Goal: Transaction & Acquisition: Purchase product/service

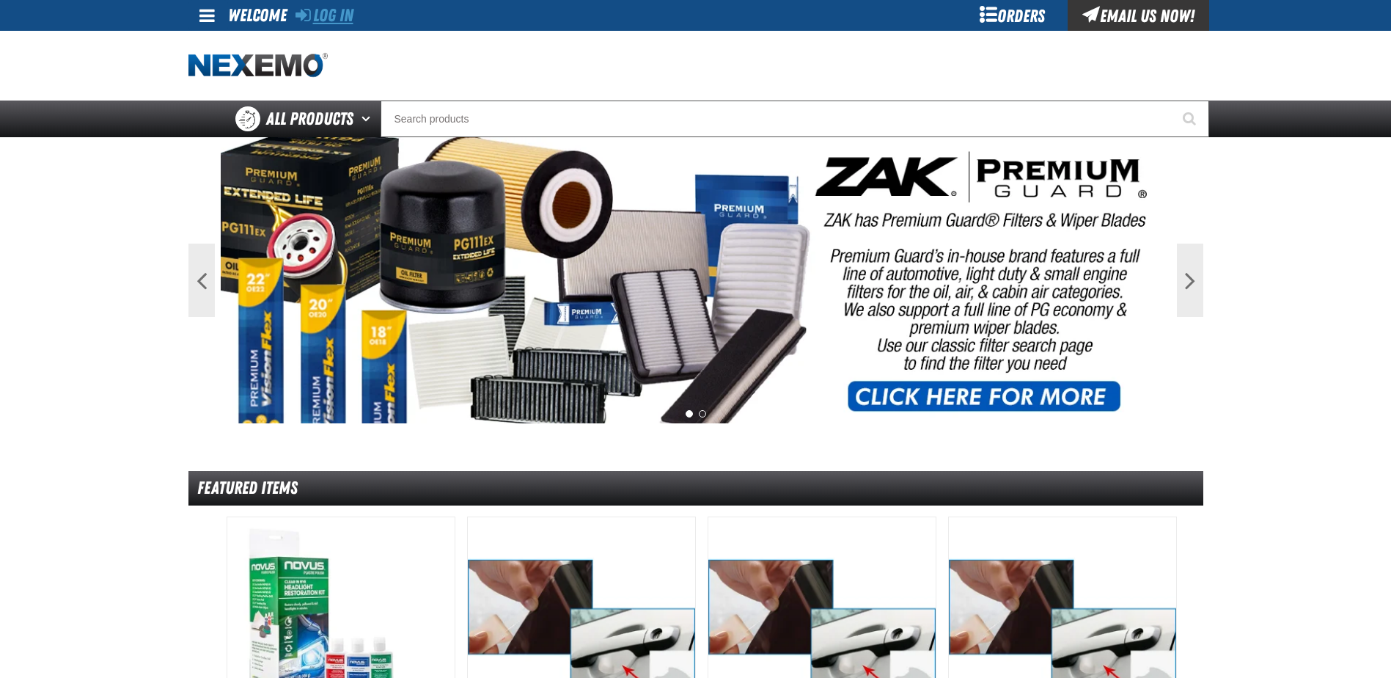
click at [330, 13] on link "Log In" at bounding box center [325, 15] width 58 height 21
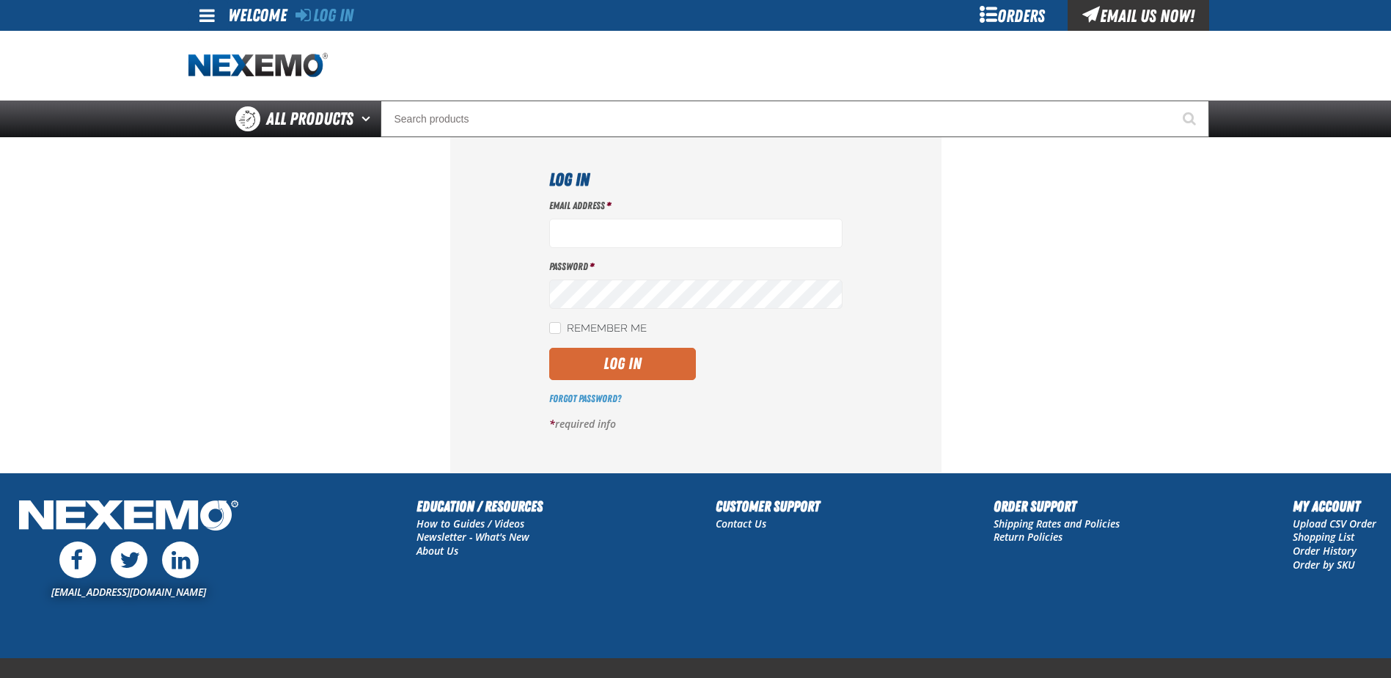
type input "benderle@vtaig.com"
click at [604, 360] on button "Log In" at bounding box center [622, 364] width 147 height 32
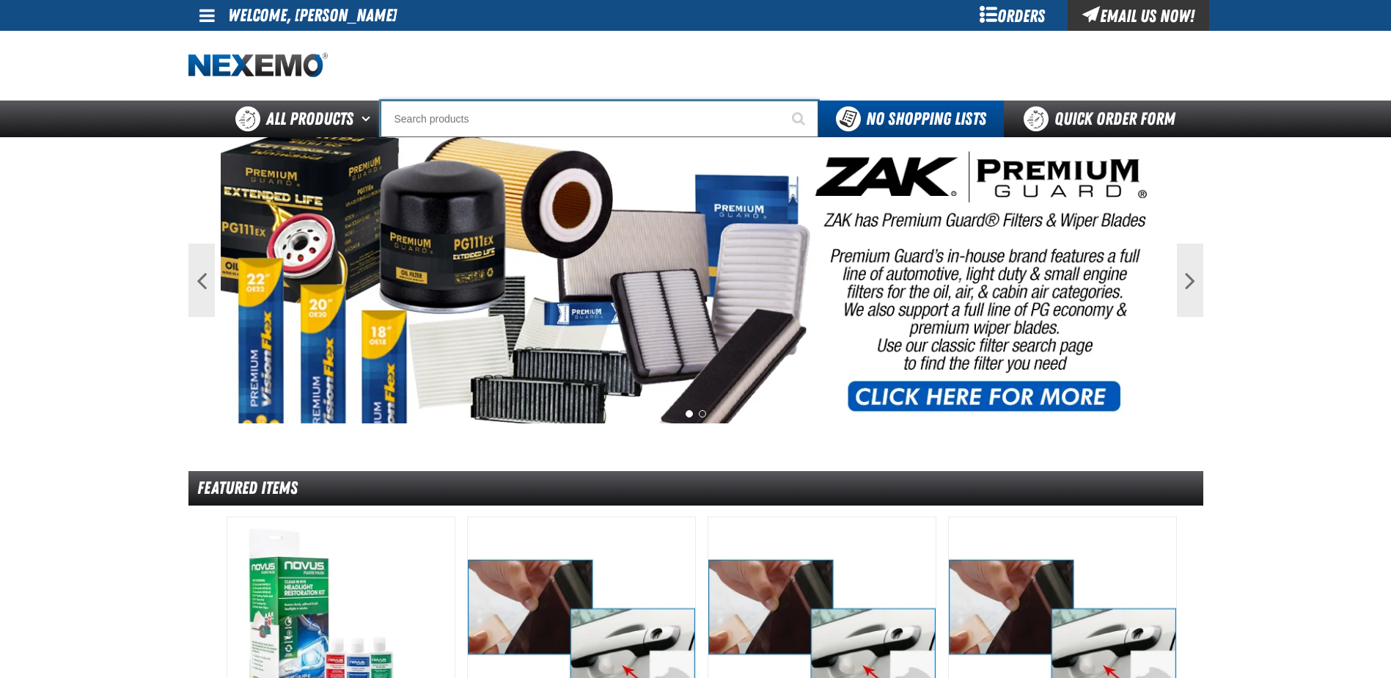
click at [395, 110] on input "Search" at bounding box center [600, 118] width 438 height 37
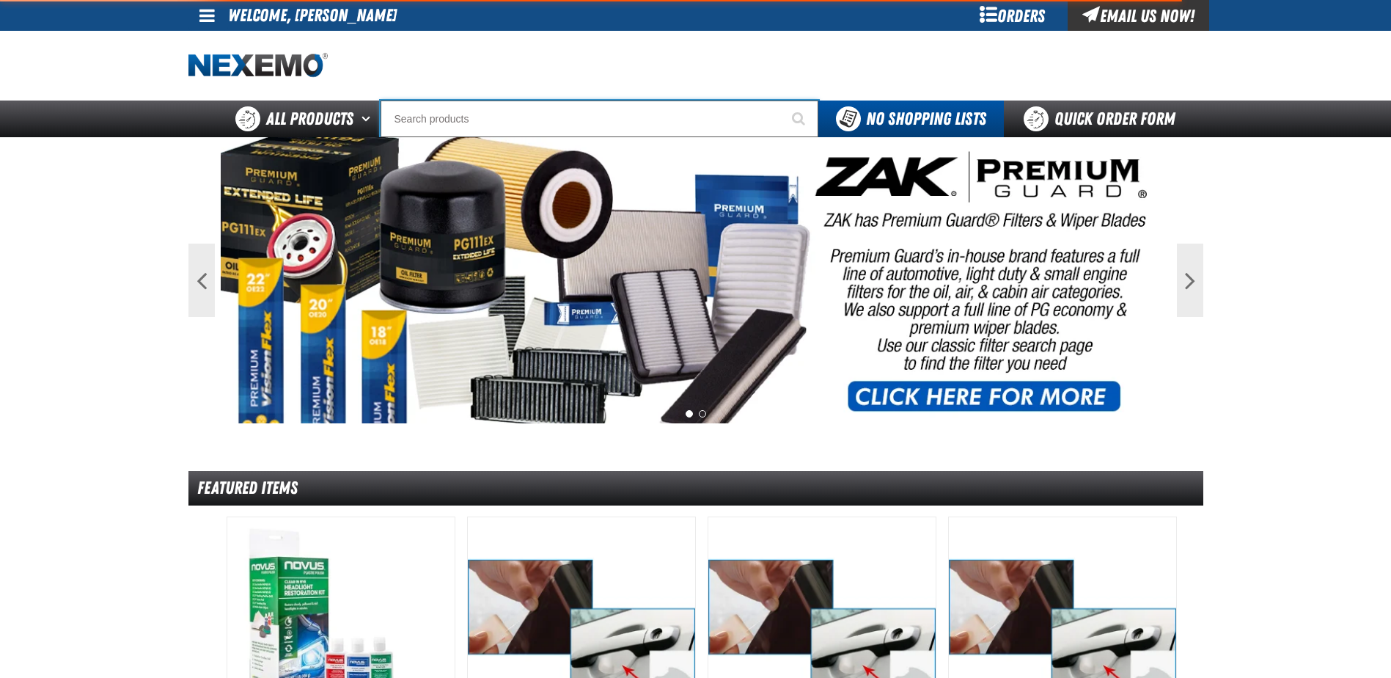
type input "E"
type input "ETEKT Low E Coating Detector - Single & Dual"
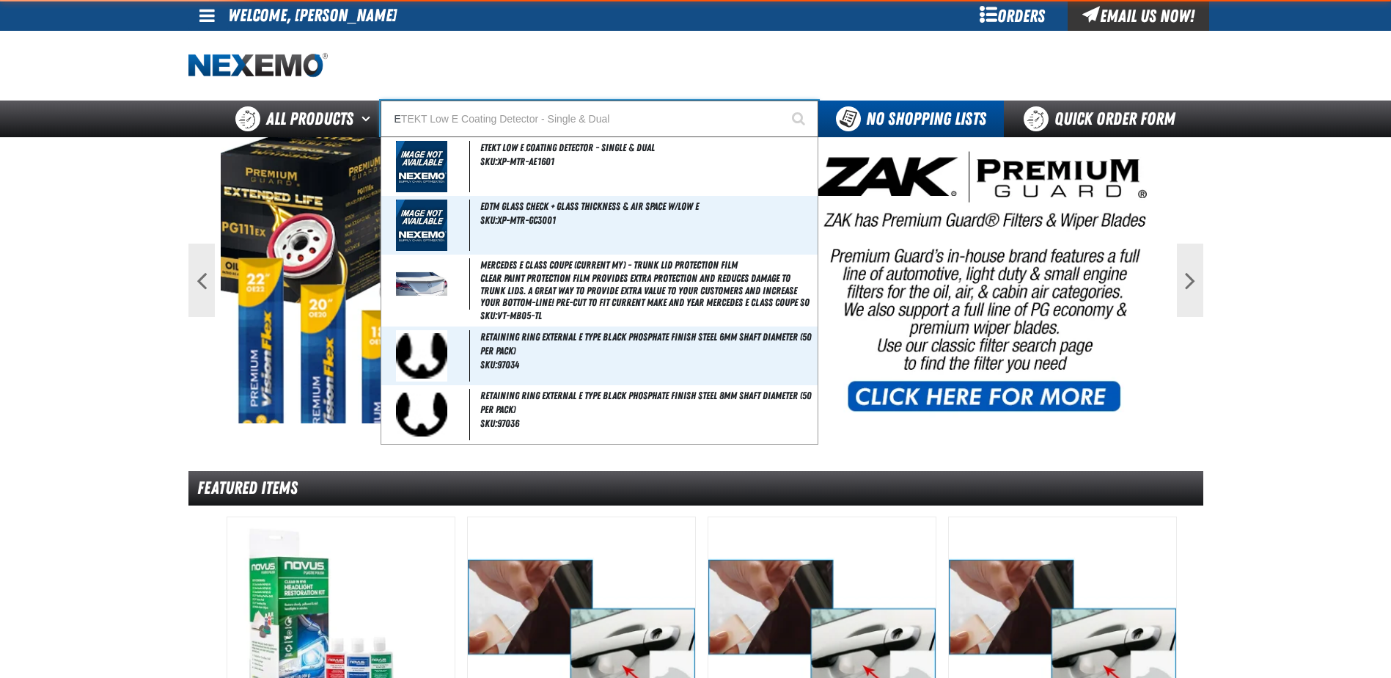
type input "EZ"
type input "EZ Wing Peach"
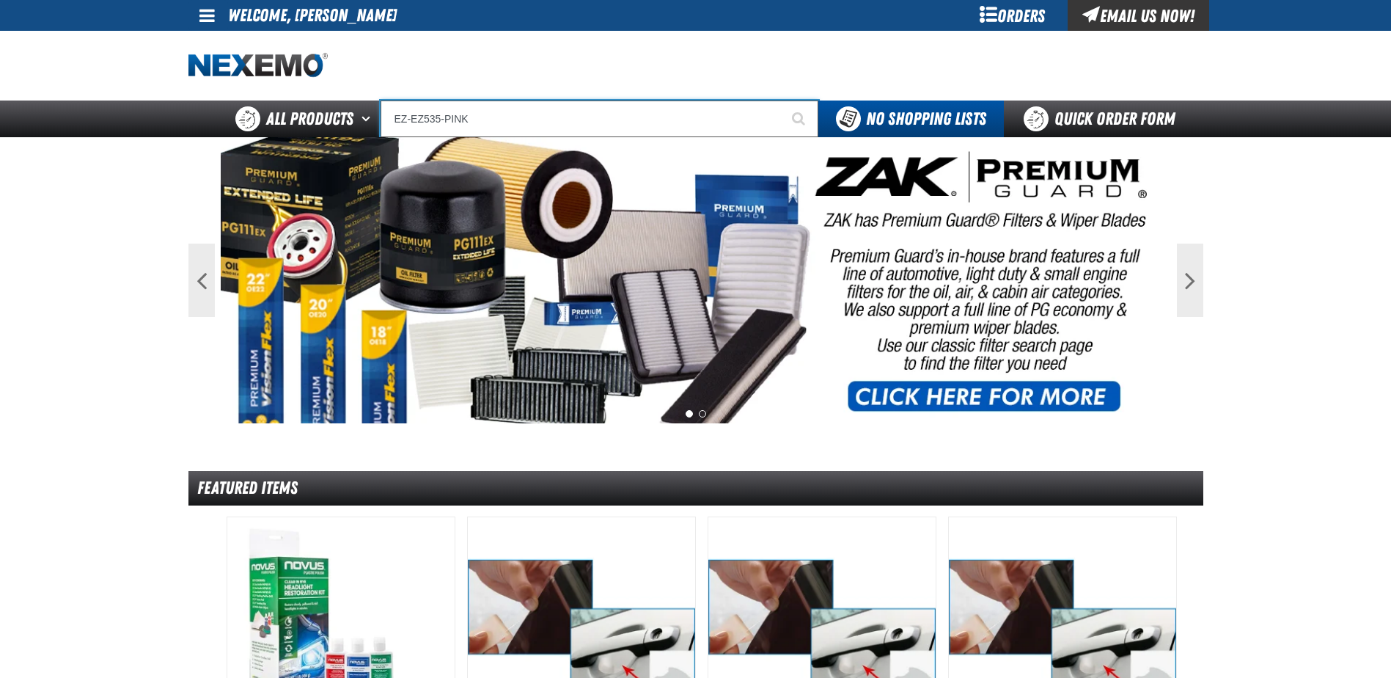
type input "EZ-EZ535-PINK"
click at [782, 100] on button "Start Searching" at bounding box center [800, 118] width 37 height 37
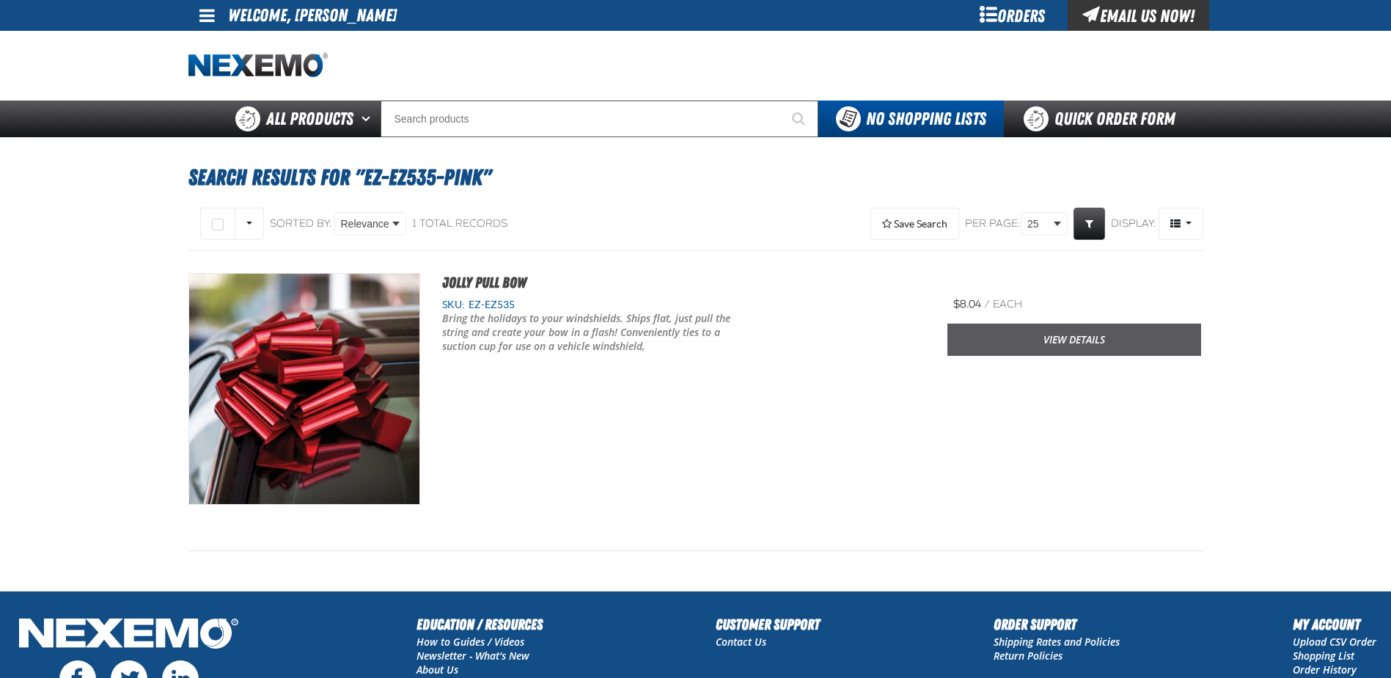
click at [1062, 341] on link "View Details" at bounding box center [1075, 339] width 254 height 32
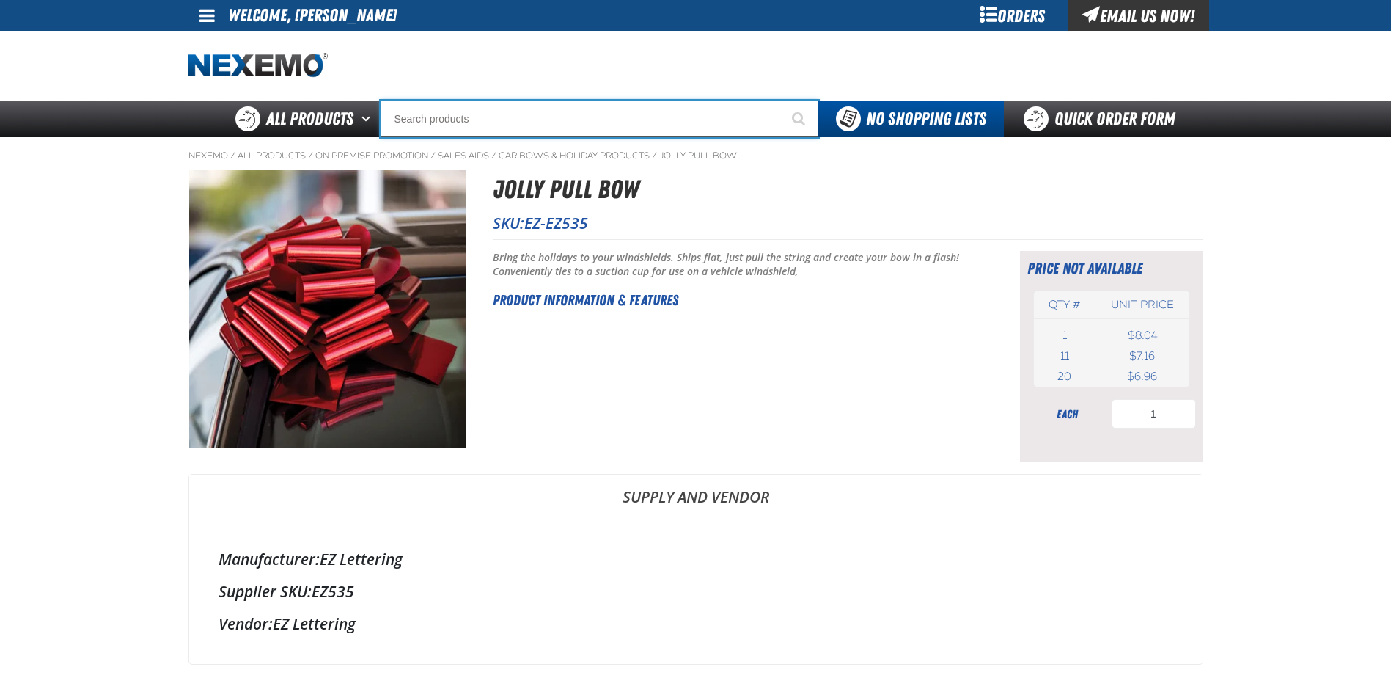
click at [445, 114] on input "Search" at bounding box center [600, 118] width 438 height 37
type input "E"
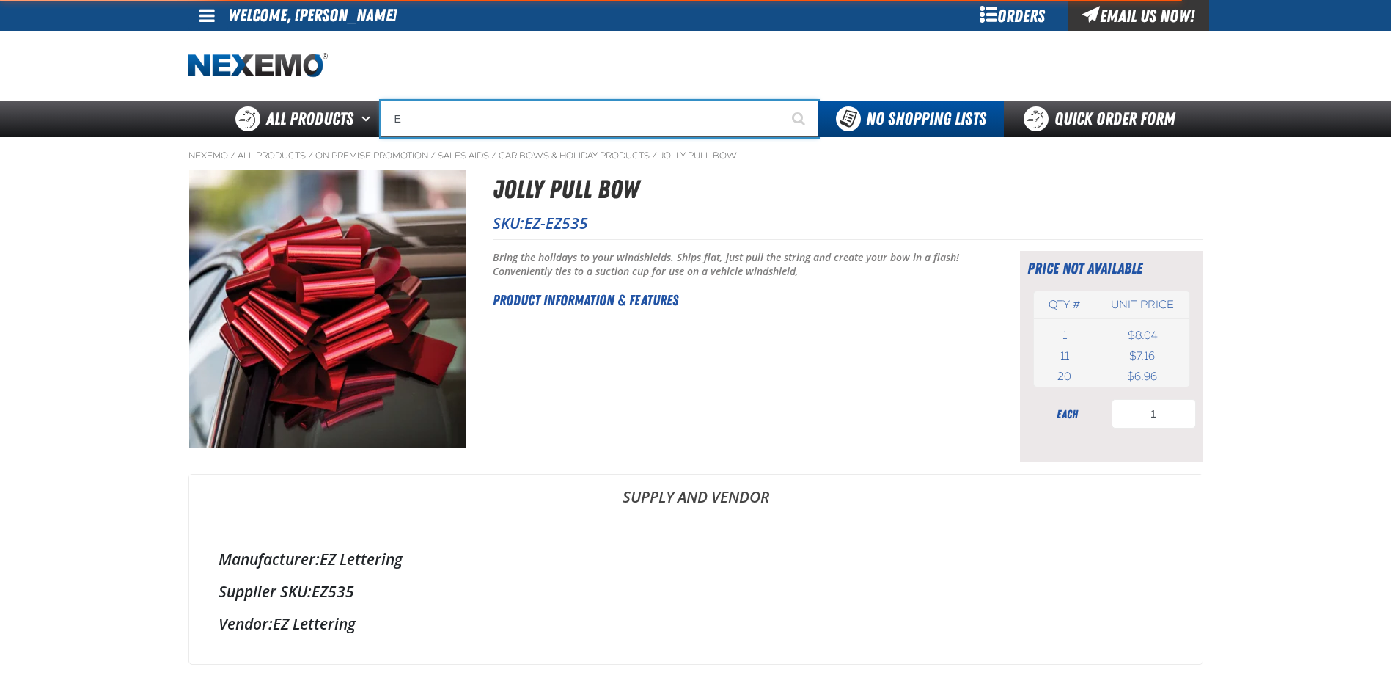
type input "ETEKT Low E Coating Detector - Single & Dual"
type input "EZ"
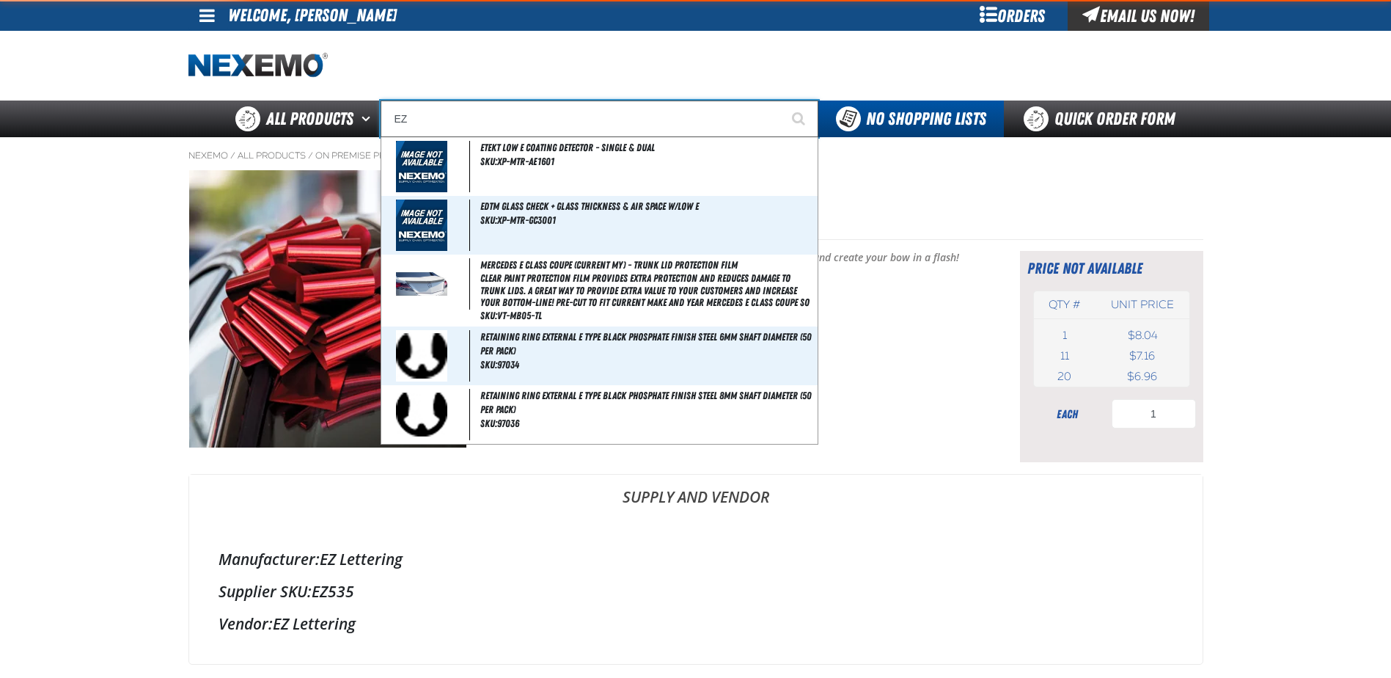
type input "EZ Wing Peach"
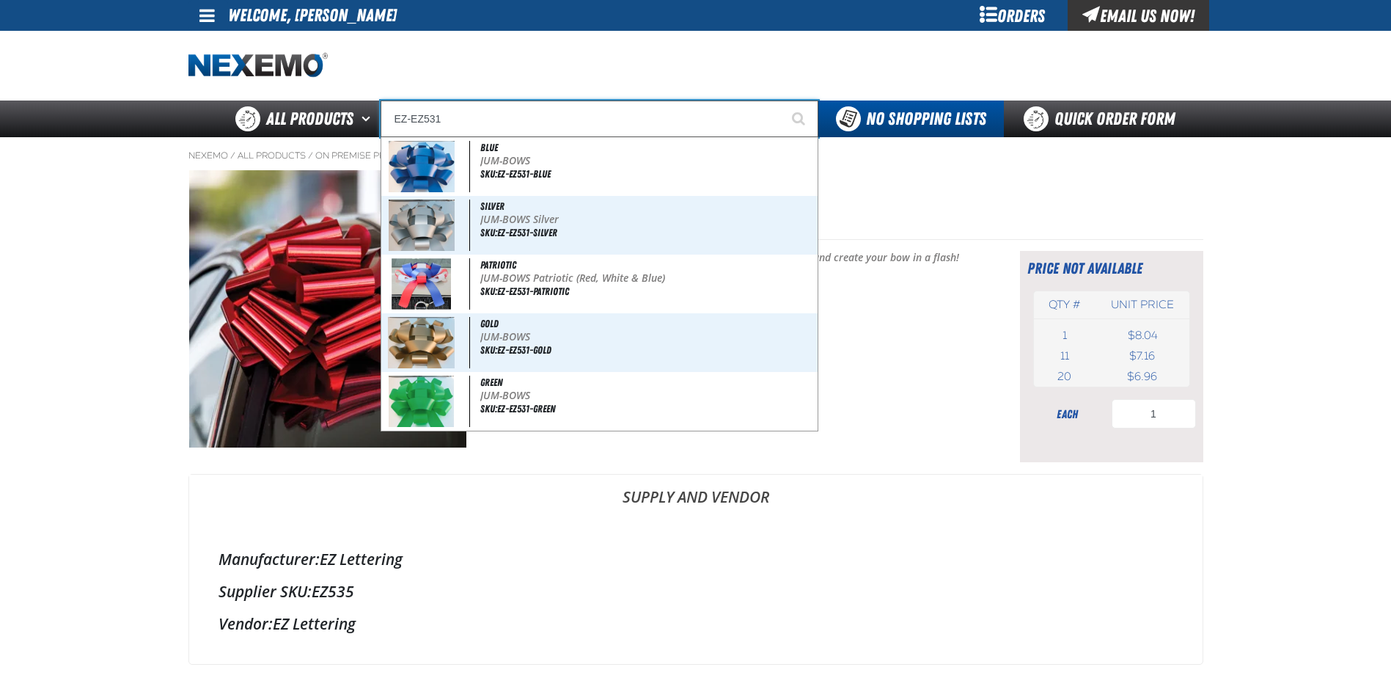
type input "EZ-EZ531"
click at [782, 100] on button "Start Searching" at bounding box center [800, 118] width 37 height 37
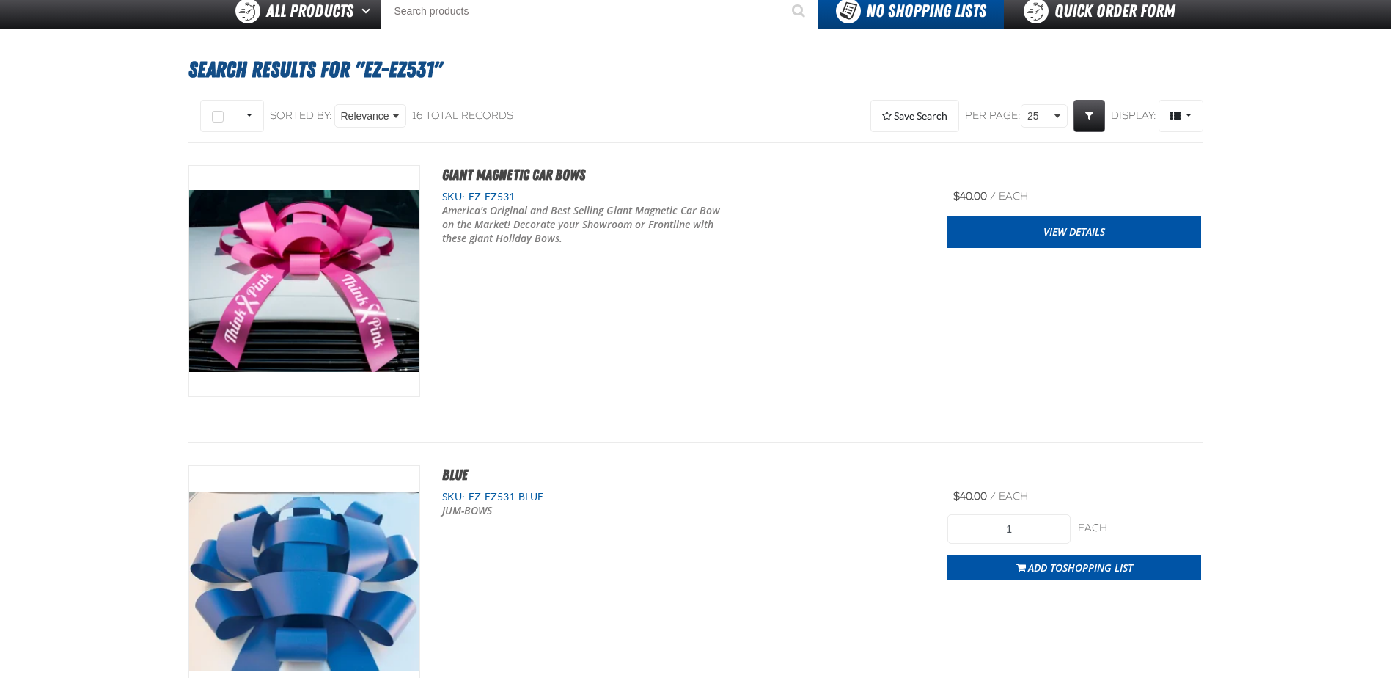
scroll to position [73, 0]
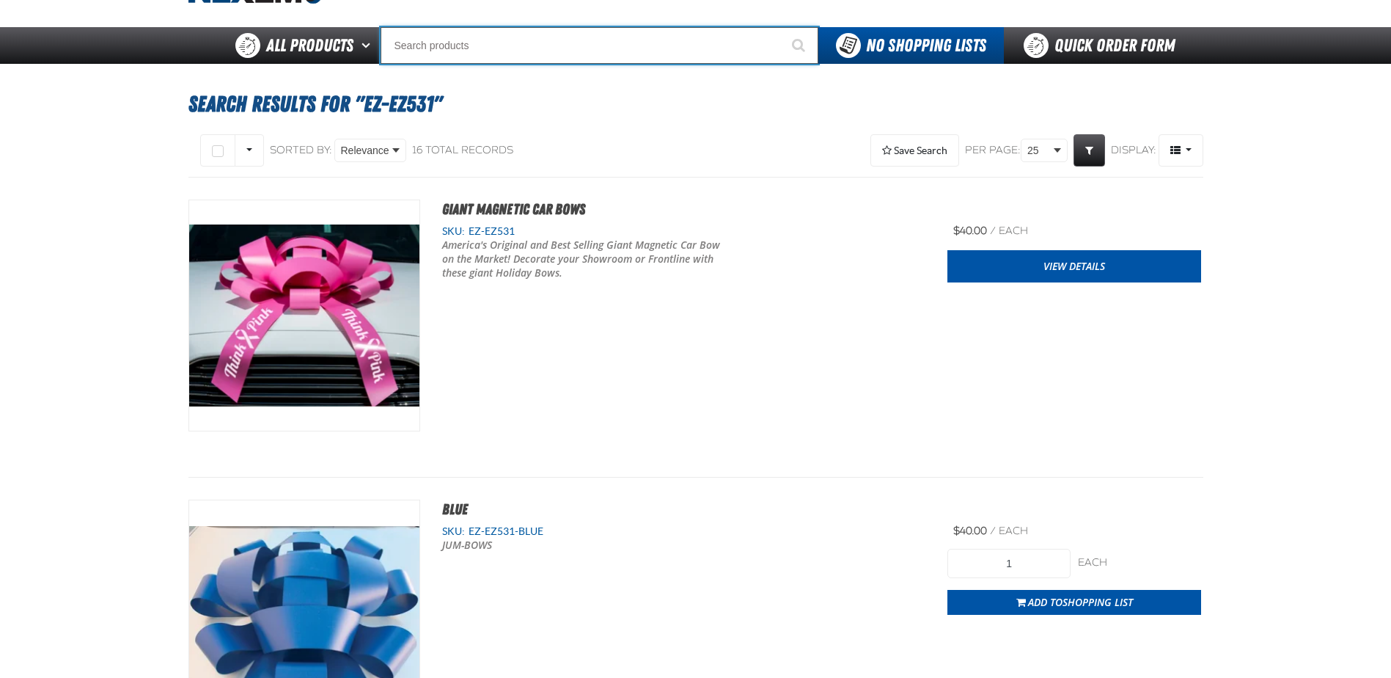
click at [453, 46] on input "Search" at bounding box center [600, 45] width 438 height 37
type input "E"
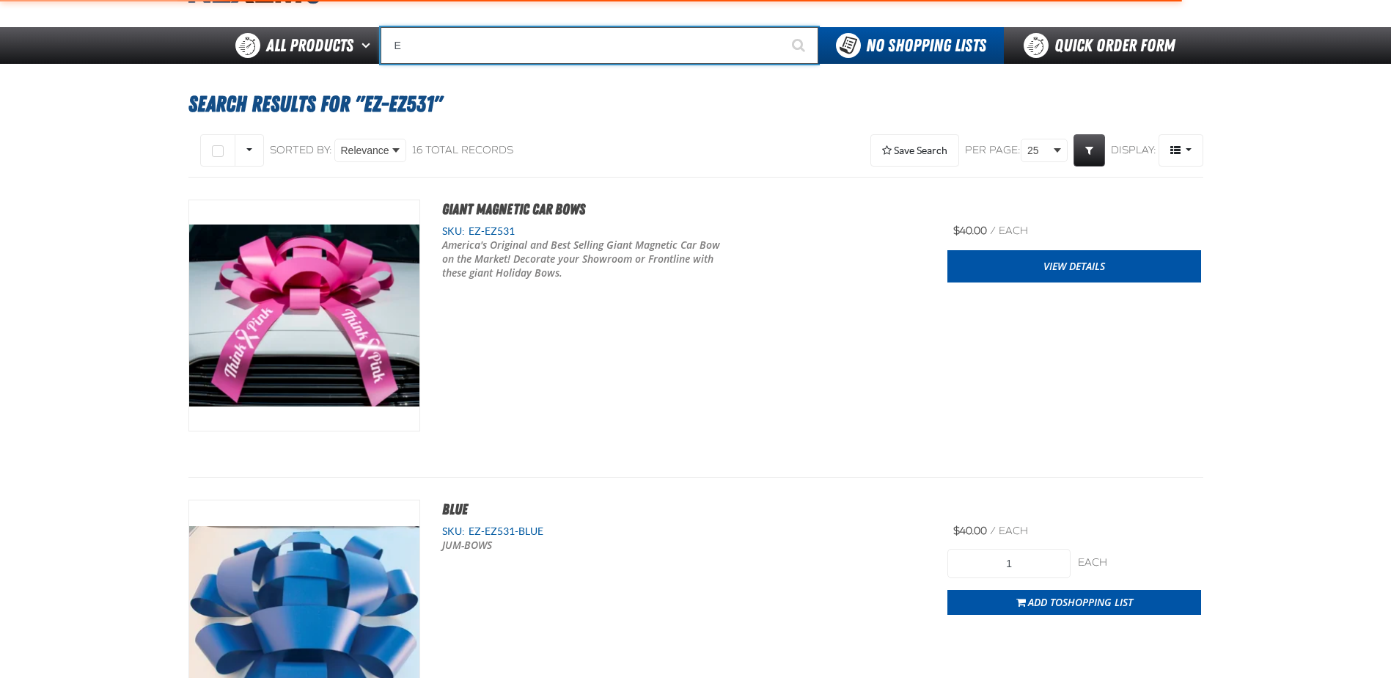
type input "ETEKT Low E Coating Detector - Single & Dual"
type input "EZ"
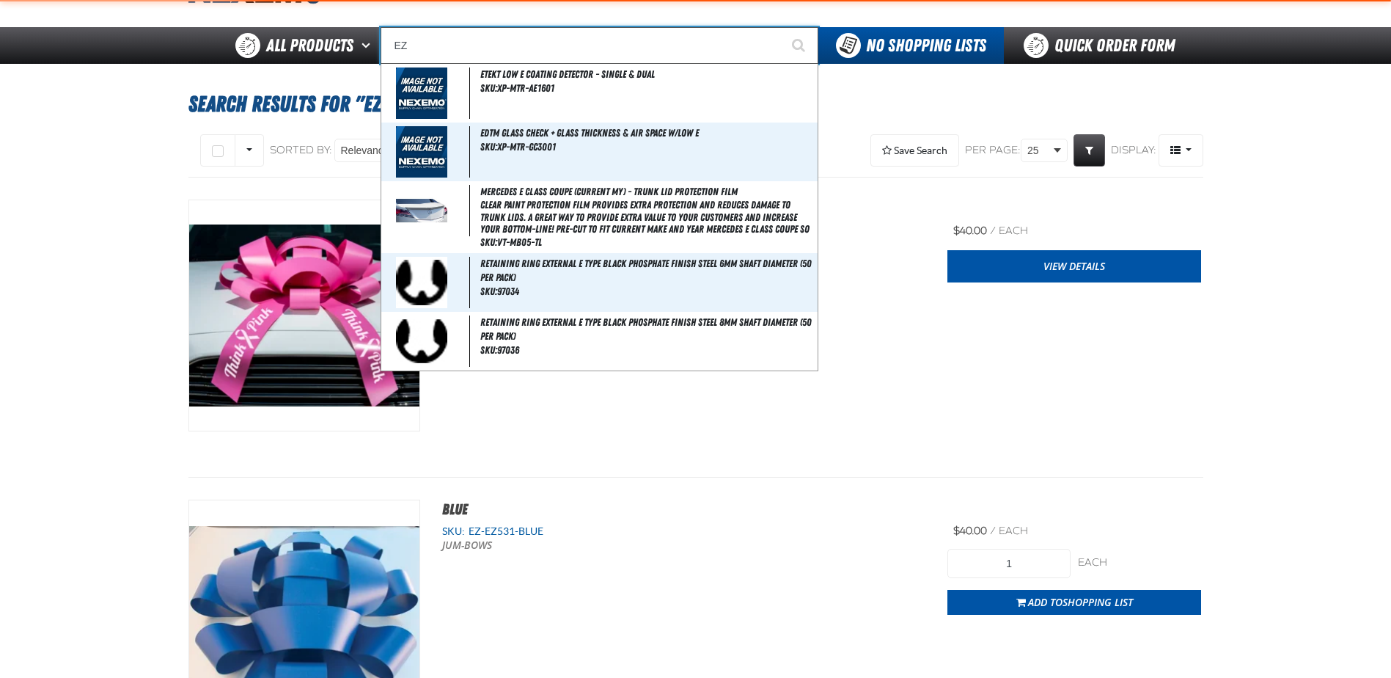
type input "EZ Wing Peach"
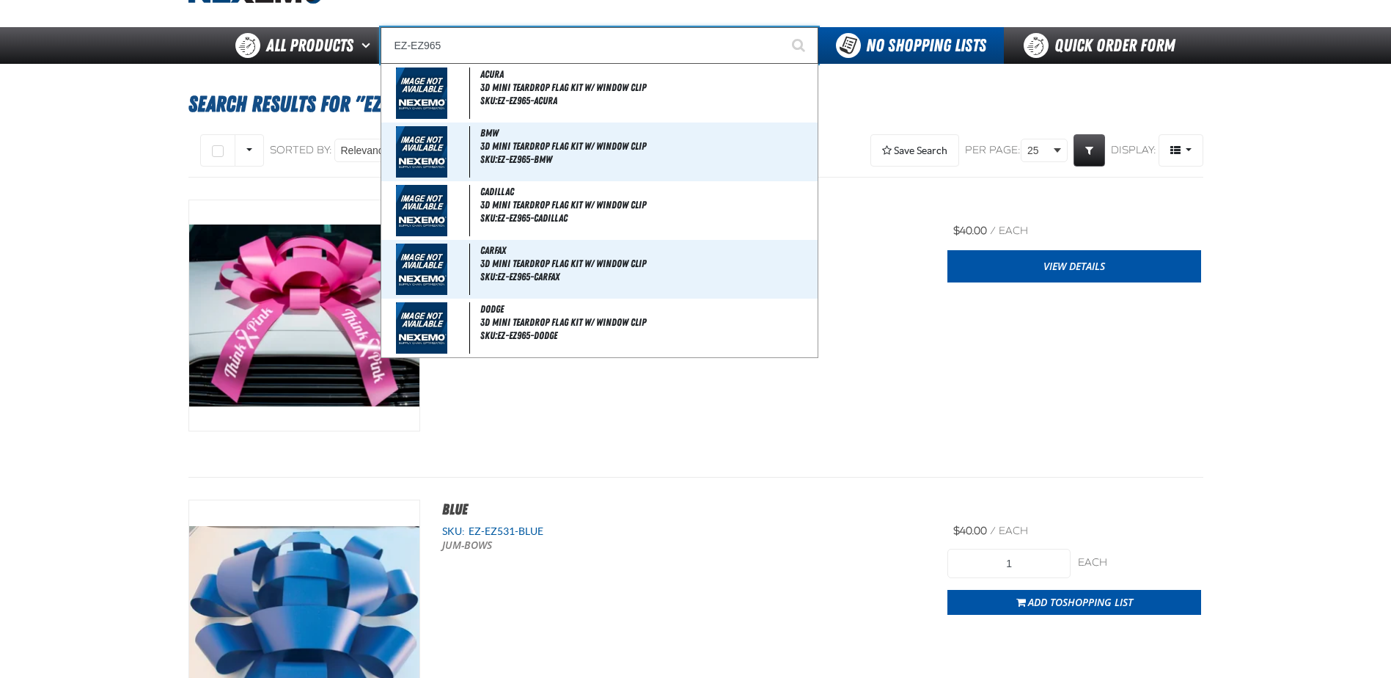
type input "EZ-EZ965"
click at [782, 27] on button "Start Searching" at bounding box center [800, 45] width 37 height 37
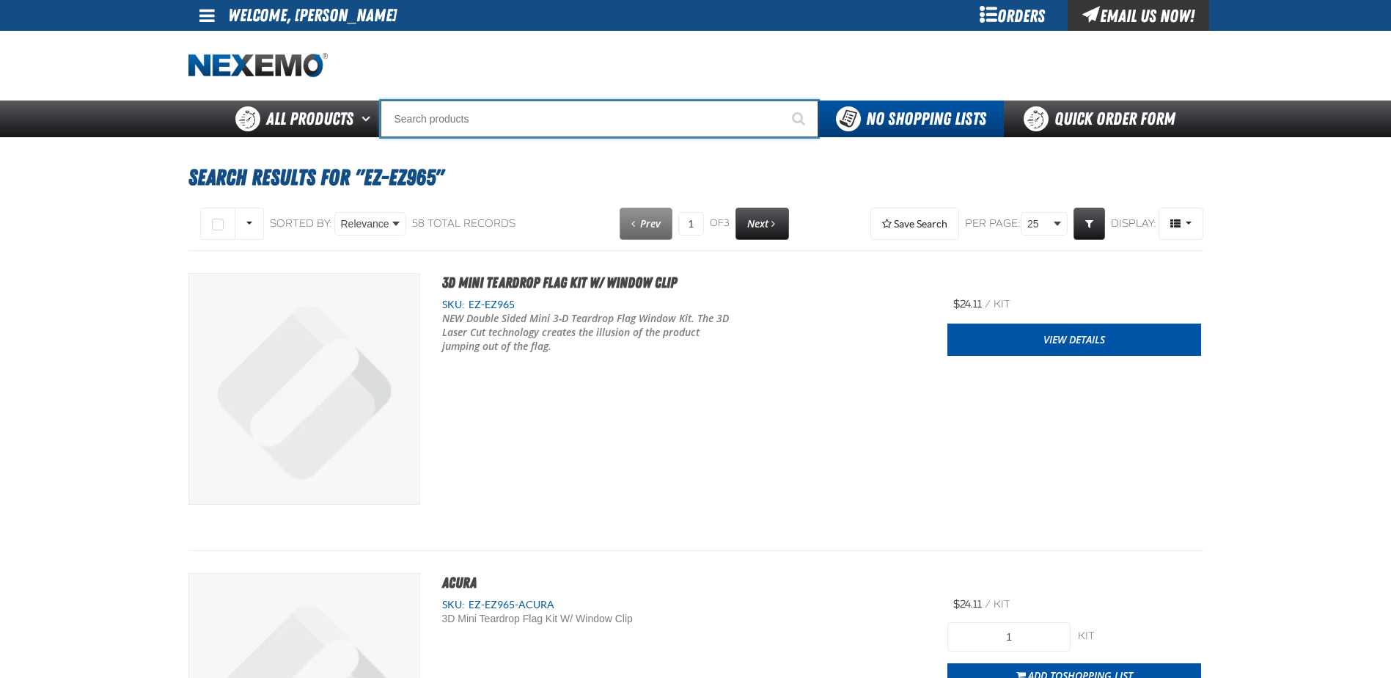
click at [404, 120] on input "Search" at bounding box center [600, 118] width 438 height 37
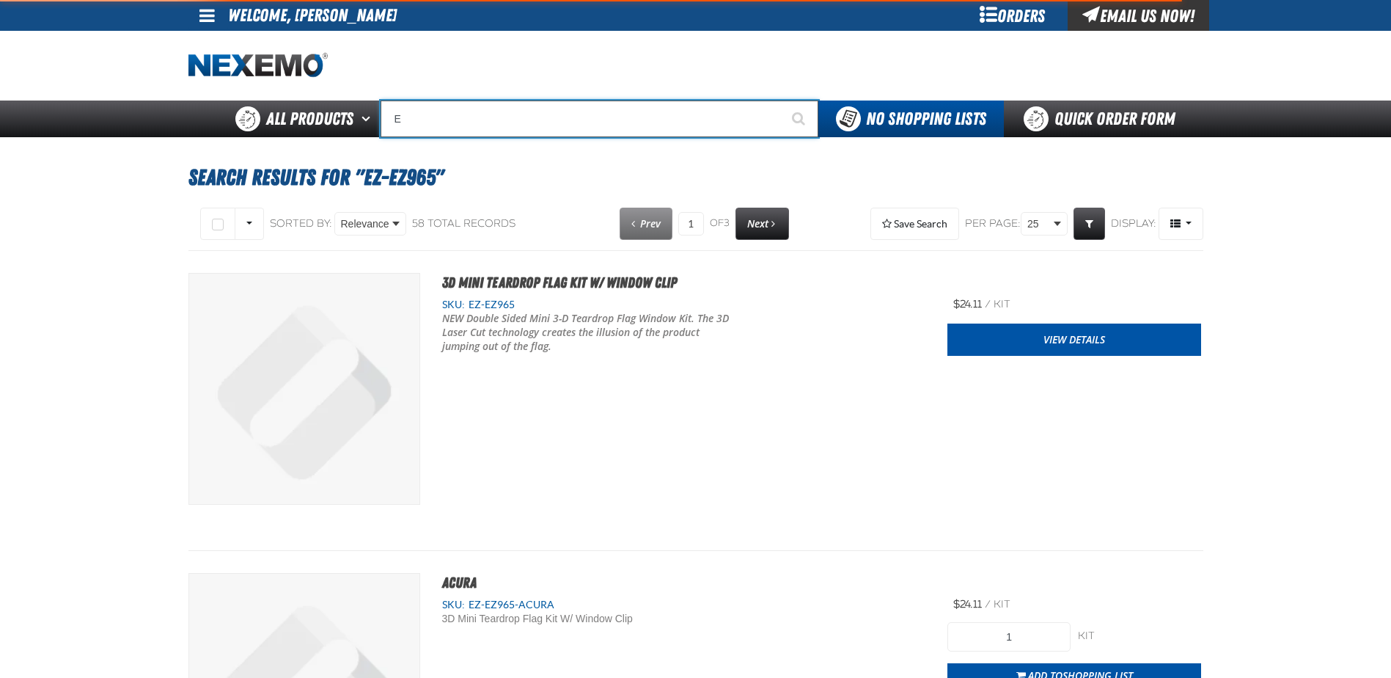
type input "EZ"
type input "EZ Wing Peach"
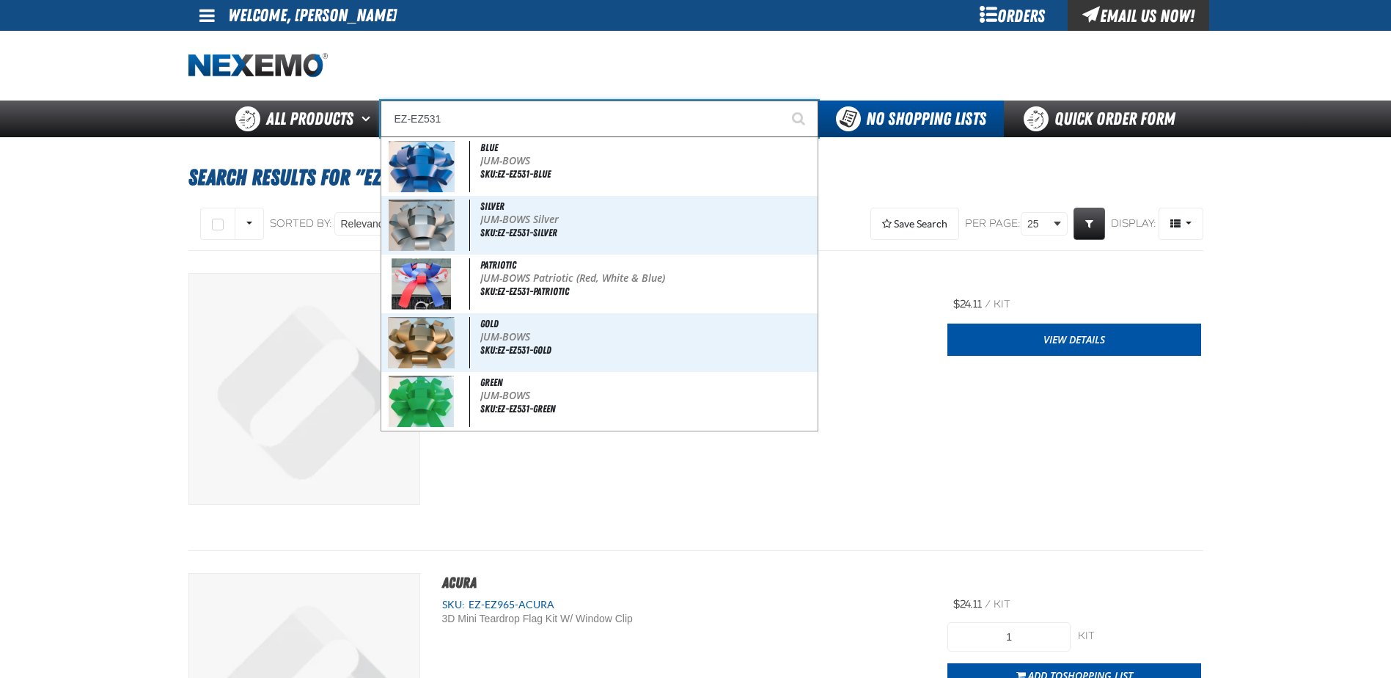
type input "EZ-EZ531"
click at [782, 100] on button "Start Searching" at bounding box center [800, 118] width 37 height 37
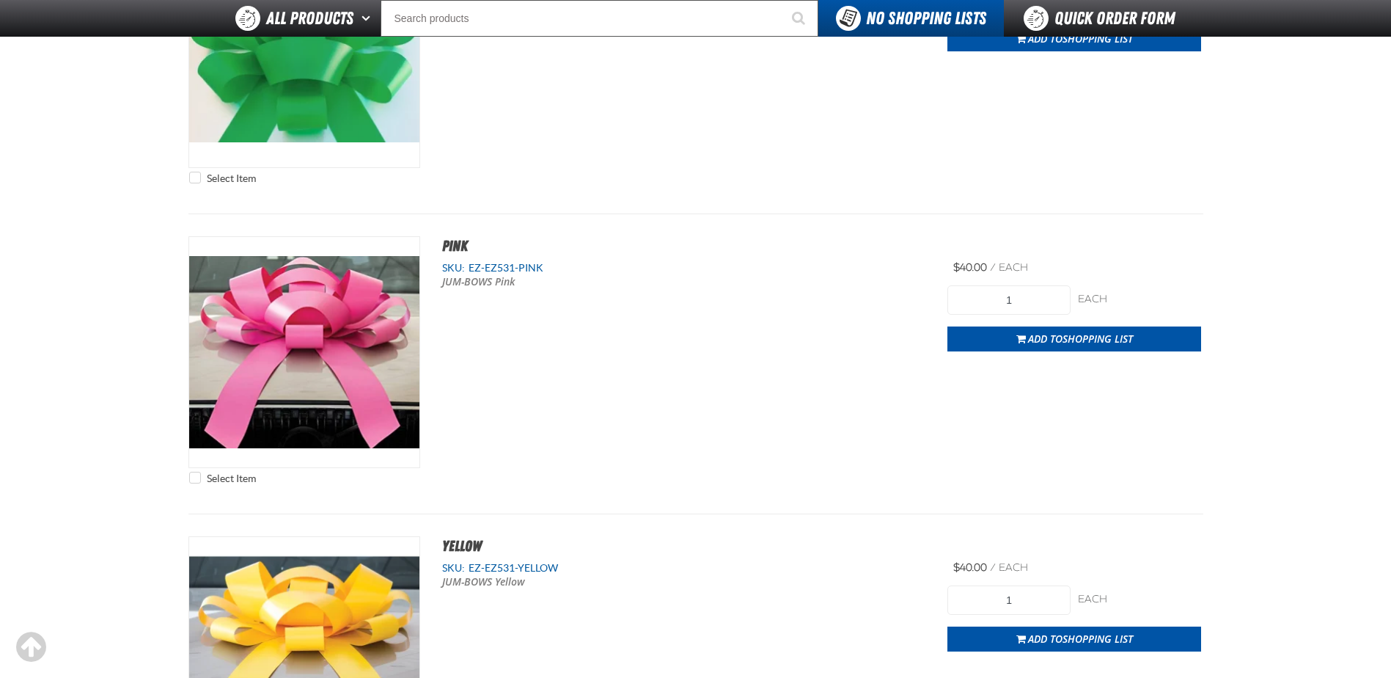
scroll to position [1760, 0]
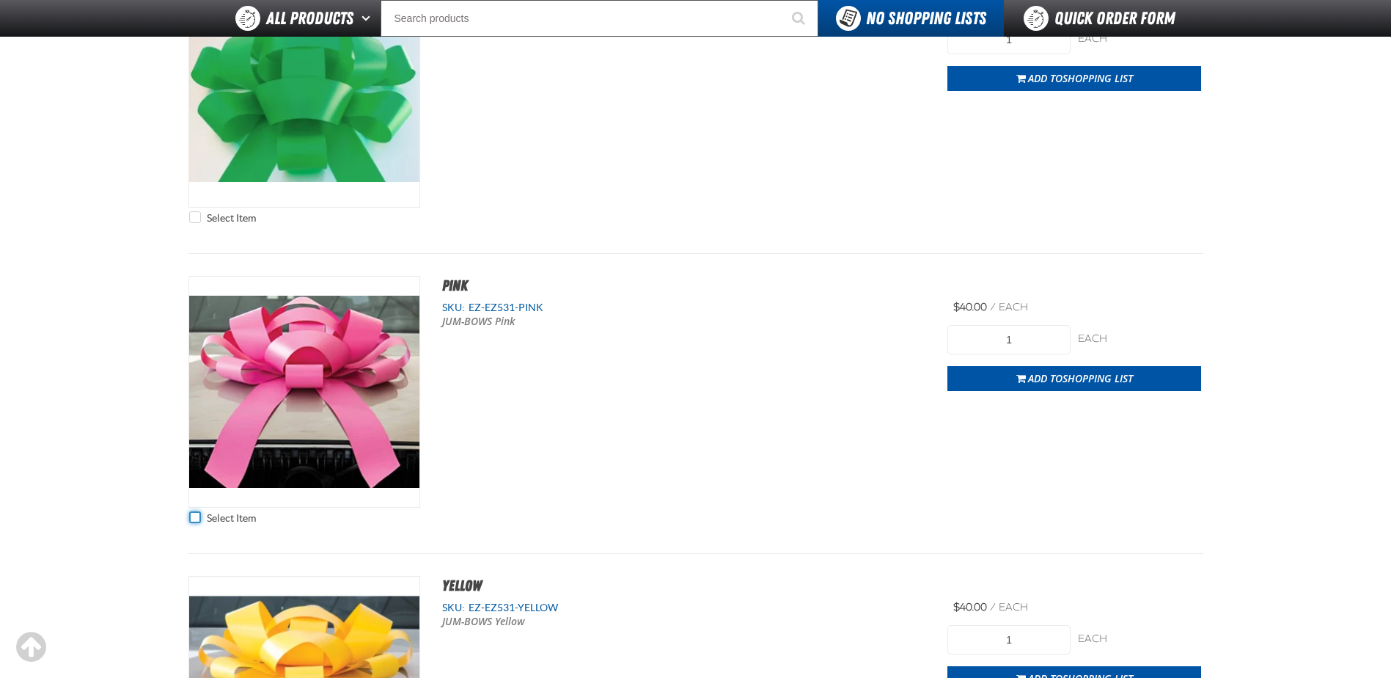
click at [197, 511] on input "Select Item" at bounding box center [195, 517] width 12 height 12
checkbox input "true"
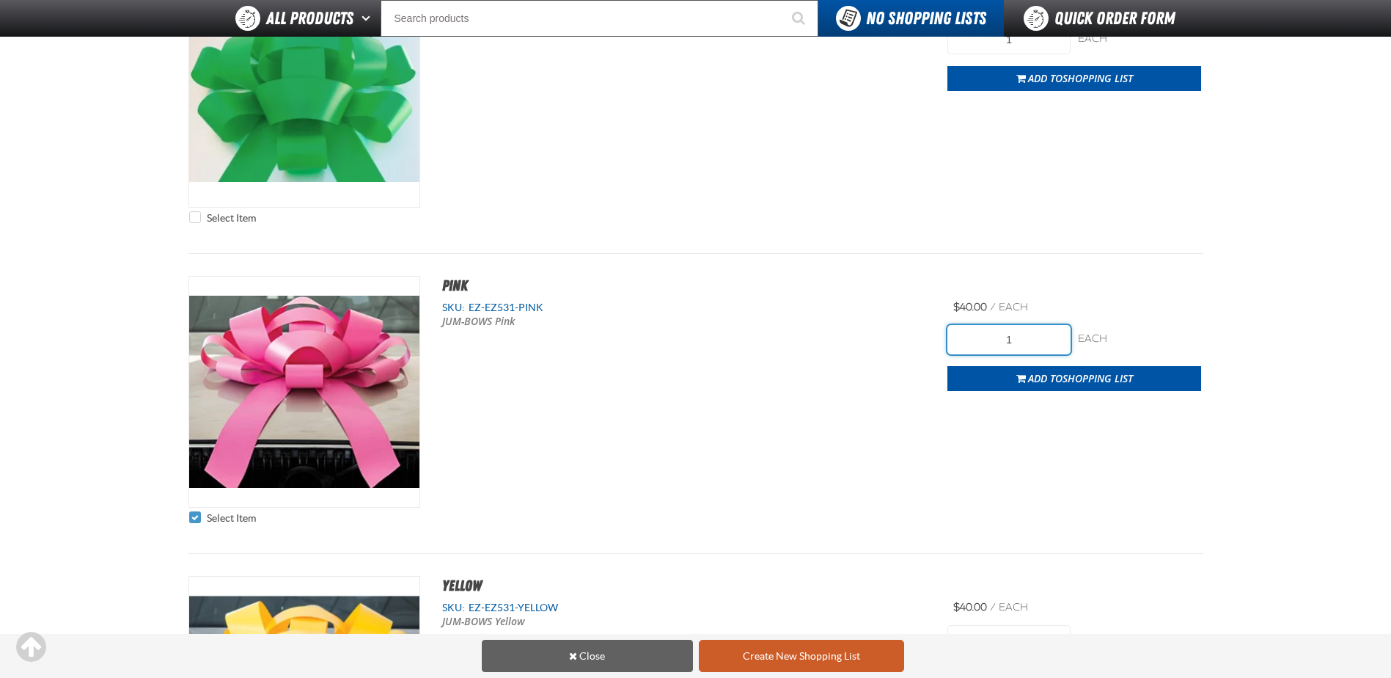
click at [1050, 334] on input "1" at bounding box center [1009, 339] width 123 height 29
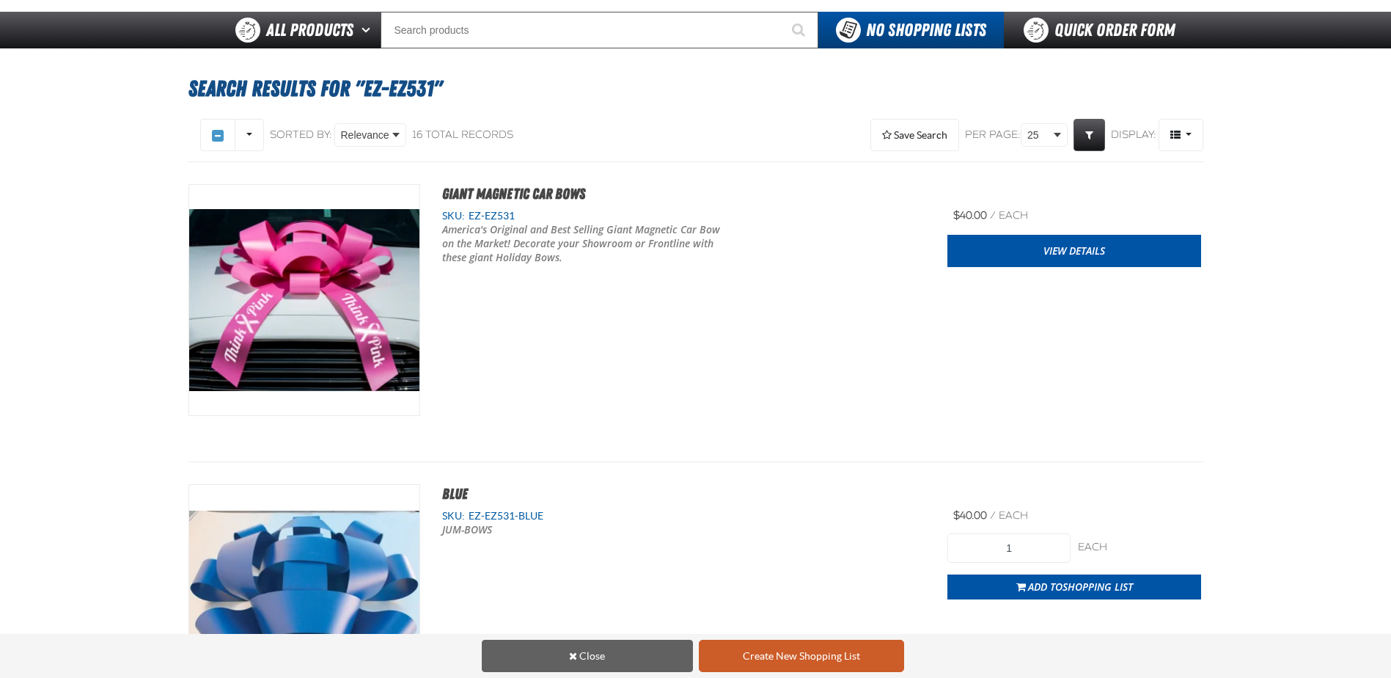
scroll to position [0, 0]
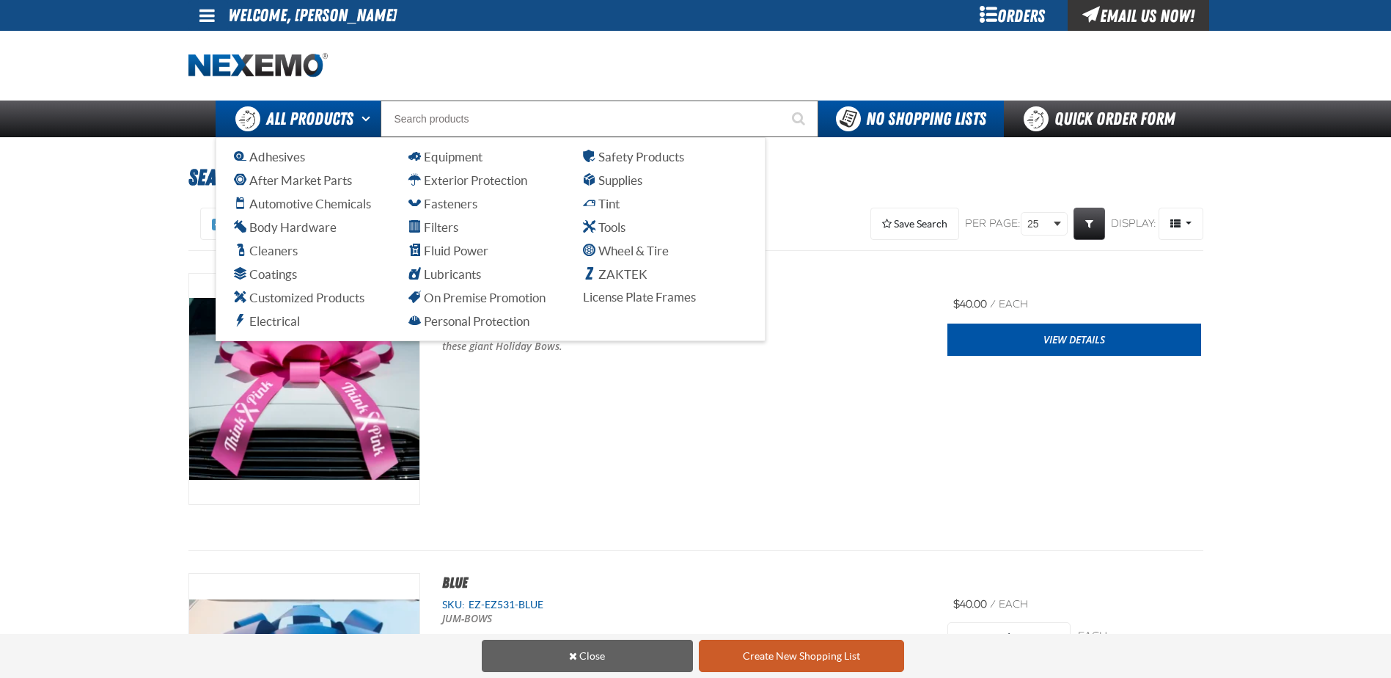
click at [356, 120] on button "Open All Products pages" at bounding box center [368, 118] width 24 height 37
click at [318, 297] on span "Customized Products" at bounding box center [299, 297] width 131 height 14
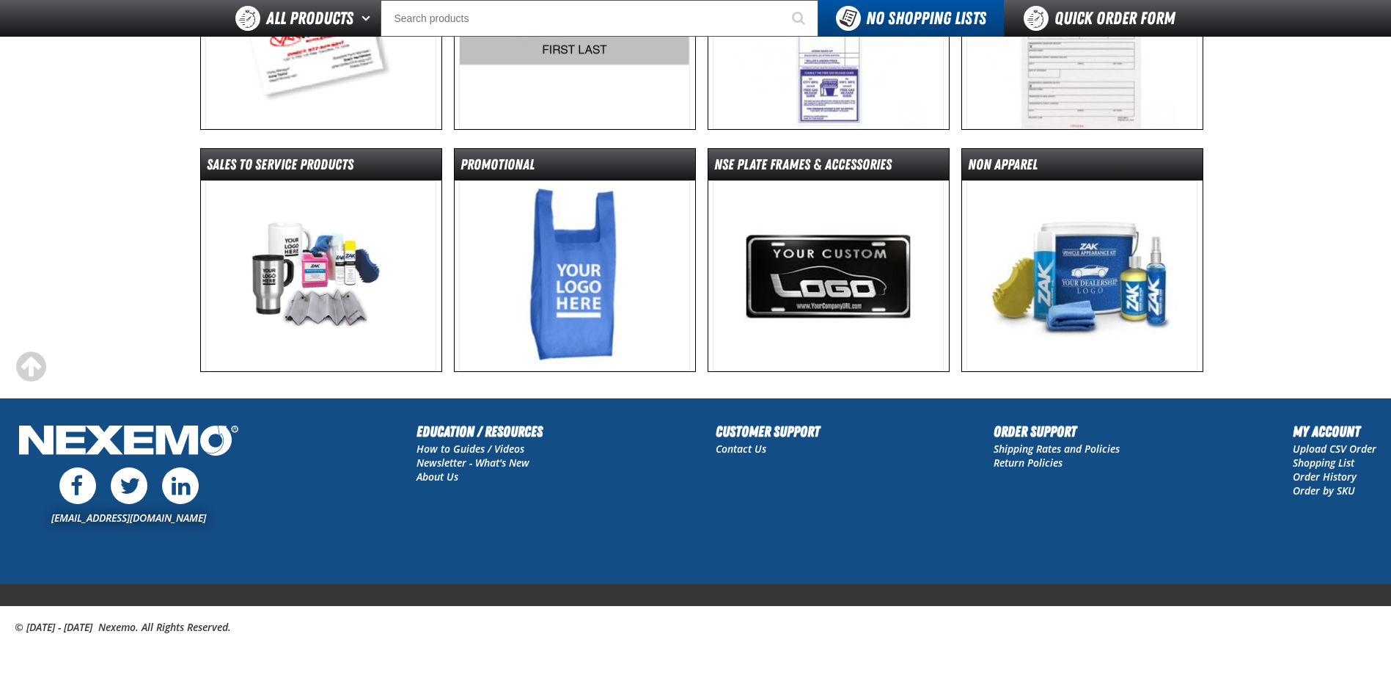
scroll to position [316, 0]
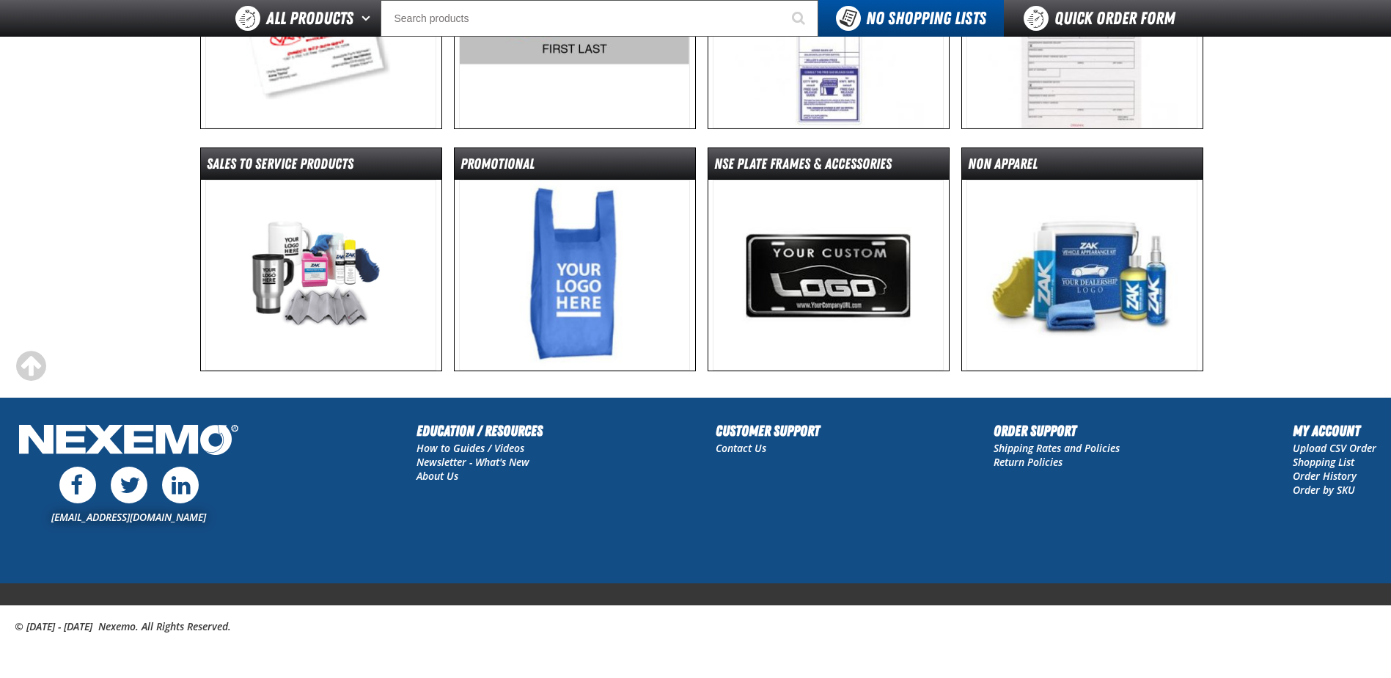
click at [571, 252] on img at bounding box center [574, 275] width 231 height 191
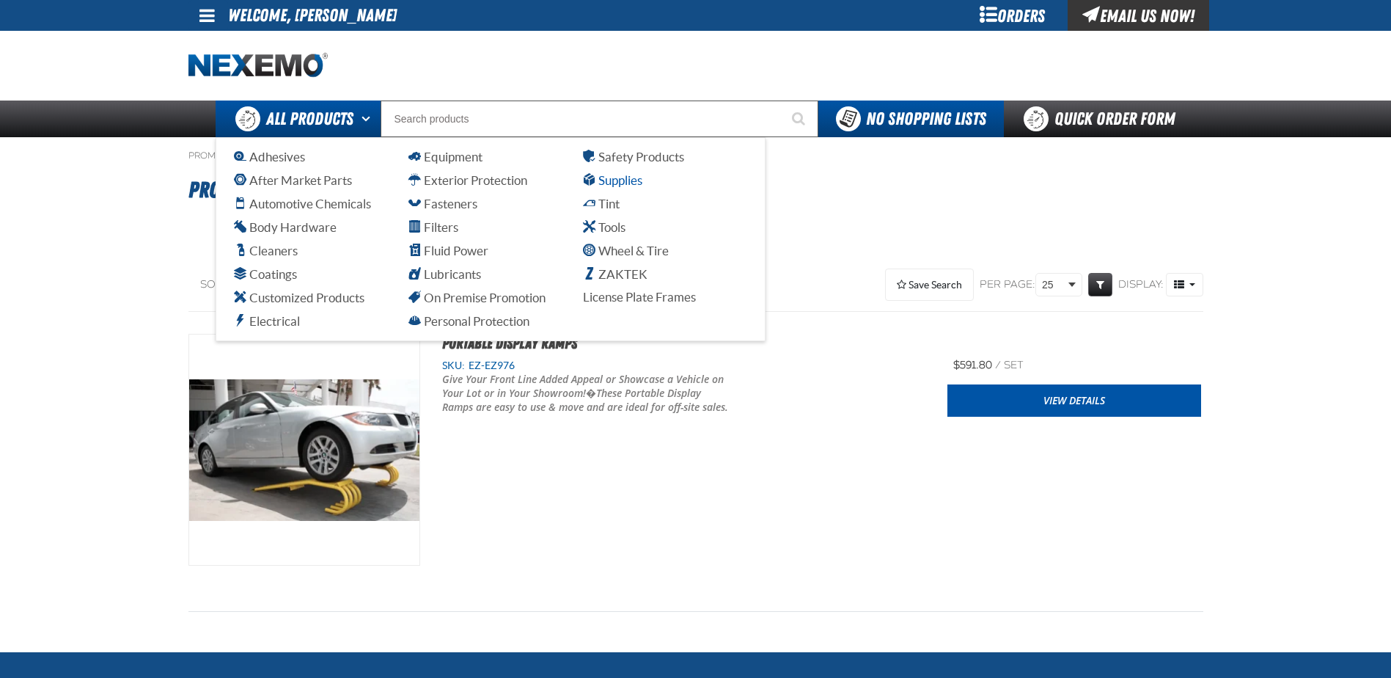
click at [628, 183] on span "Supplies" at bounding box center [612, 180] width 59 height 14
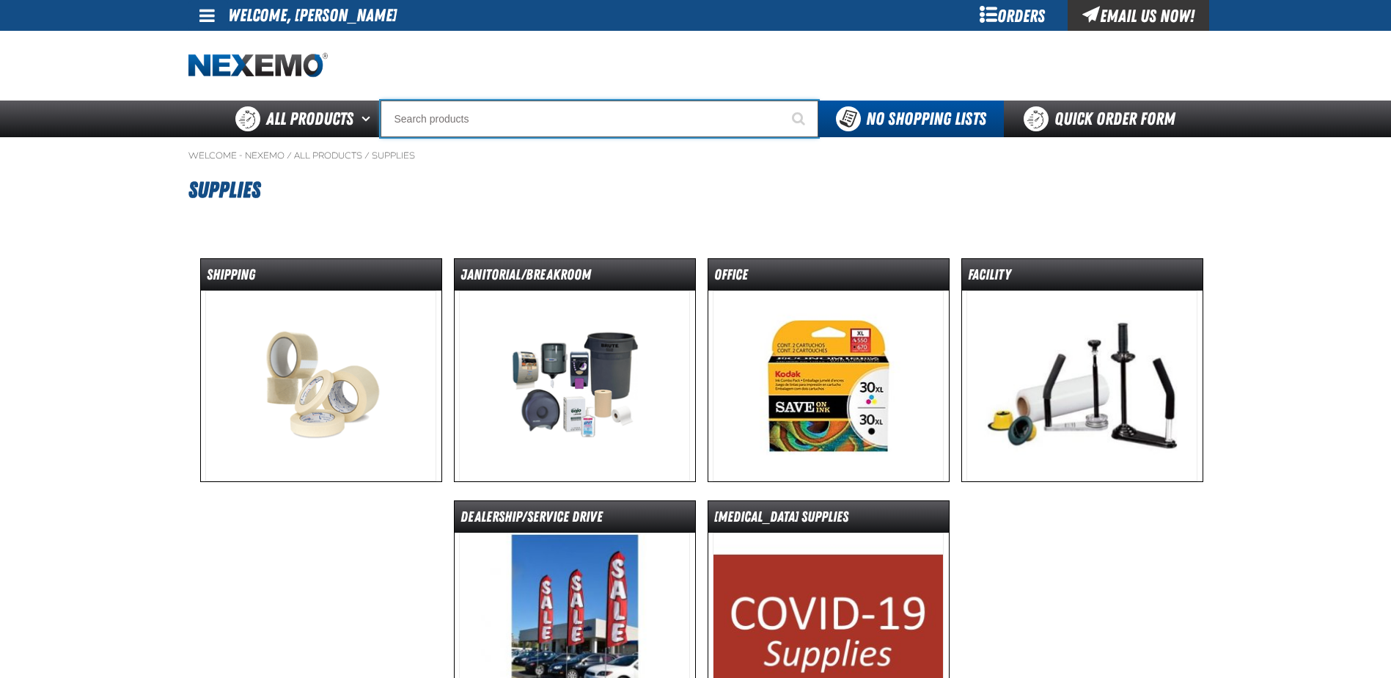
click at [435, 120] on input "Search" at bounding box center [600, 118] width 438 height 37
type input "E"
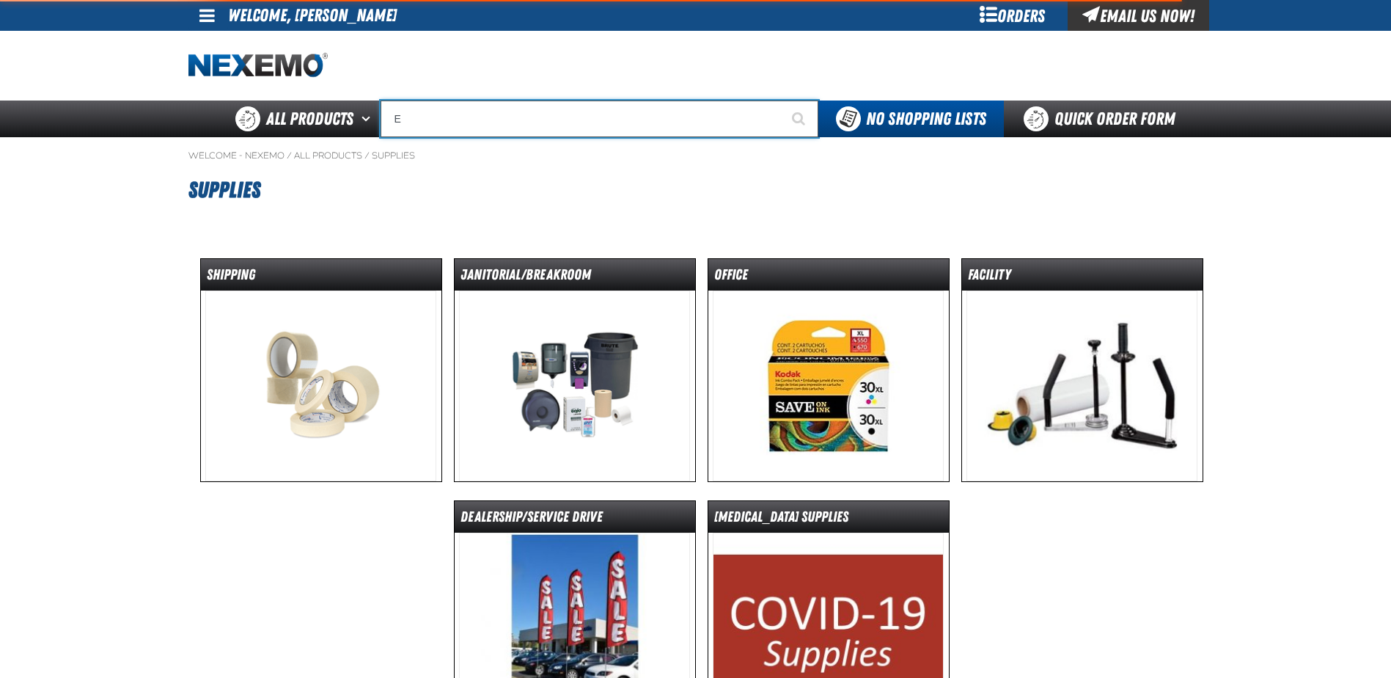
type input "ETEKT Low E Coating Detector - Single & Dual"
type input "EZ"
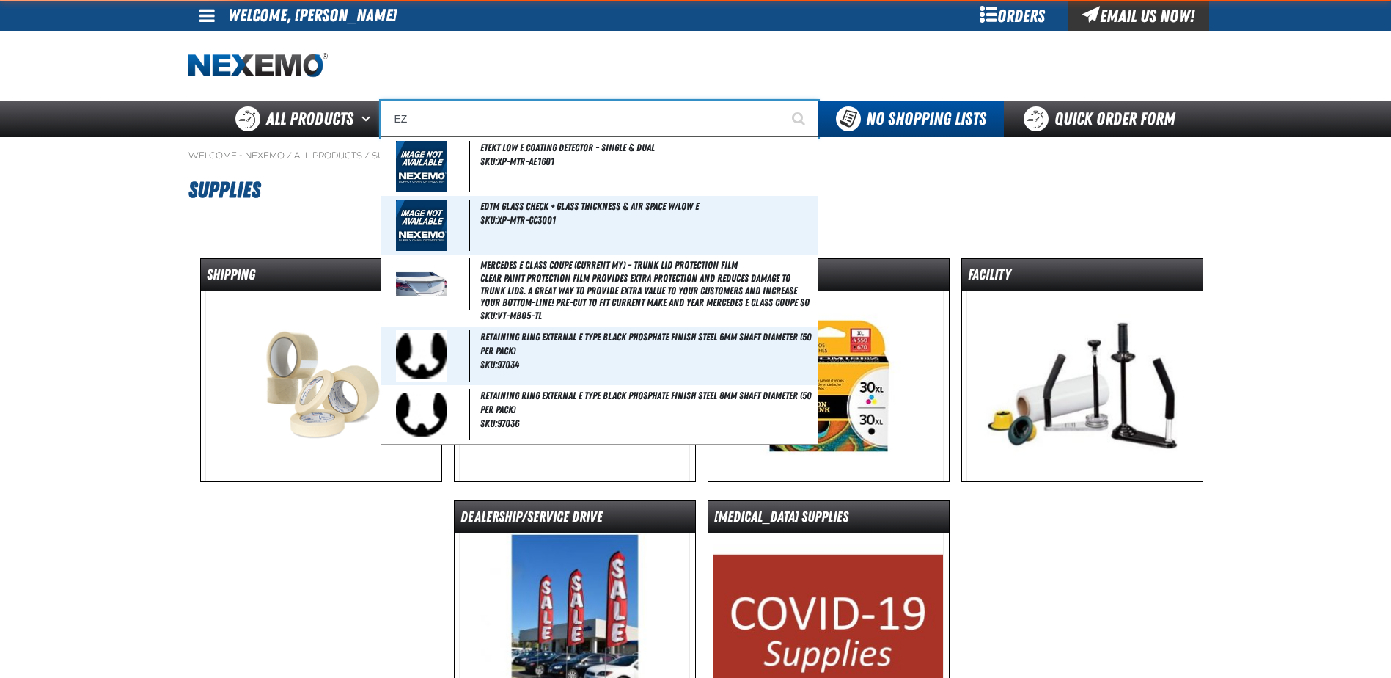
type input "EZ Wing Peach"
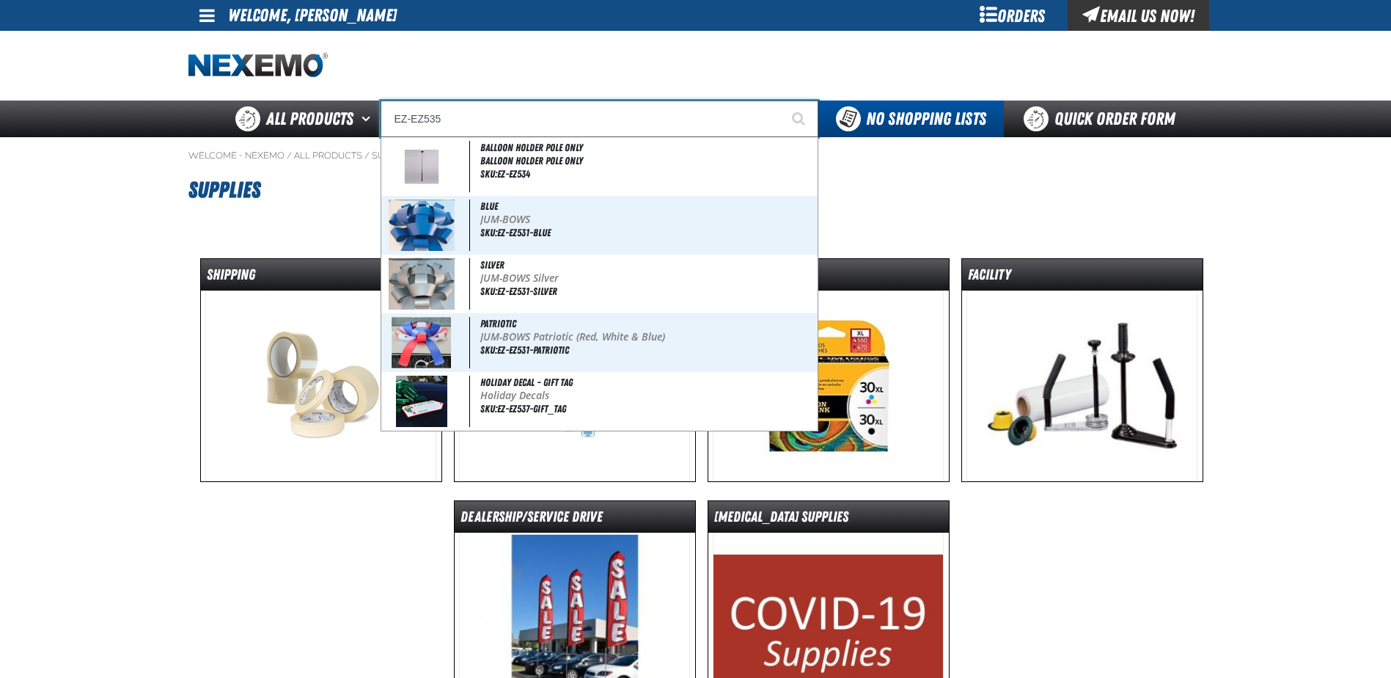
type input "EZ-EZ535"
click at [782, 100] on button "Start Searching" at bounding box center [800, 118] width 37 height 37
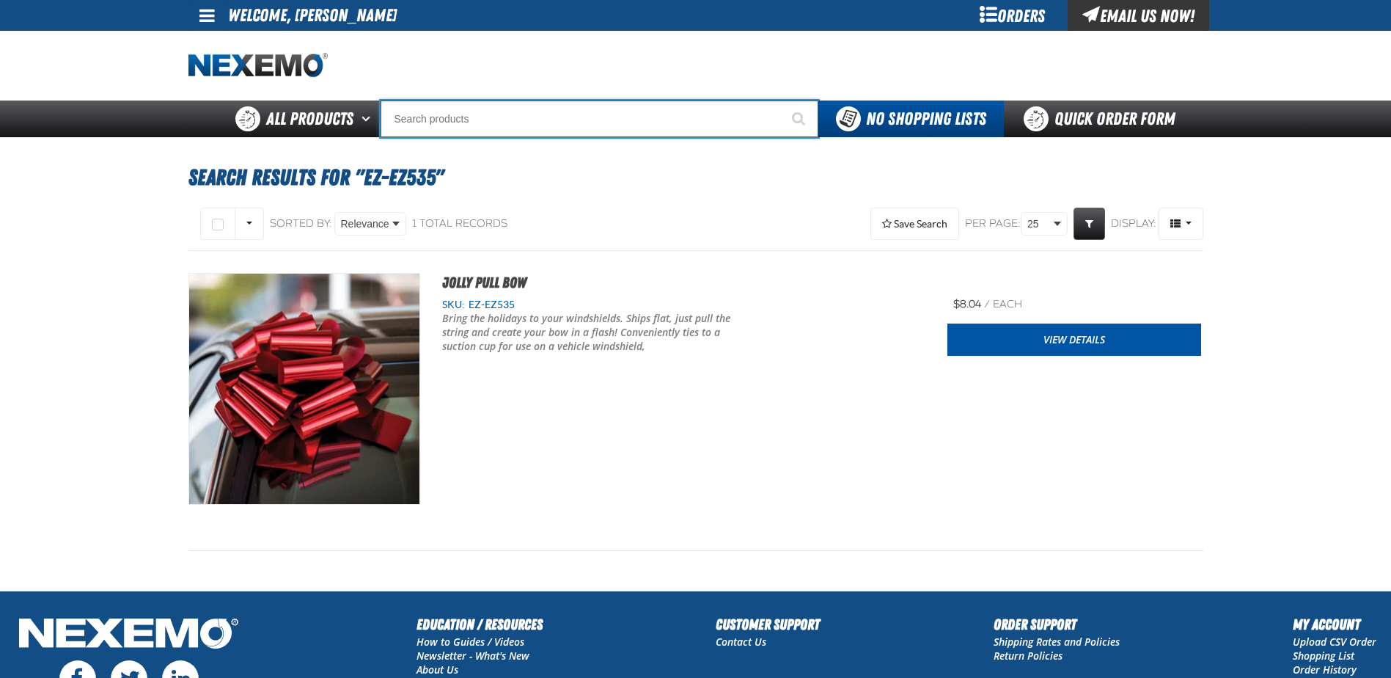
click at [450, 124] on input "Search" at bounding box center [600, 118] width 438 height 37
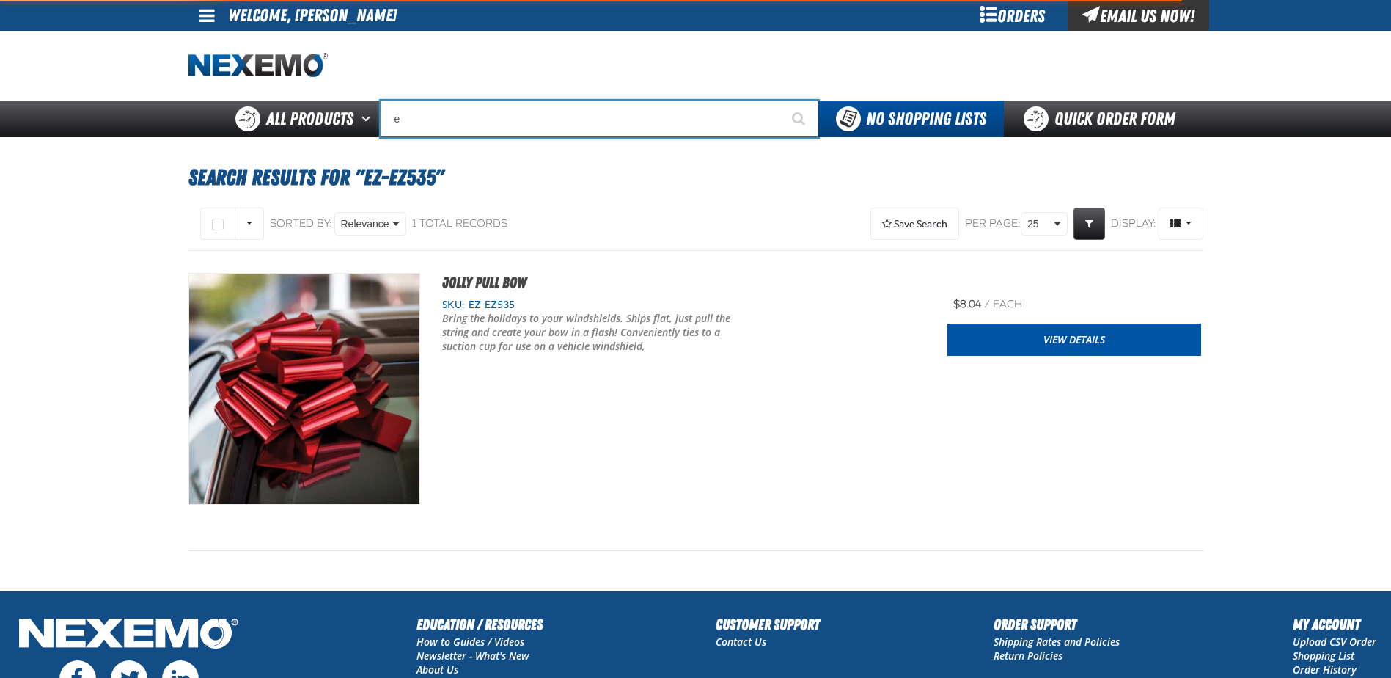
type input "ez"
type input "ez Wing Peach"
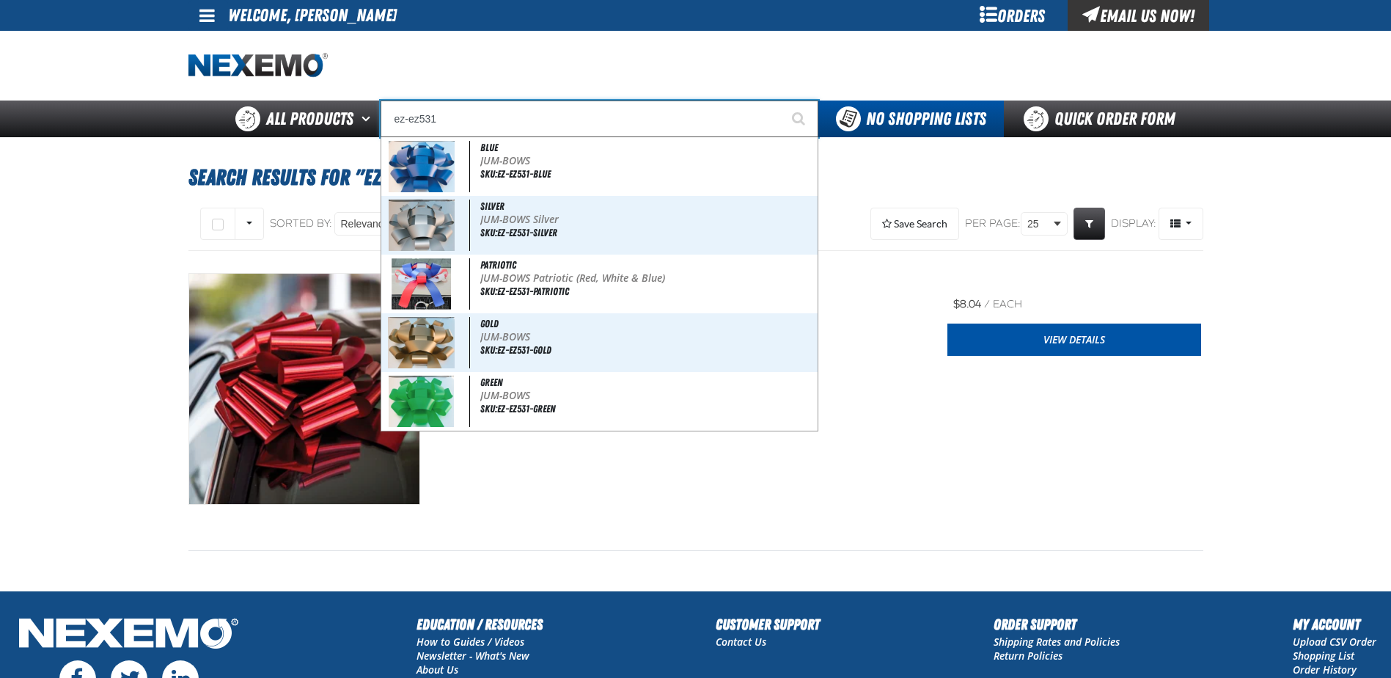
type input "ez-ez531"
click at [782, 100] on button "Start Searching" at bounding box center [800, 118] width 37 height 37
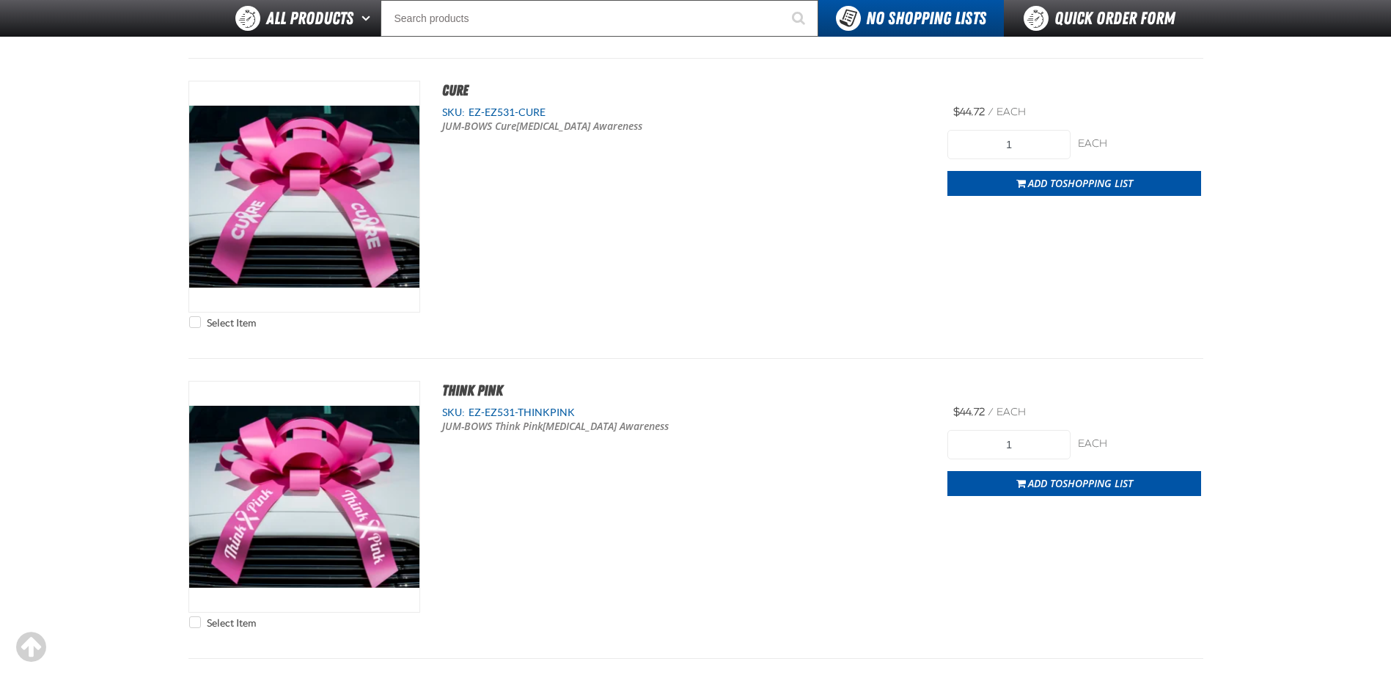
scroll to position [2860, 0]
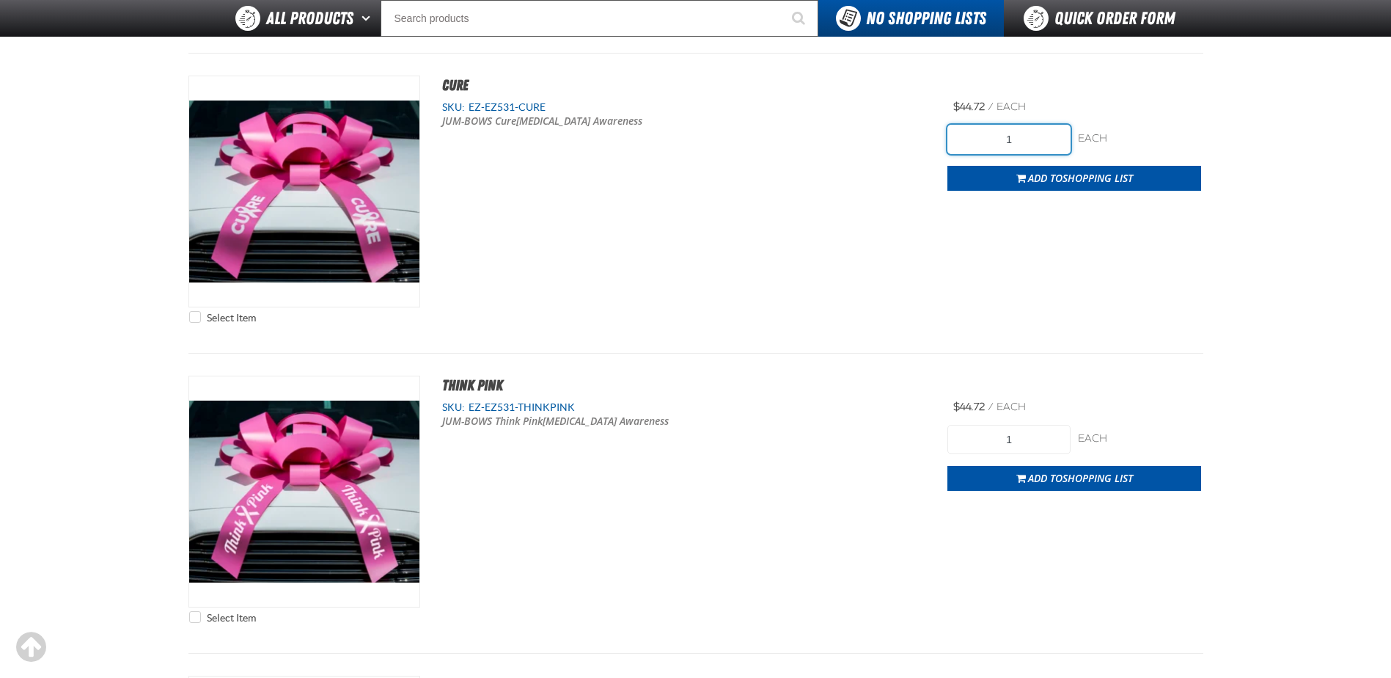
drag, startPoint x: 1049, startPoint y: 140, endPoint x: 908, endPoint y: 120, distance: 143.0
click at [908, 120] on div "Select Item CURE SKU: EZ-EZ531-CURE JUM-BOWS Cure Breast Cancer Awareness 1" at bounding box center [695, 203] width 1015 height 255
type input "8"
click at [882, 160] on div "Select Item CURE SKU: EZ-EZ531-CURE JUM-BOWS Cure Breast Cancer Awareness 8" at bounding box center [695, 203] width 1015 height 255
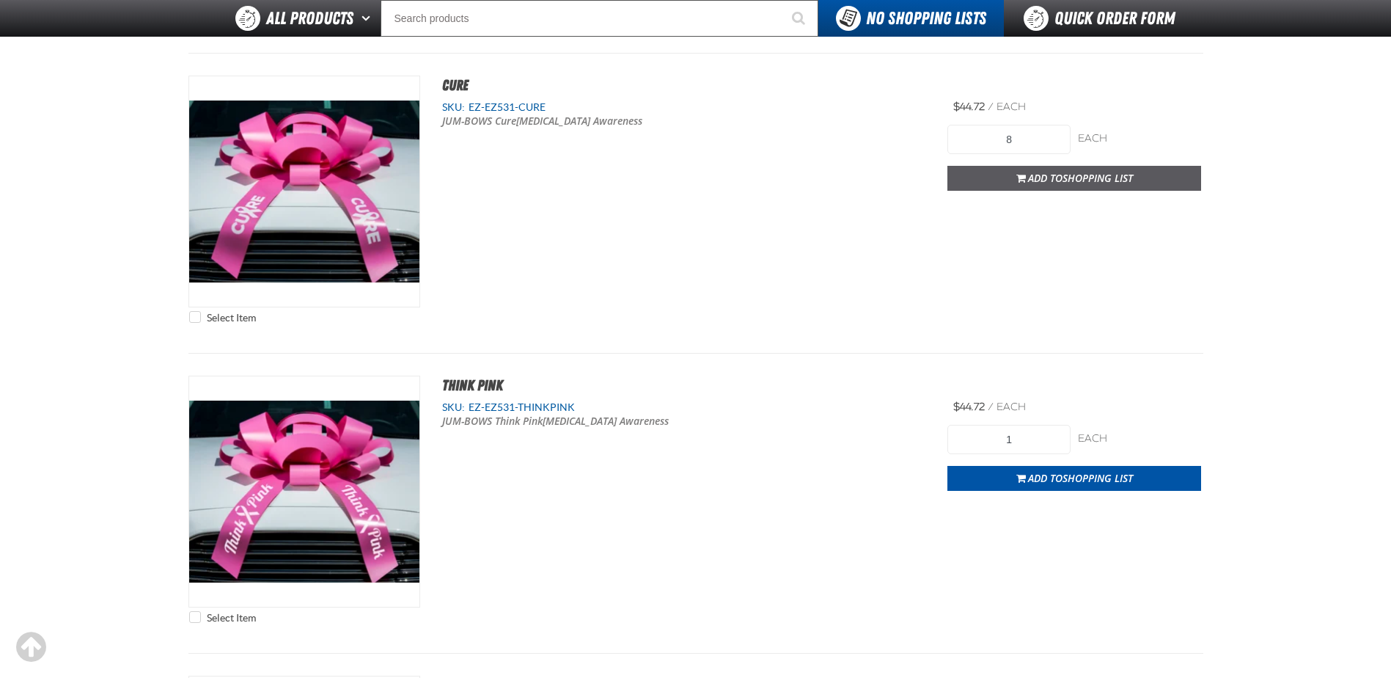
click at [1110, 179] on span "Shopping List" at bounding box center [1098, 178] width 70 height 14
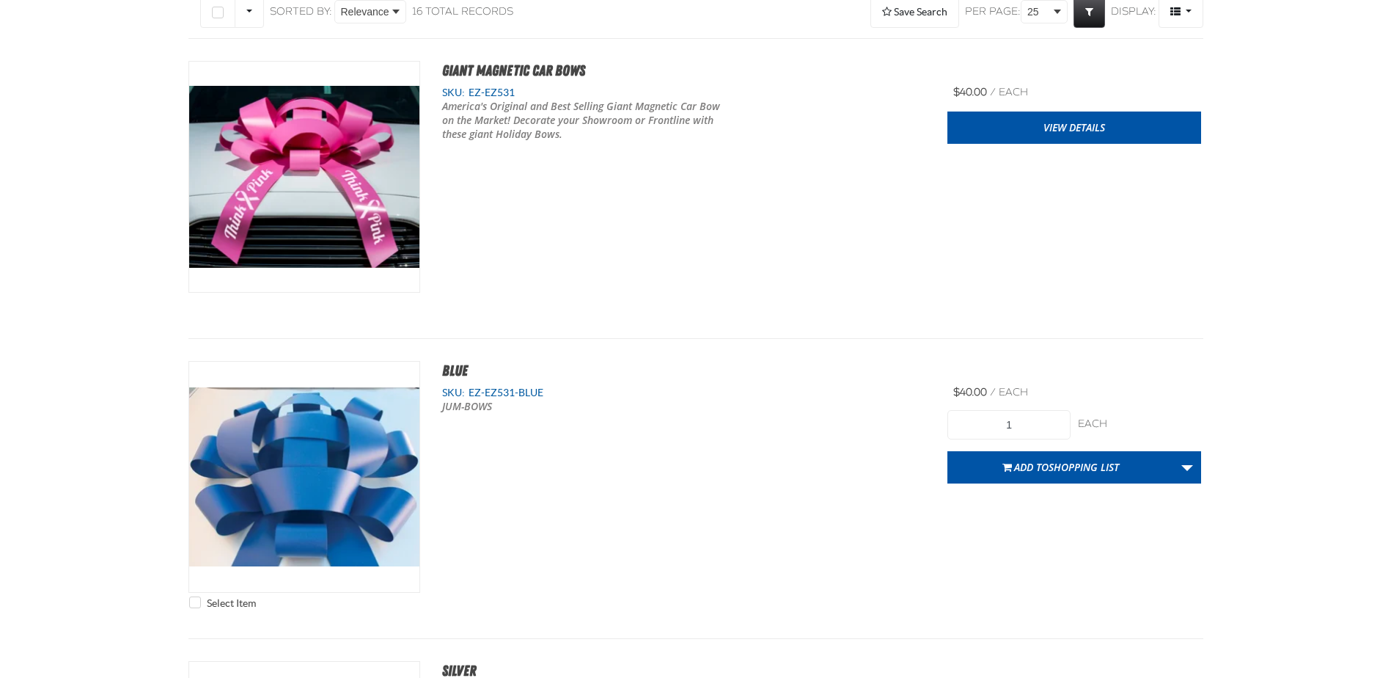
scroll to position [0, 0]
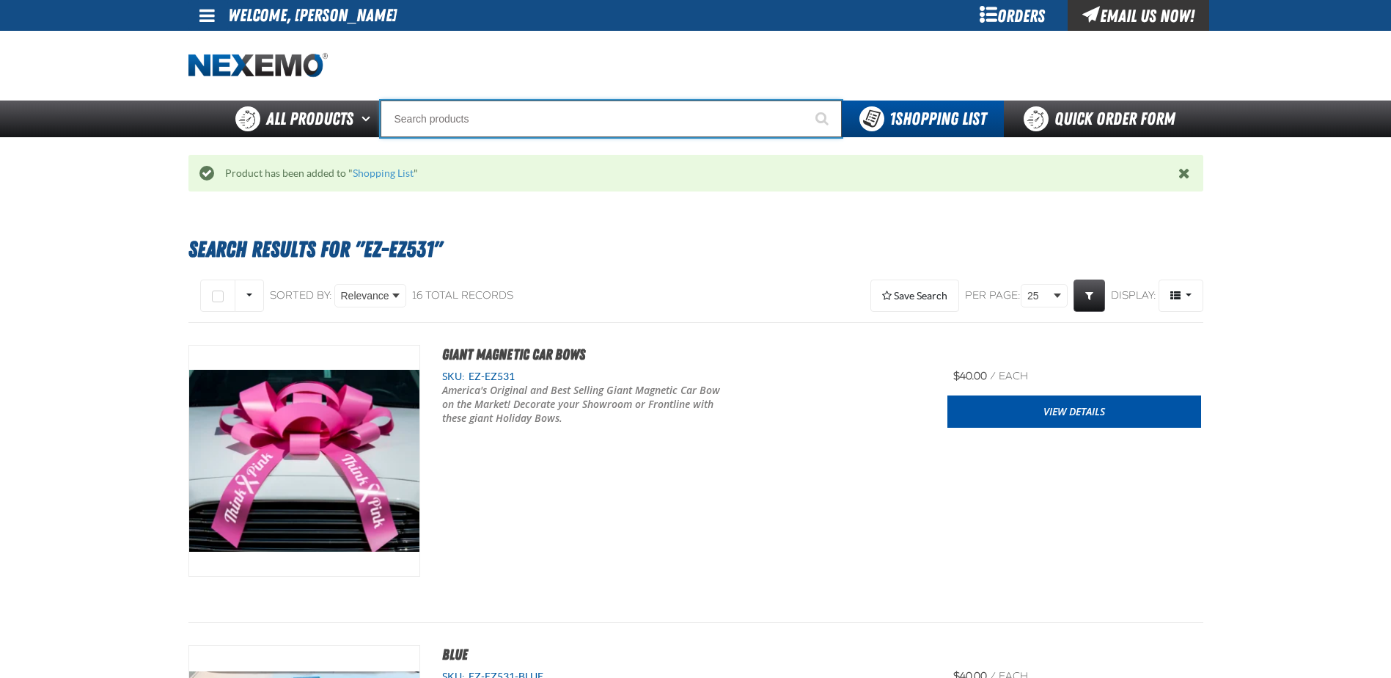
click at [397, 116] on input "Search" at bounding box center [611, 118] width 461 height 37
type input "e"
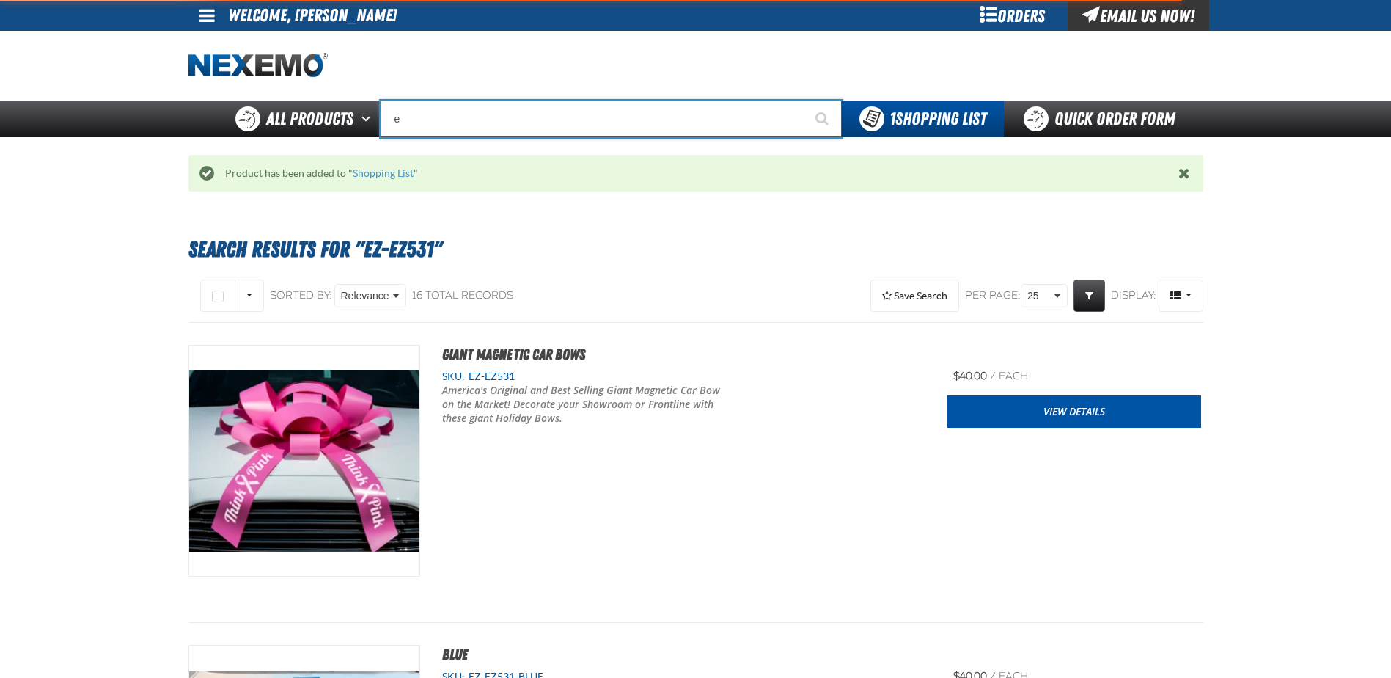
type input "eTEKT Low E Coating Detector - Single & Dual"
type input "ez"
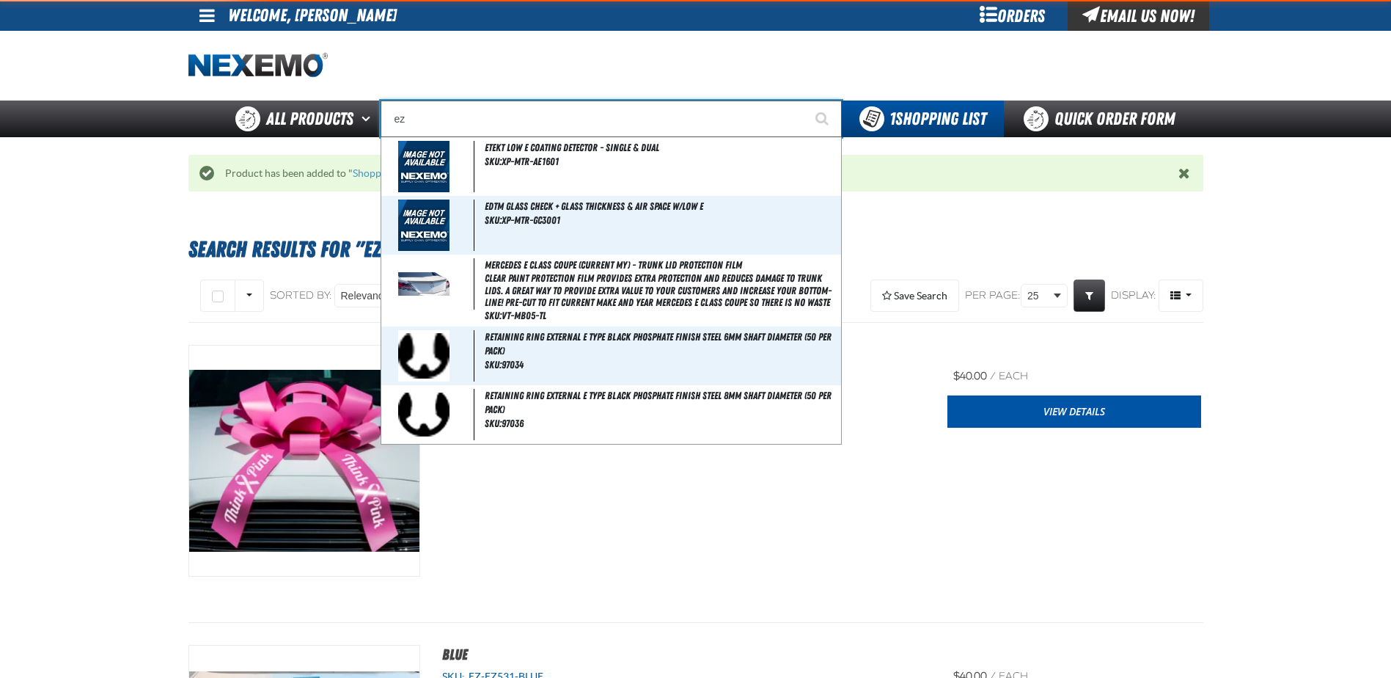
type input "ez Wing Peach"
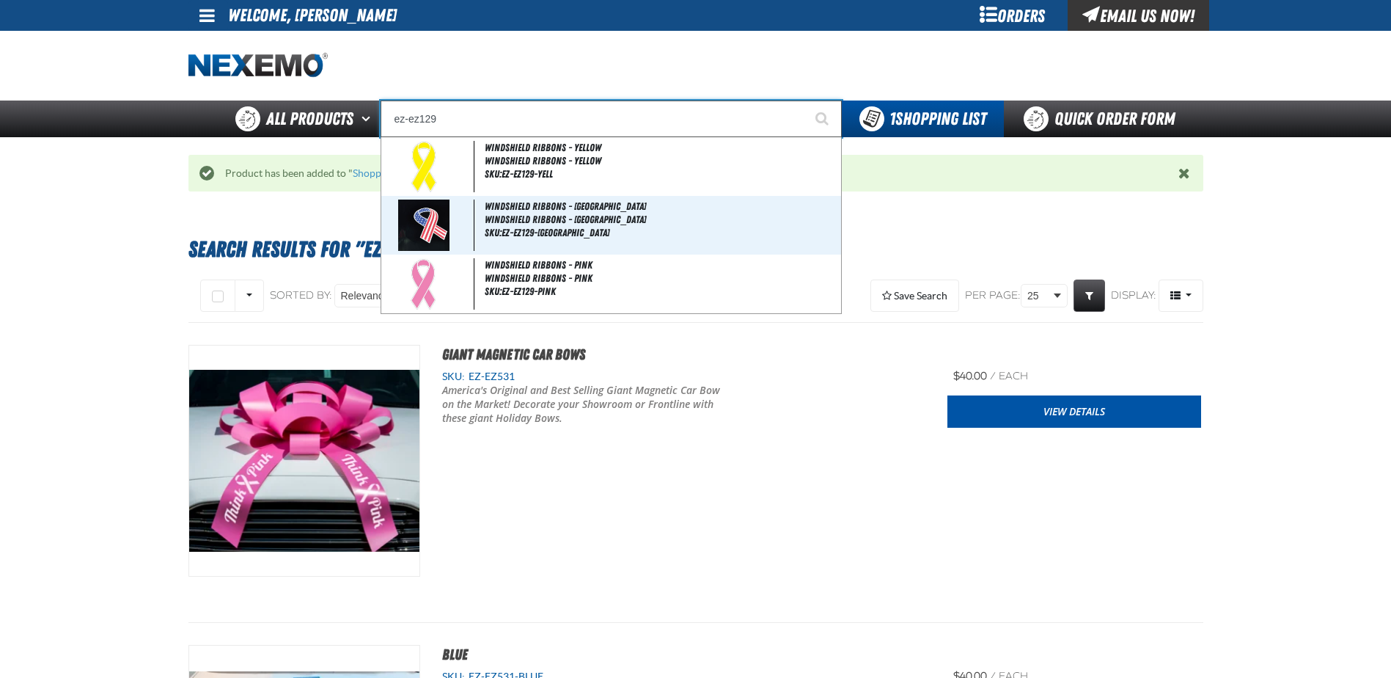
type input "ez-ez129"
click at [805, 100] on button "Start Searching" at bounding box center [823, 118] width 37 height 37
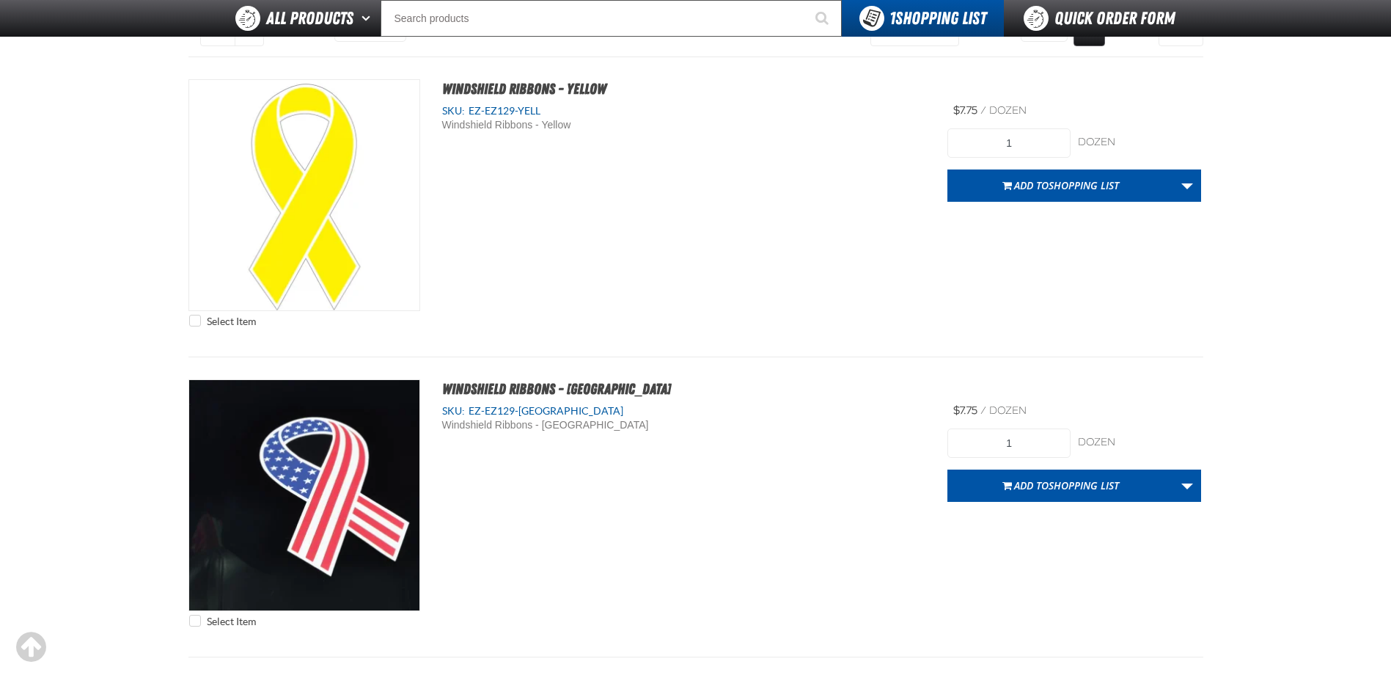
scroll to position [220, 0]
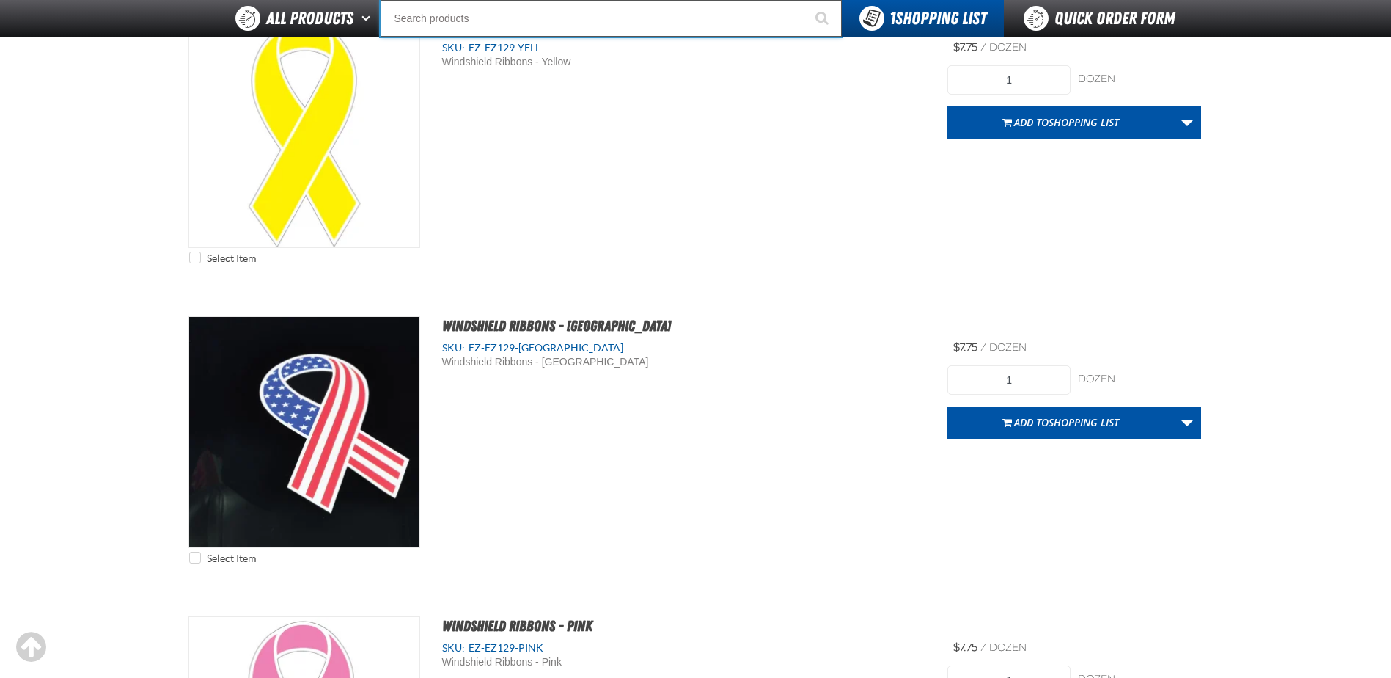
click at [466, 18] on input "Search" at bounding box center [611, 18] width 461 height 37
type input "E"
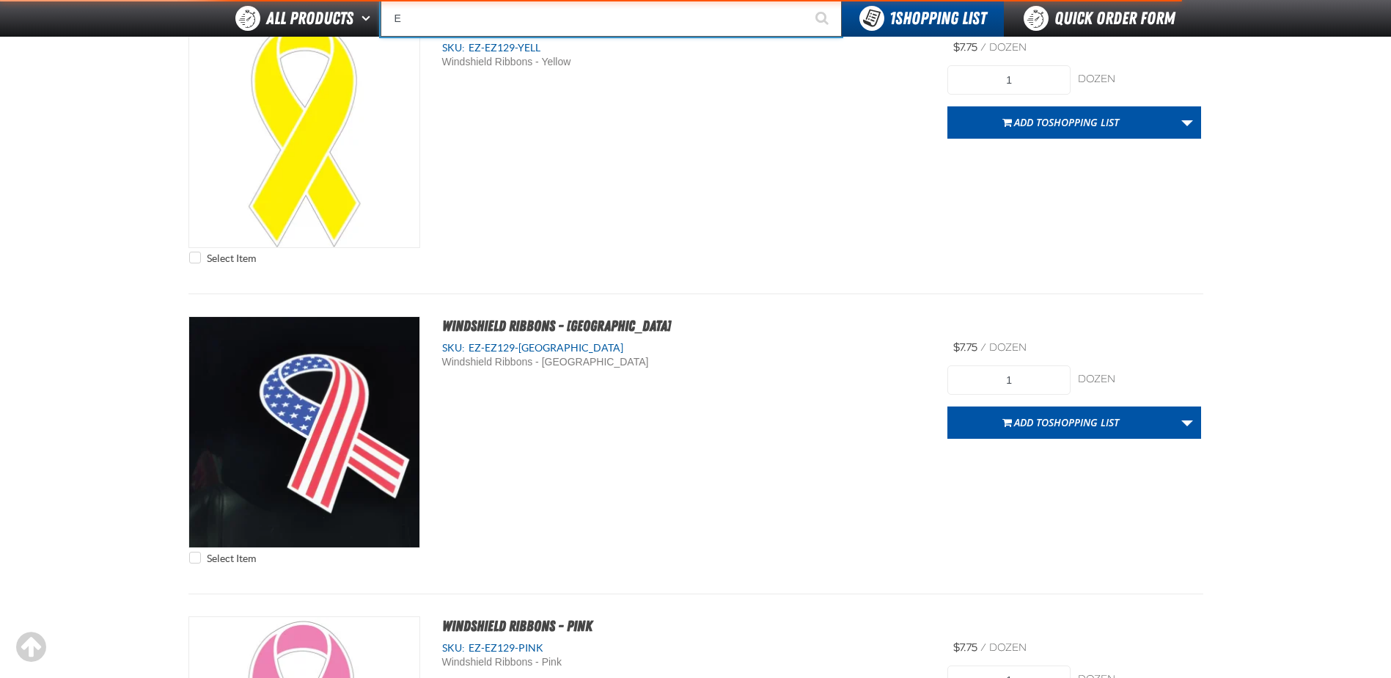
type input "ETEKT Low E Coating Detector - Single & Dual"
type input "EZ"
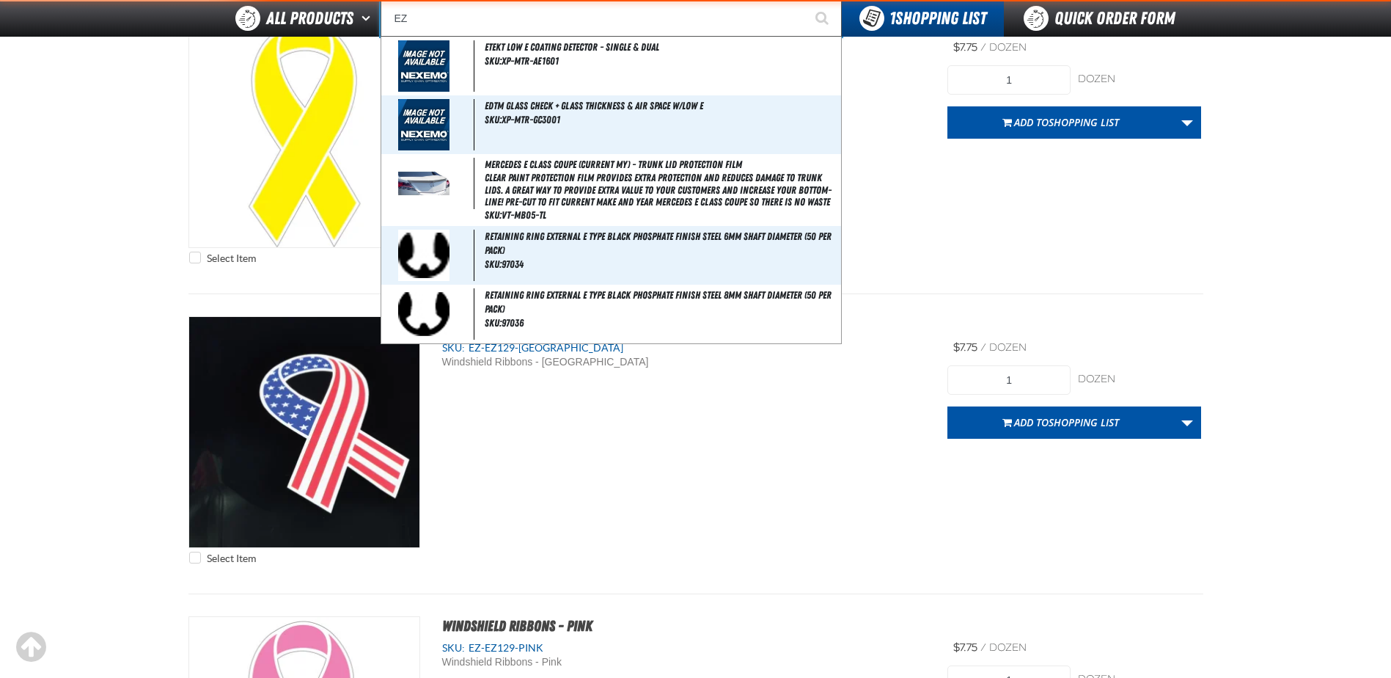
type input "EZ Wing Peach"
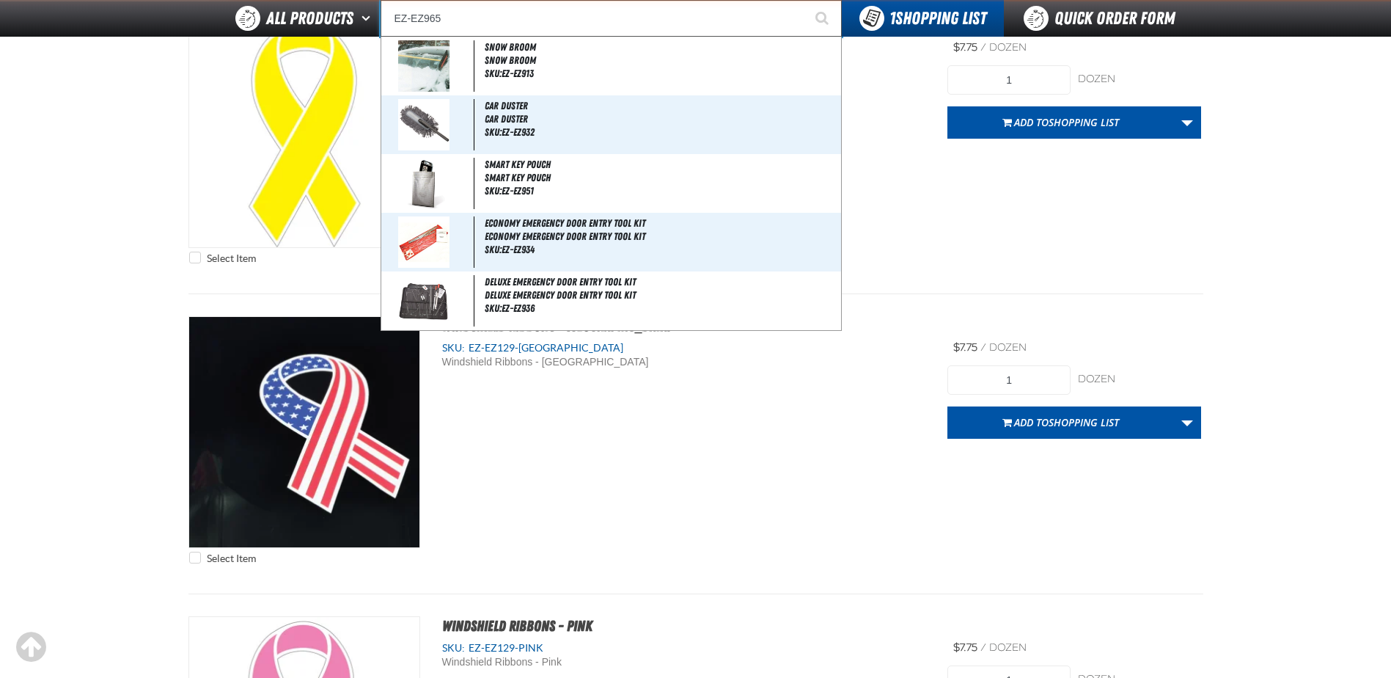
type input "EZ-EZ965"
click at [805, 0] on button "Start Searching" at bounding box center [823, 18] width 37 height 37
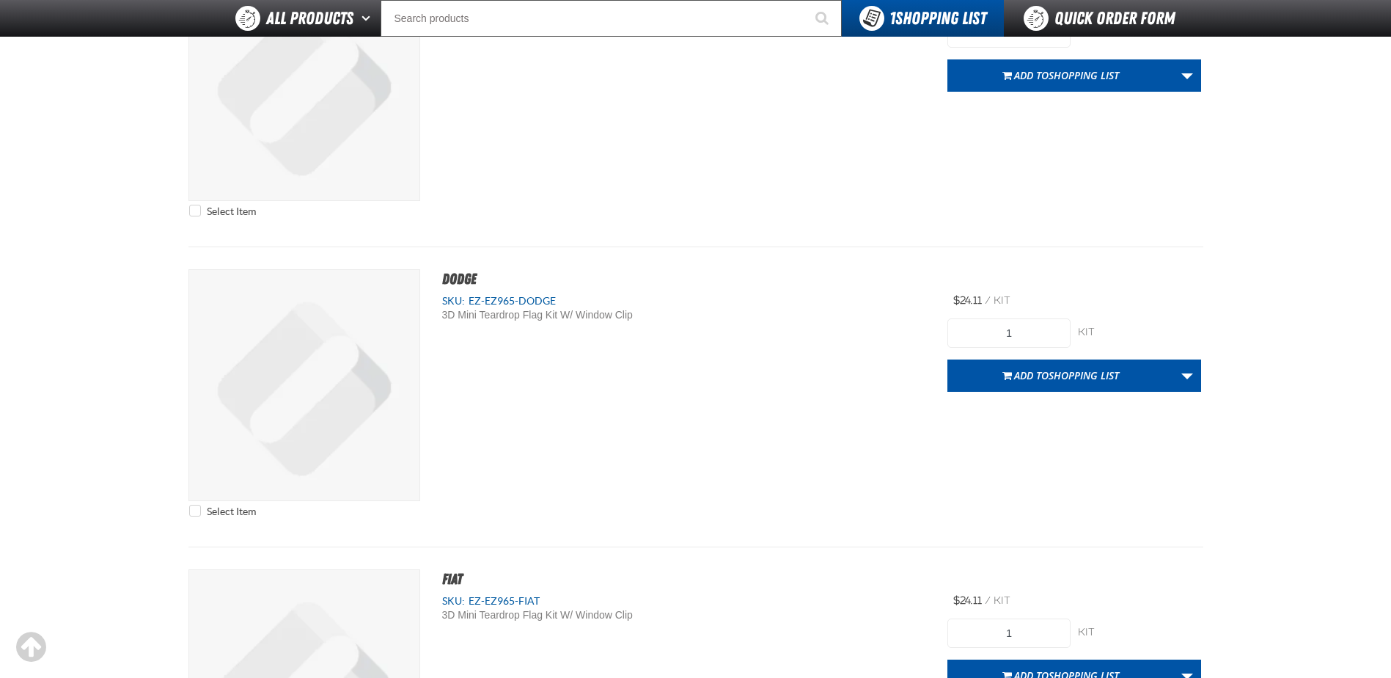
scroll to position [1100, 0]
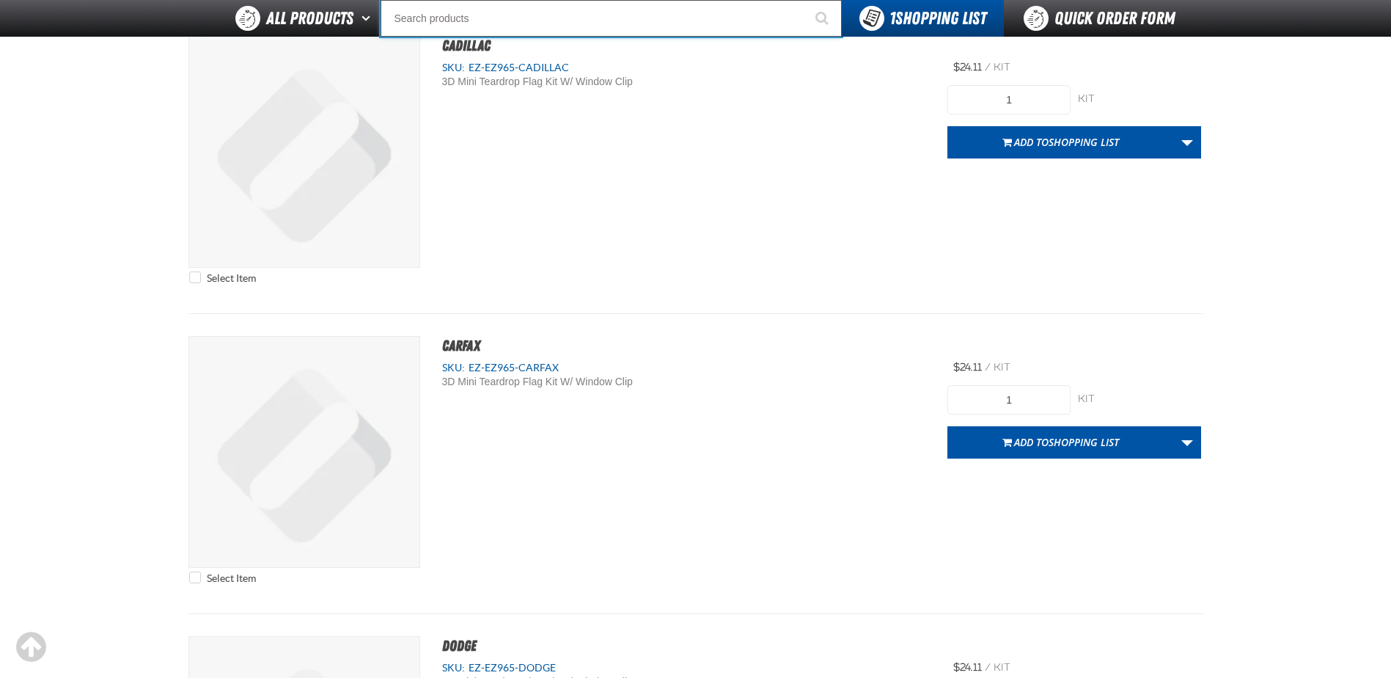
click at [466, 15] on input "Search" at bounding box center [611, 18] width 461 height 37
type input "E"
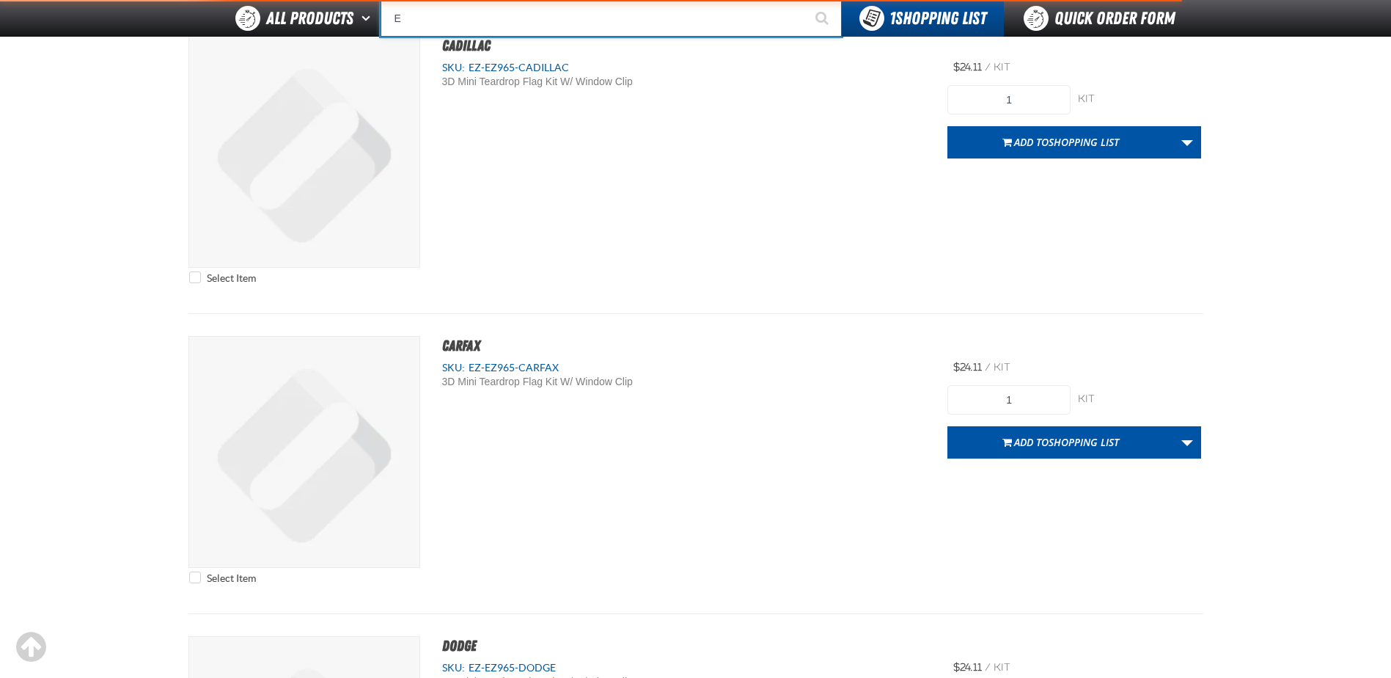
type input "ETEKT Low E Coating Detector - Single & Dual"
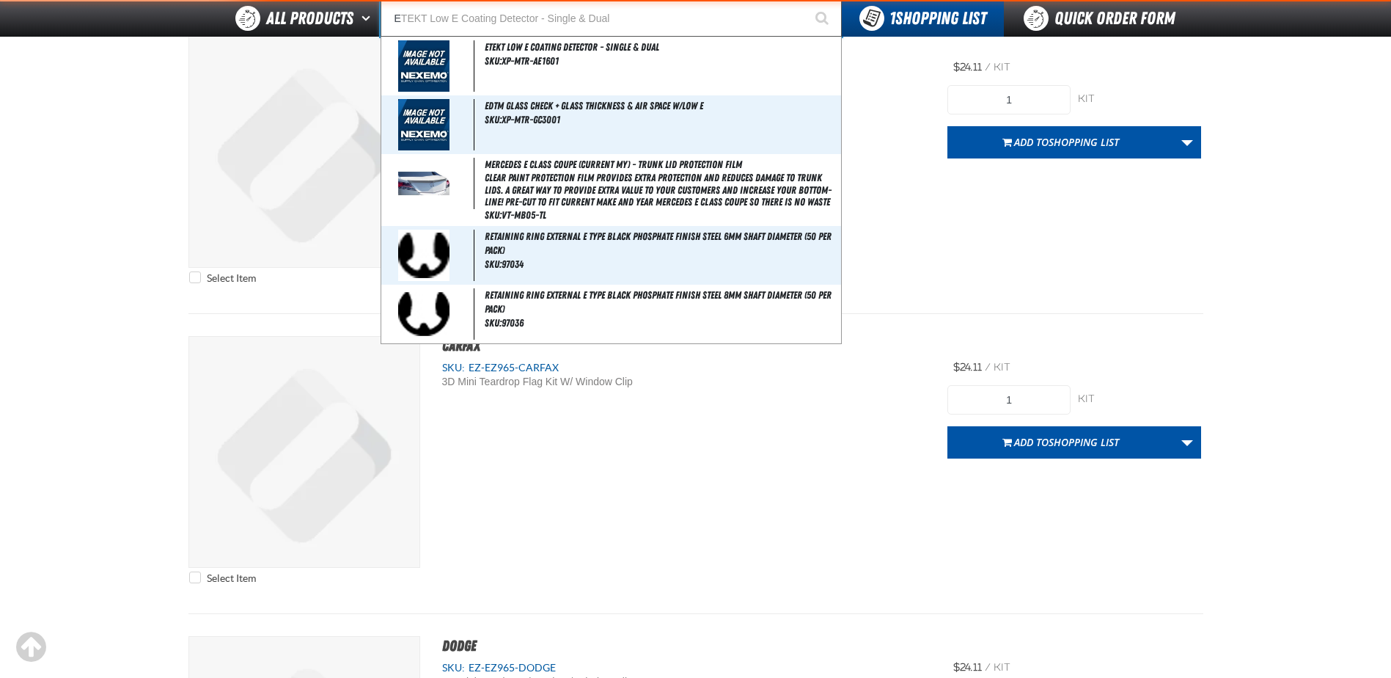
type input "EZ"
type input "EZ Wing Peach"
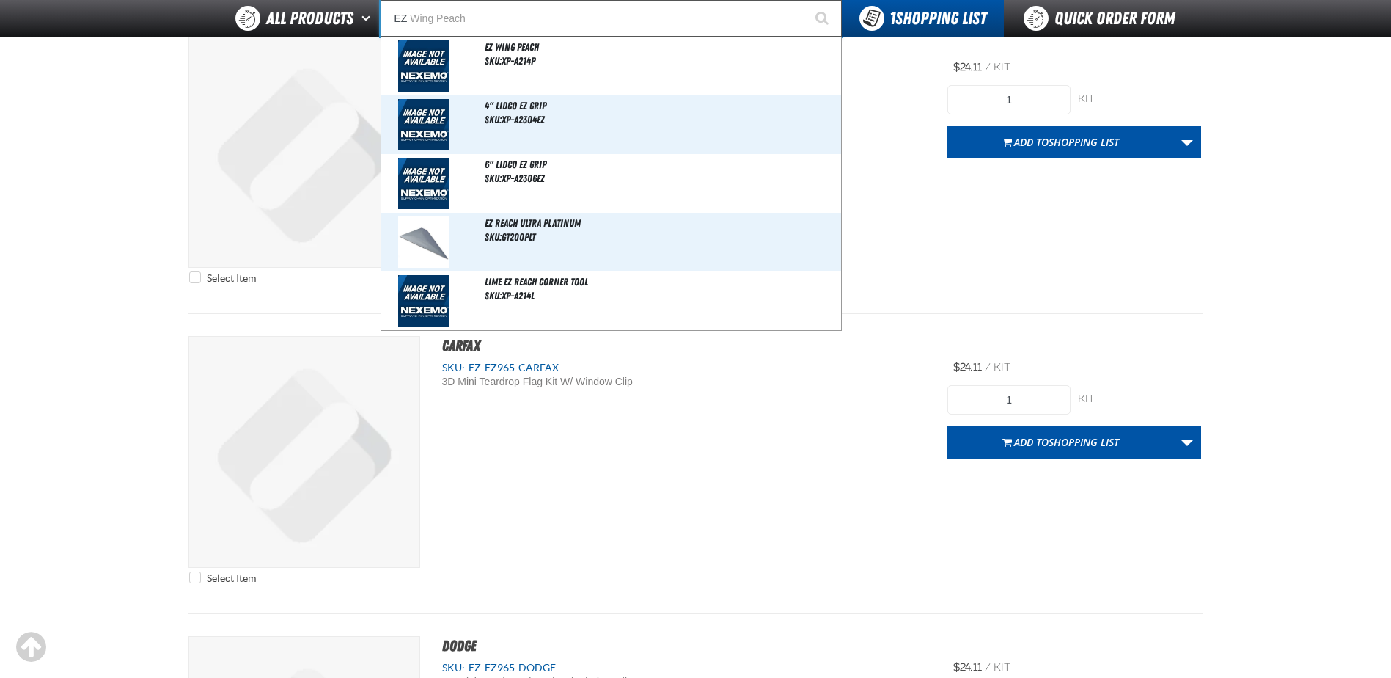
type input "EZ"
click at [805, 0] on button "Start Searching" at bounding box center [823, 18] width 37 height 37
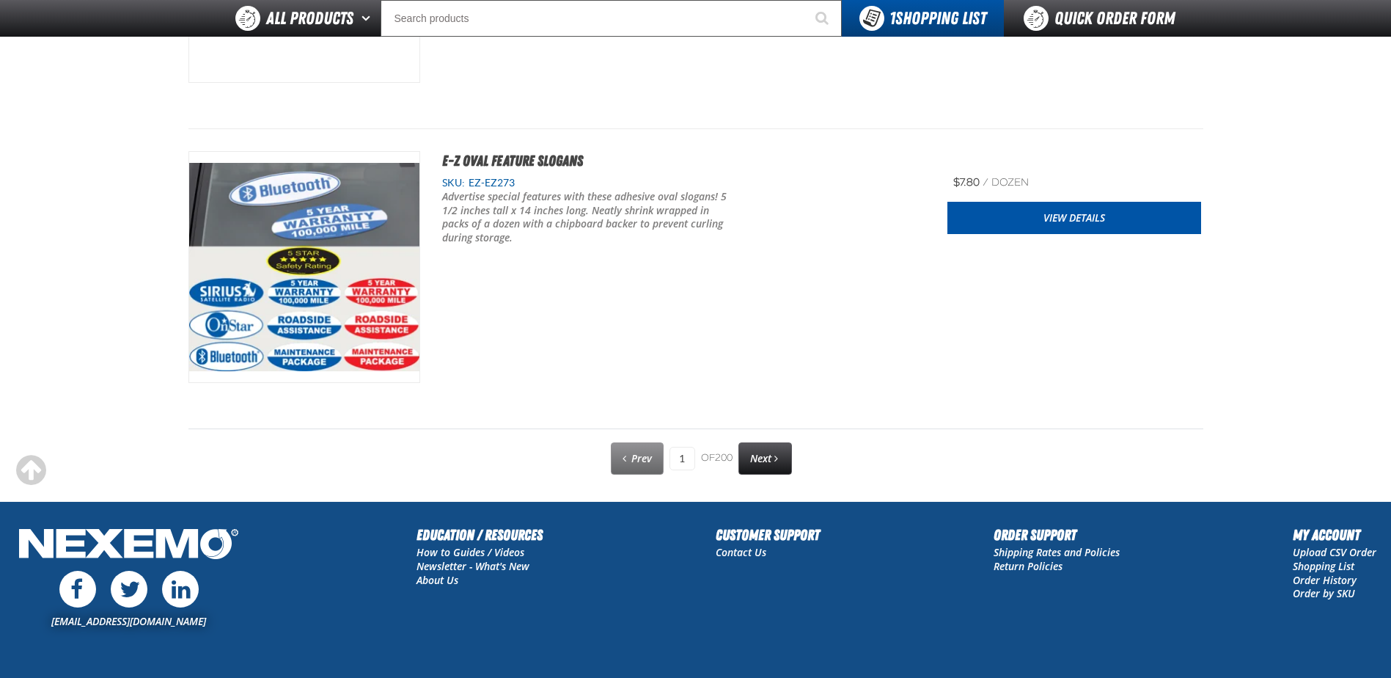
scroll to position [7415, 0]
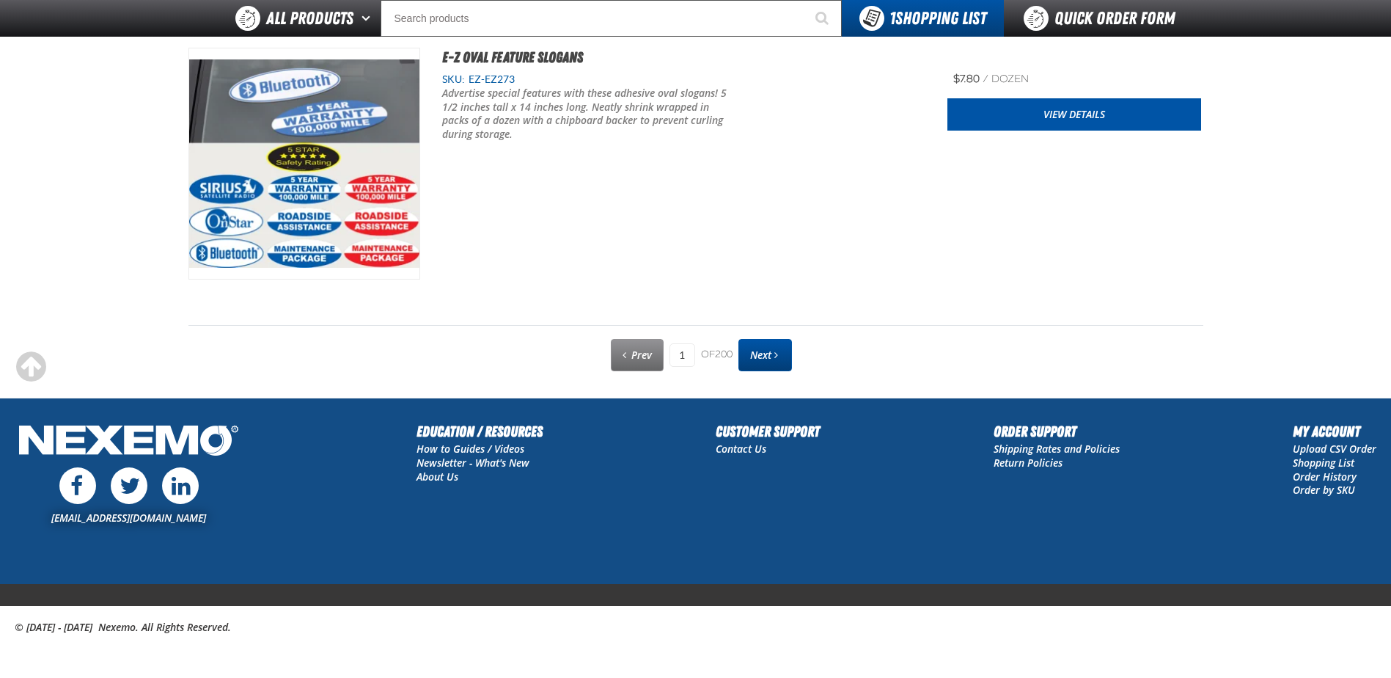
click at [785, 361] on link "Next" at bounding box center [766, 355] width 54 height 32
type input "2"
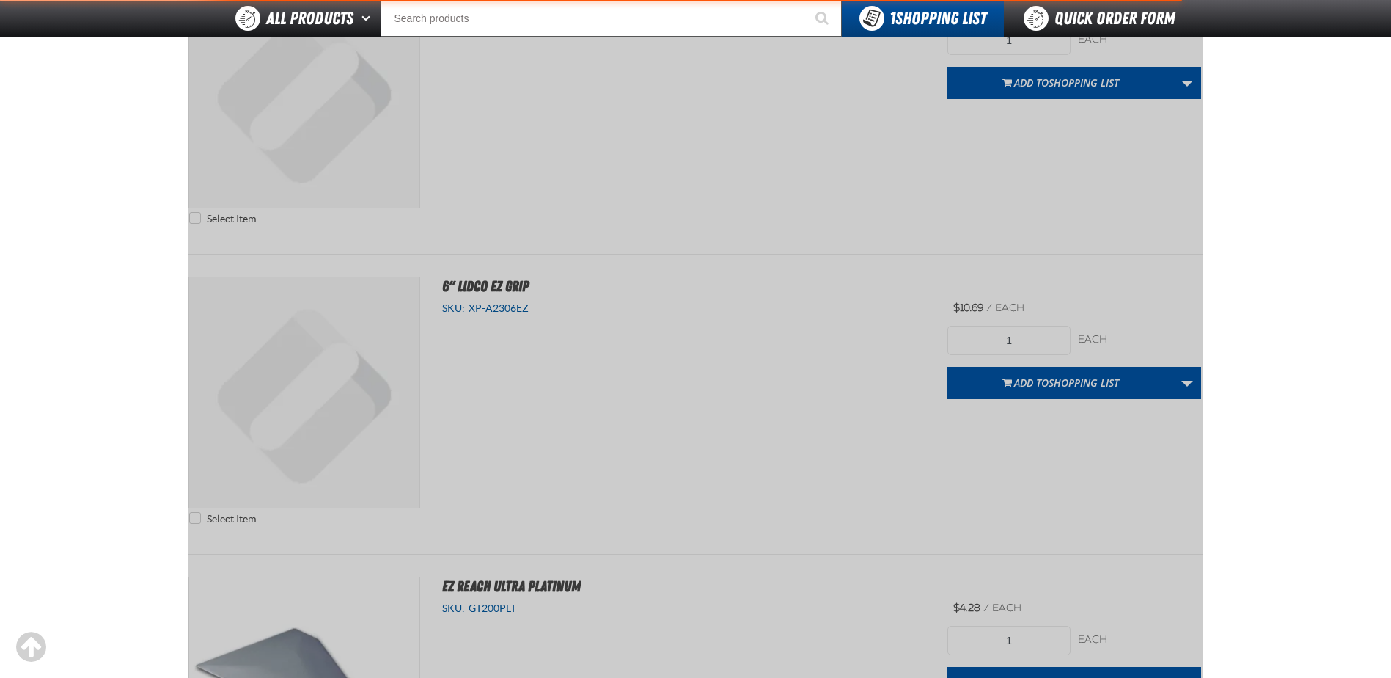
scroll to position [205, 0]
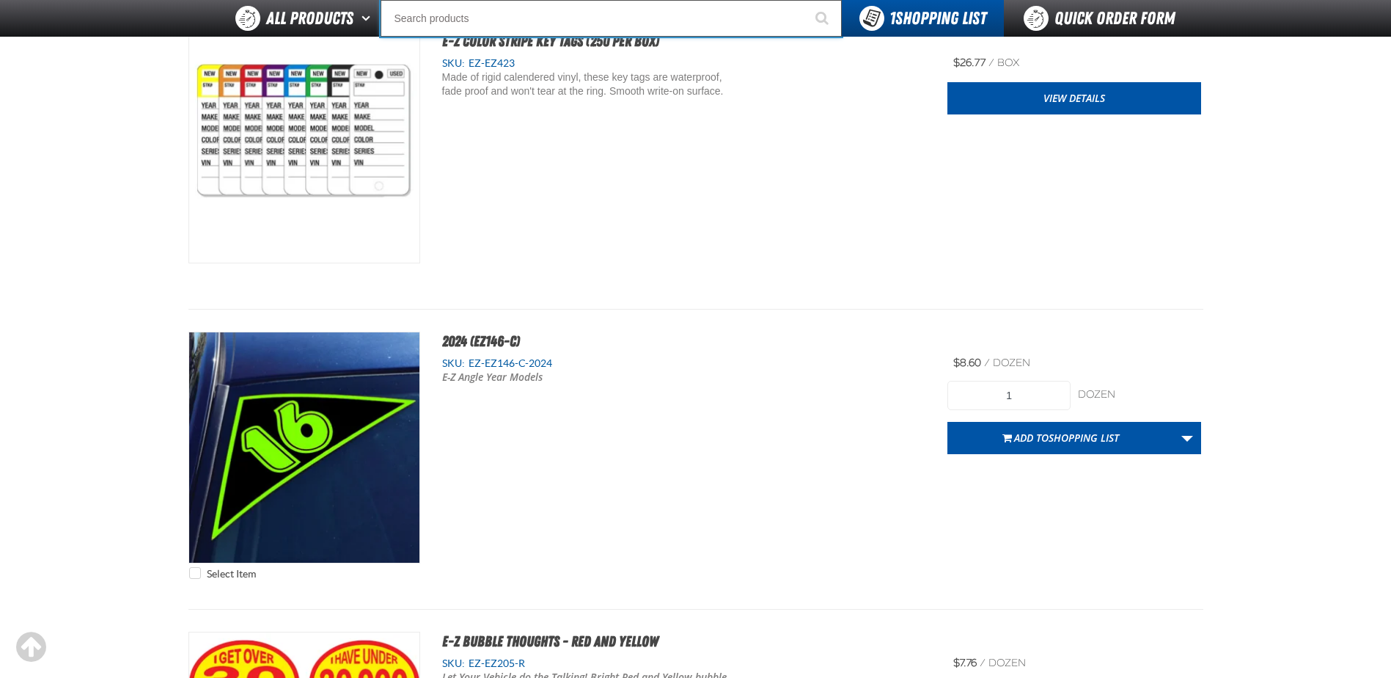
click at [445, 10] on input "Search" at bounding box center [611, 18] width 461 height 37
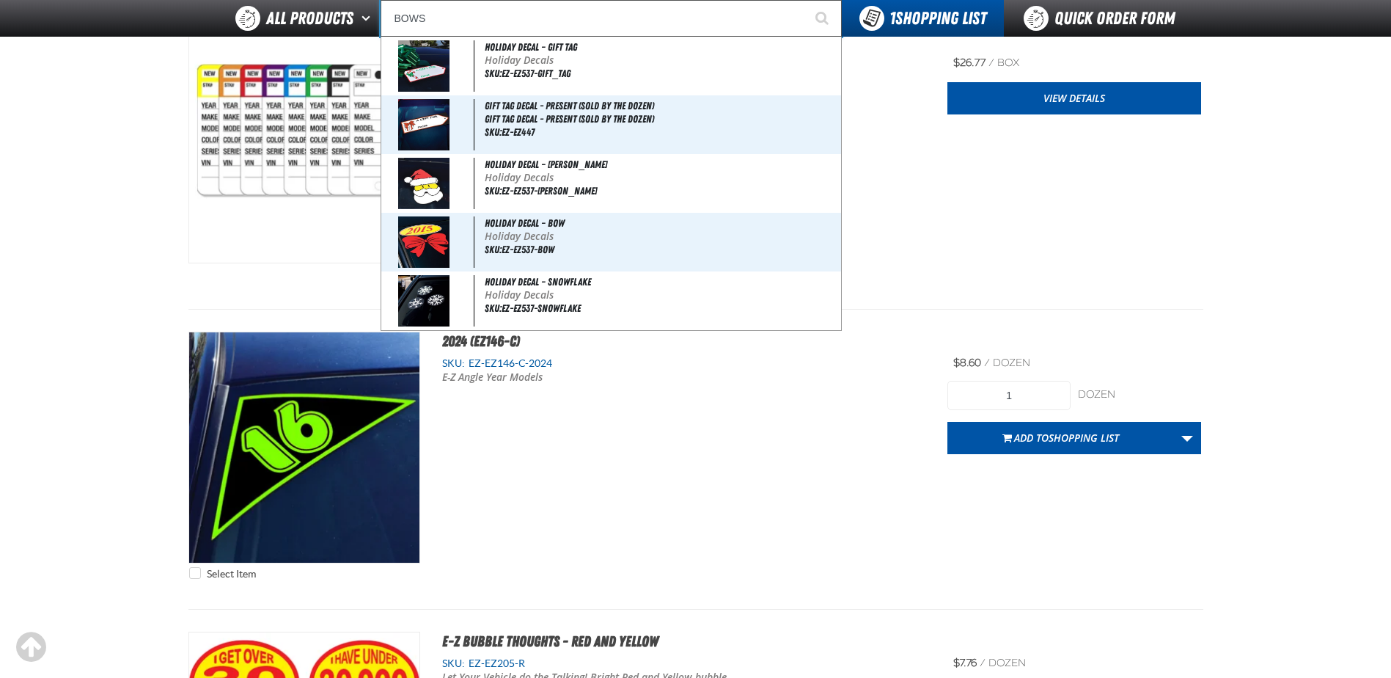
type input "BOWS"
click at [805, 0] on button "Start Searching" at bounding box center [823, 18] width 37 height 37
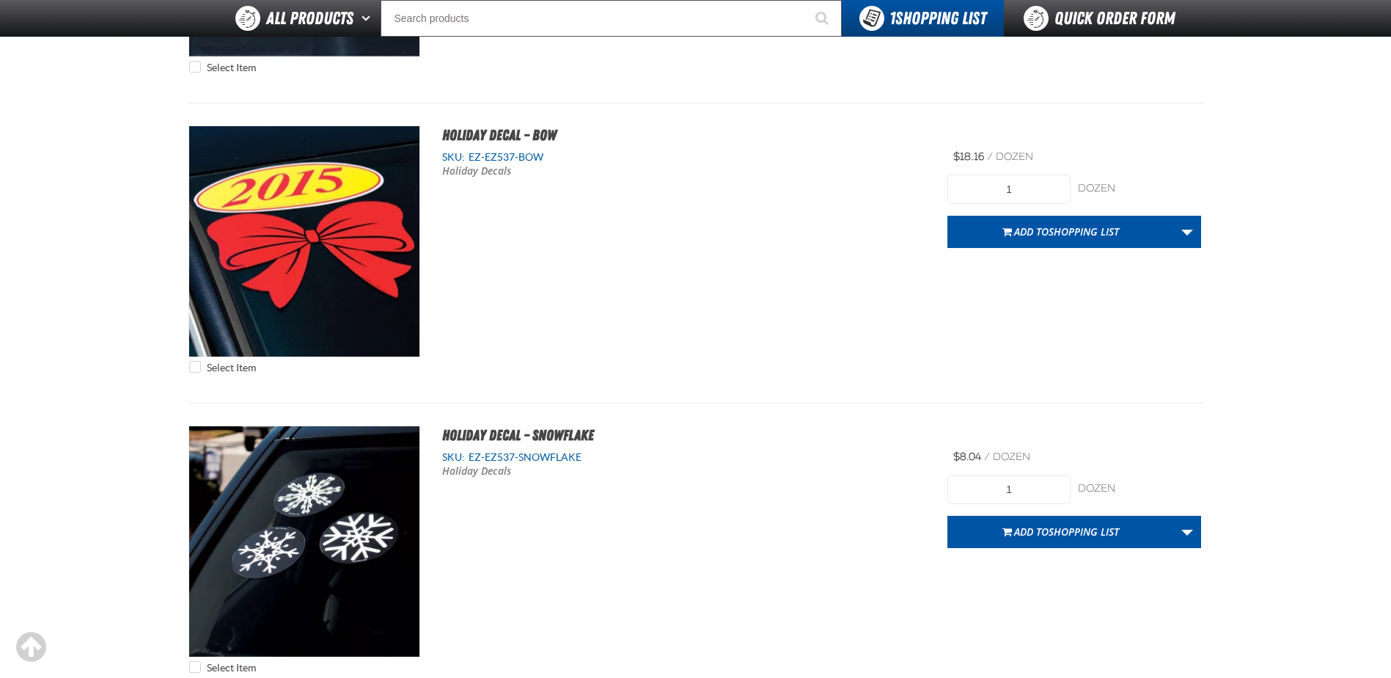
scroll to position [1393, 0]
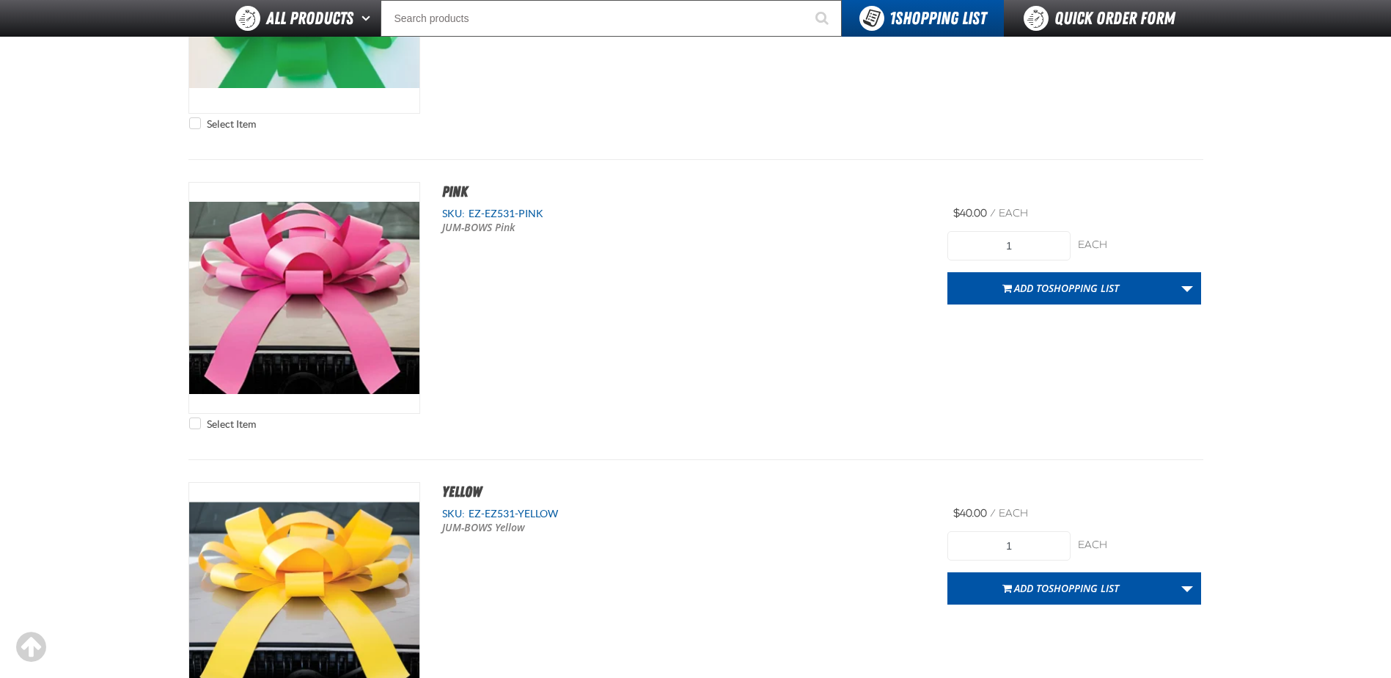
type input "8"
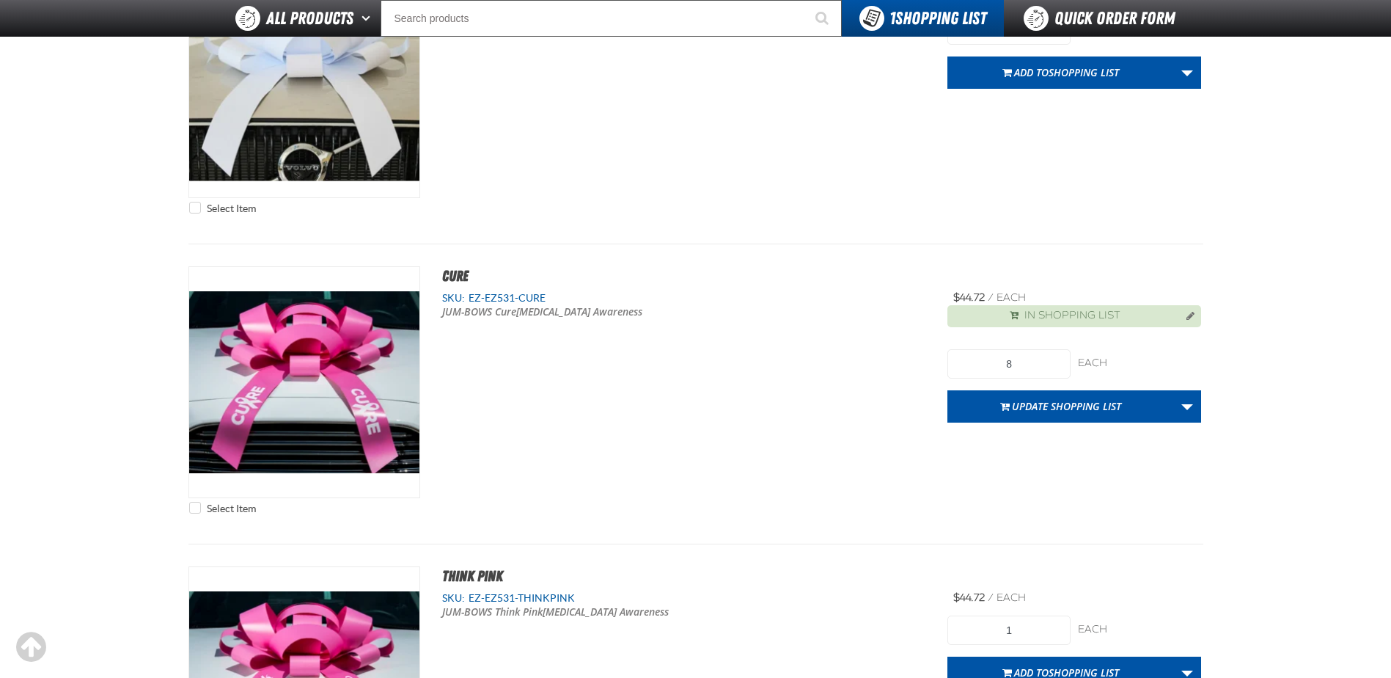
scroll to position [5662, 0]
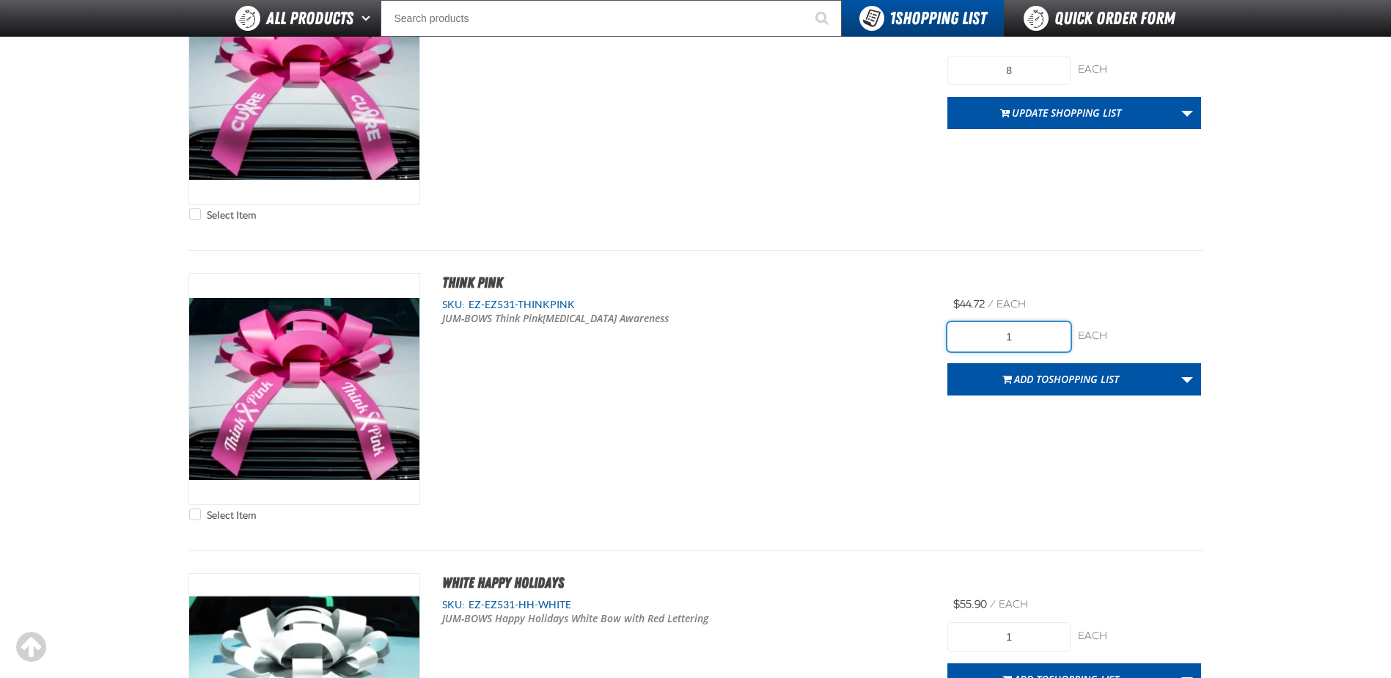
drag, startPoint x: 1020, startPoint y: 339, endPoint x: 968, endPoint y: 339, distance: 52.1
click at [968, 339] on input "1" at bounding box center [1009, 336] width 123 height 29
type input "8"
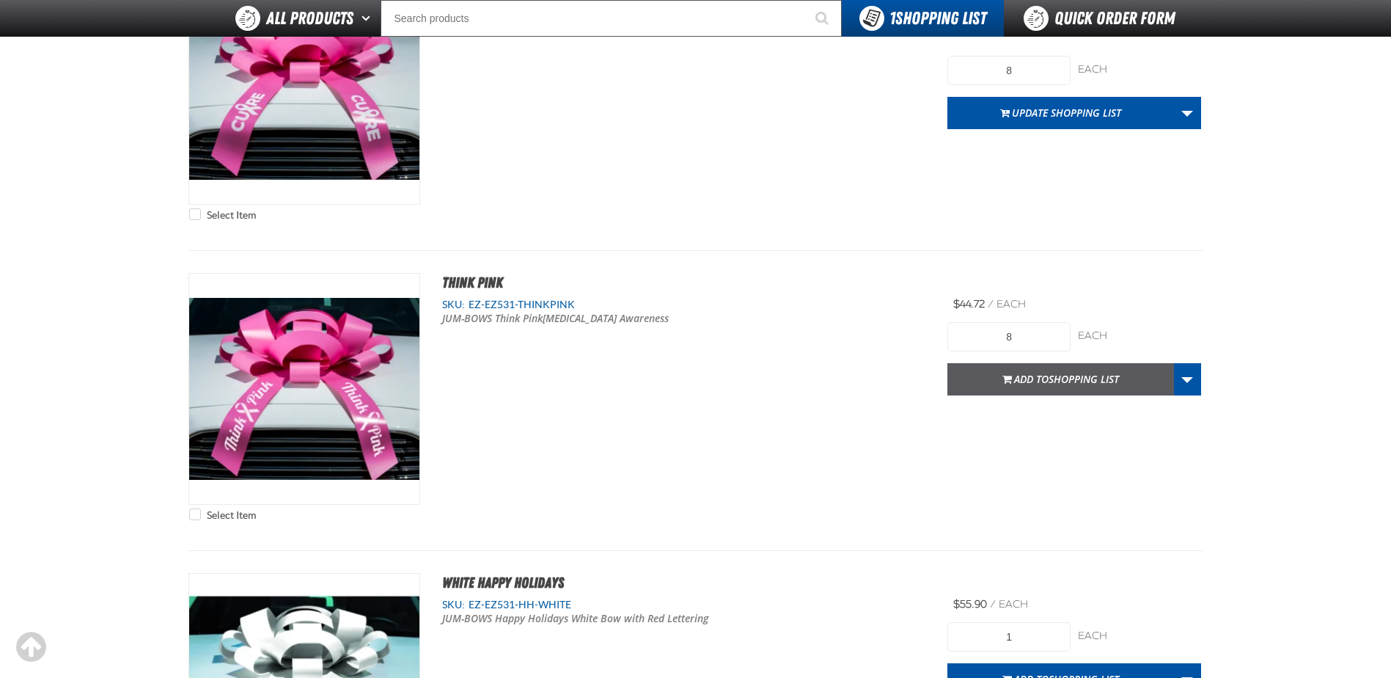
click at [1027, 382] on span "Add to Shopping List" at bounding box center [1066, 379] width 105 height 14
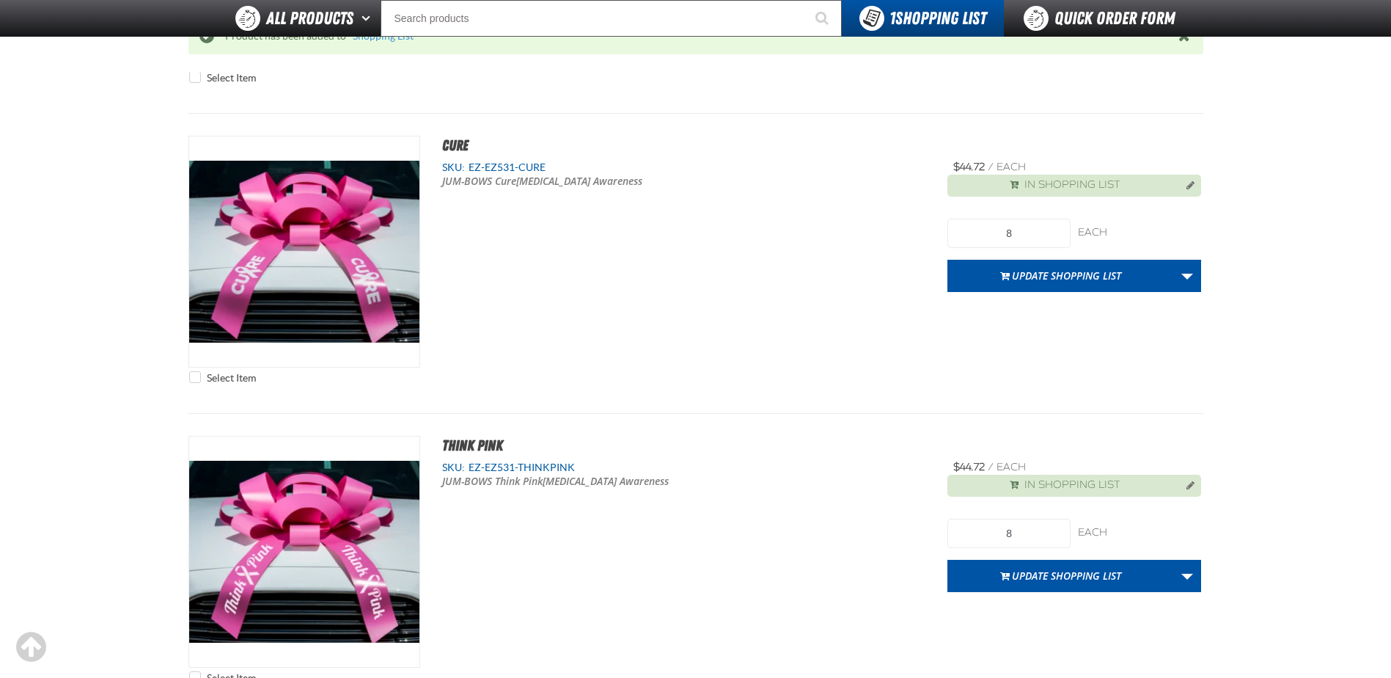
scroll to position [5514, 0]
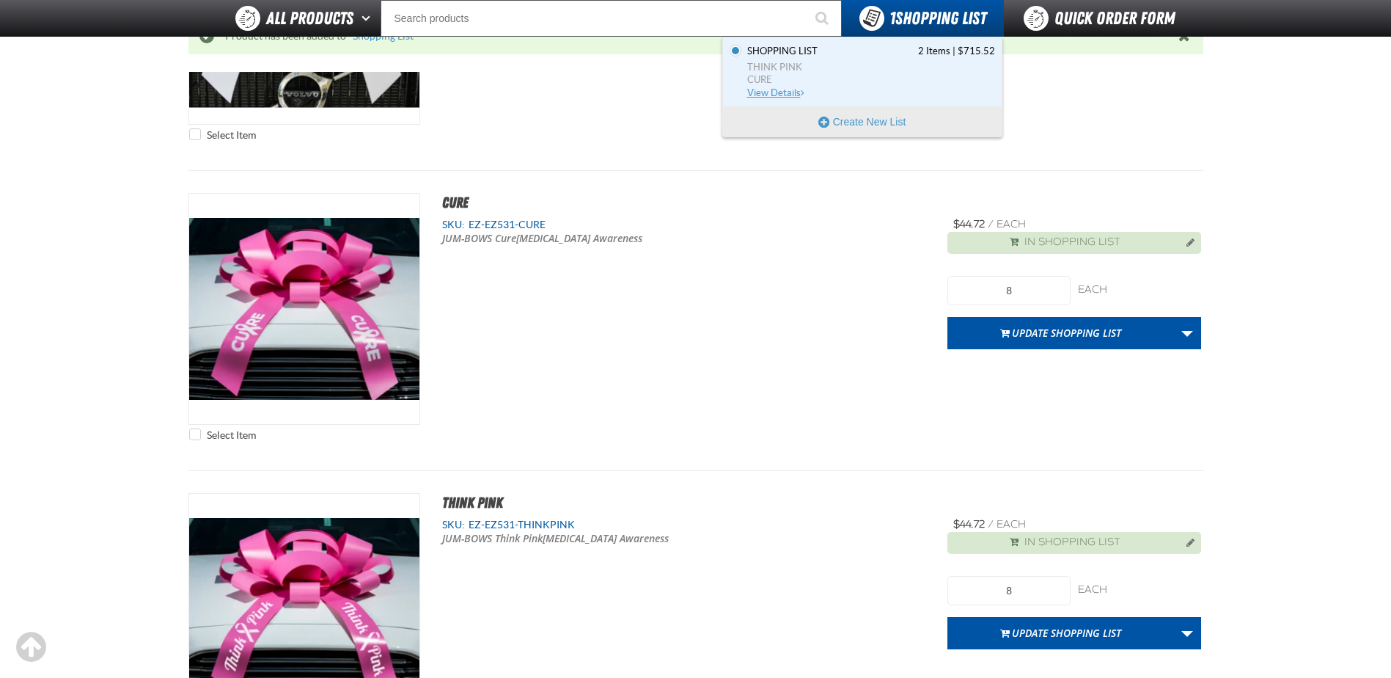
click at [791, 89] on span "View Details" at bounding box center [776, 92] width 59 height 11
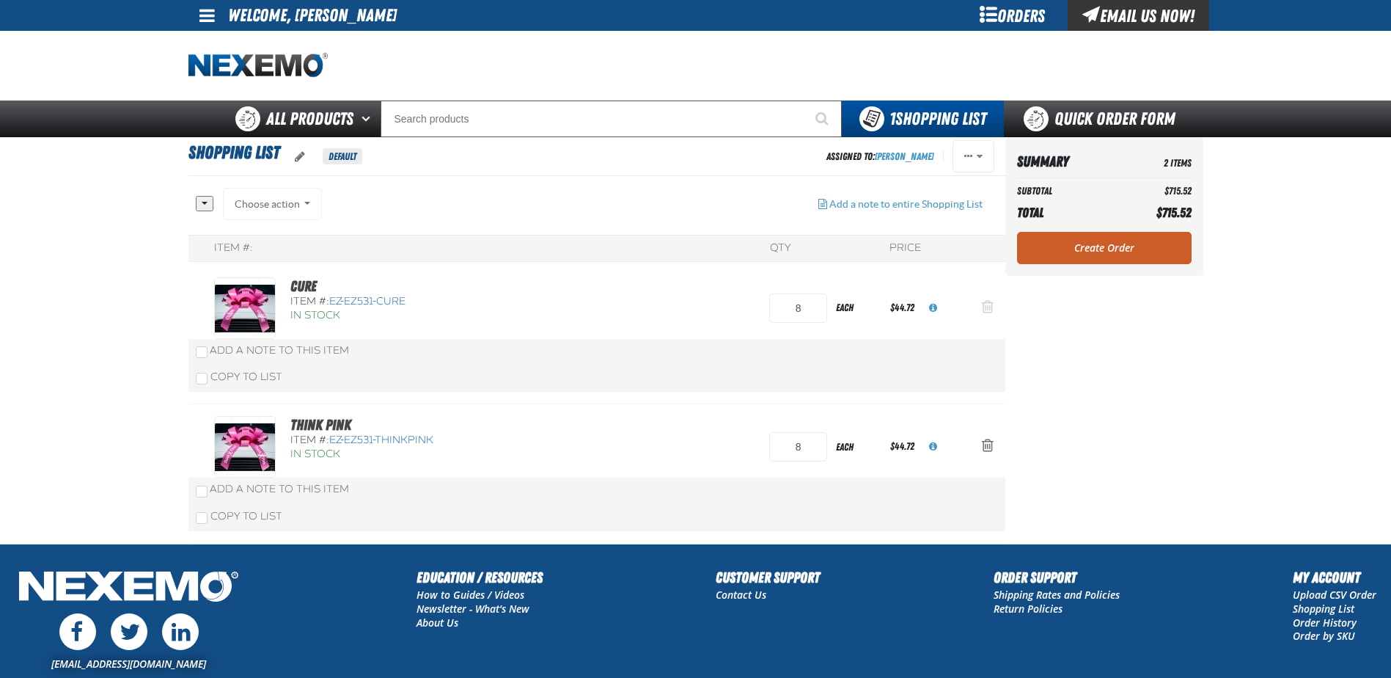
click at [987, 303] on span "Action Remove CURE from Shopping List" at bounding box center [988, 306] width 12 height 15
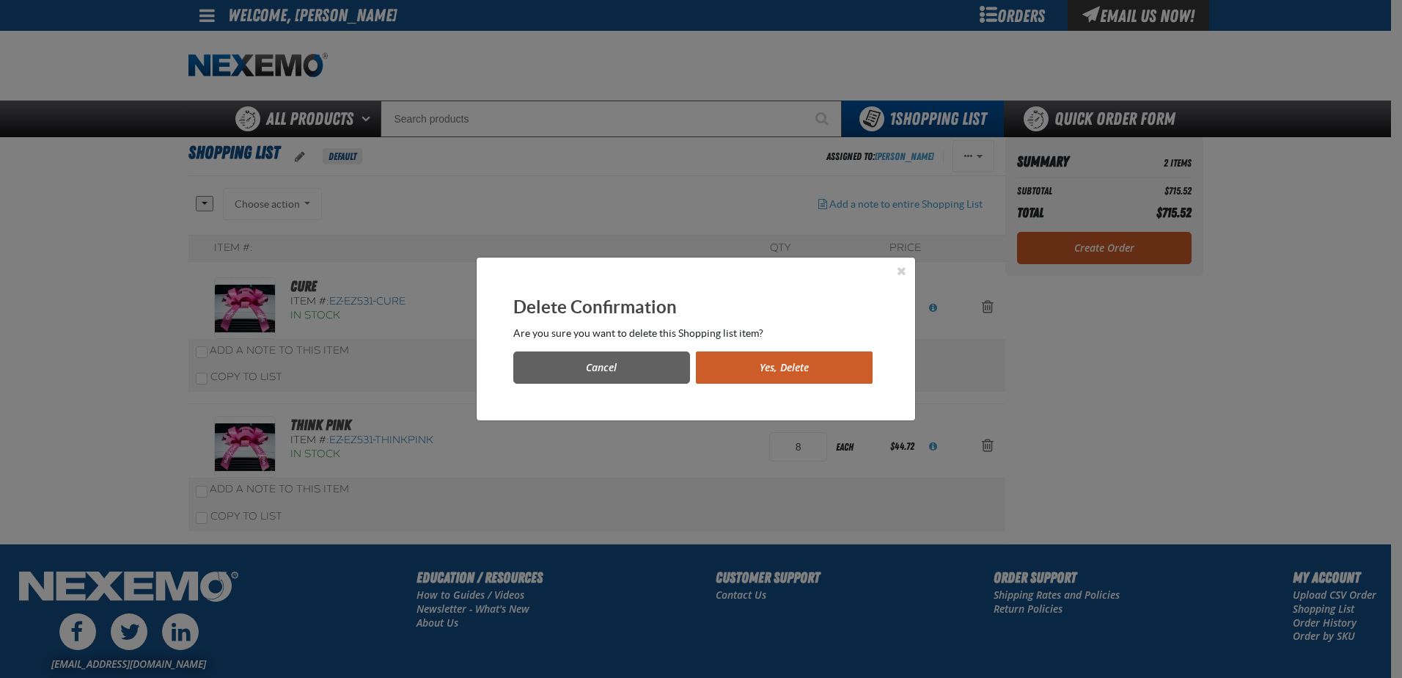
click at [810, 367] on button "Yes, Delete" at bounding box center [784, 367] width 177 height 32
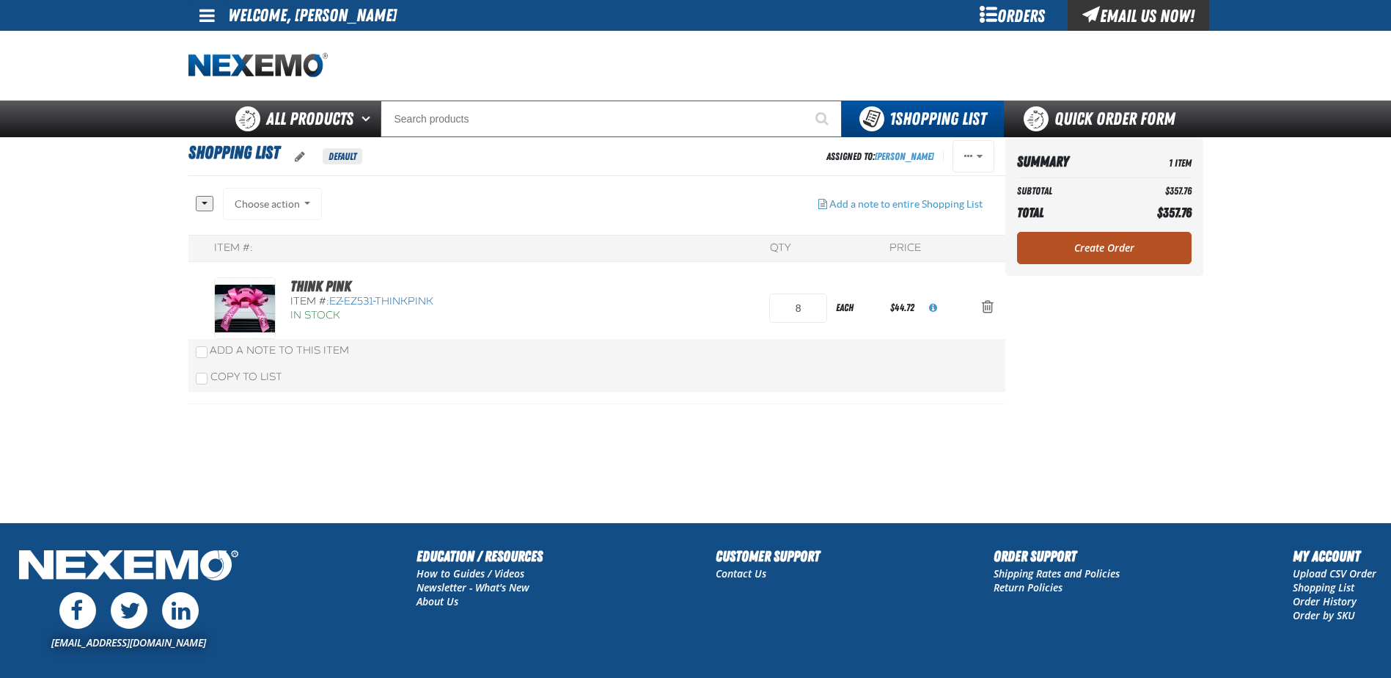
click at [1075, 247] on link "Create Order" at bounding box center [1104, 248] width 175 height 32
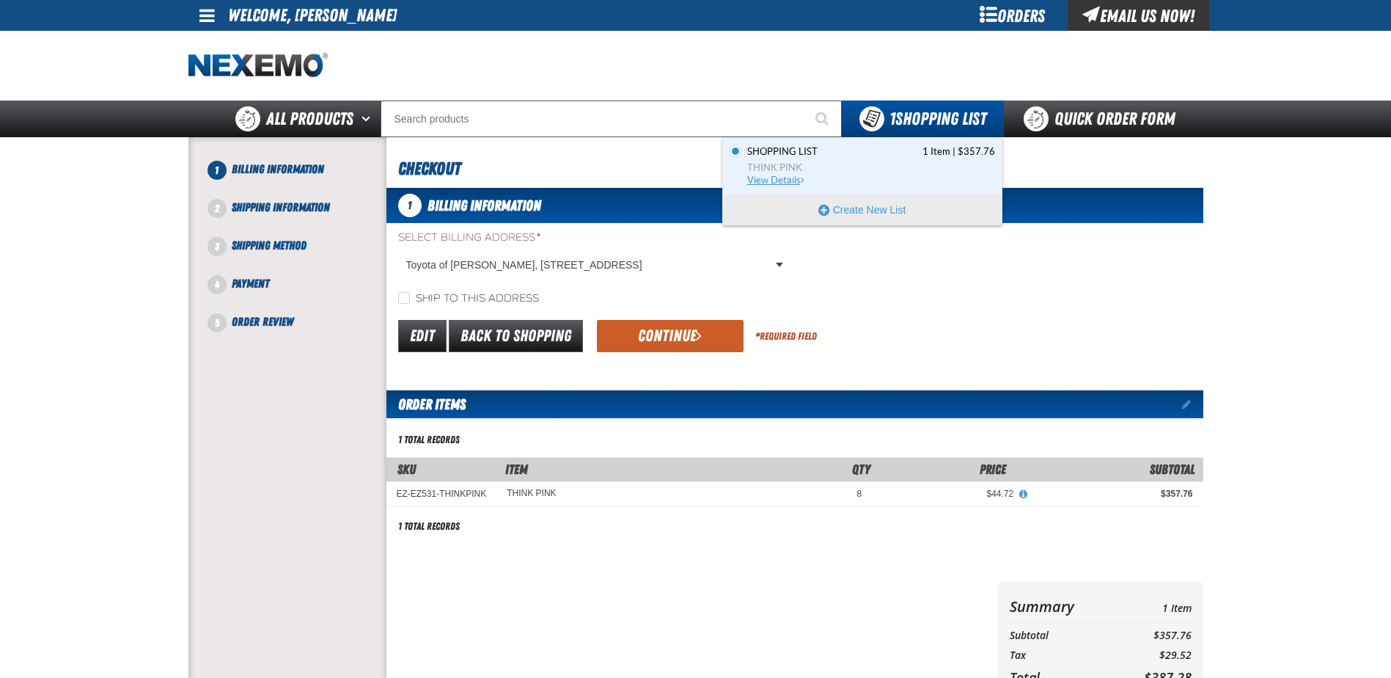
click at [780, 178] on span "View Details" at bounding box center [776, 180] width 59 height 11
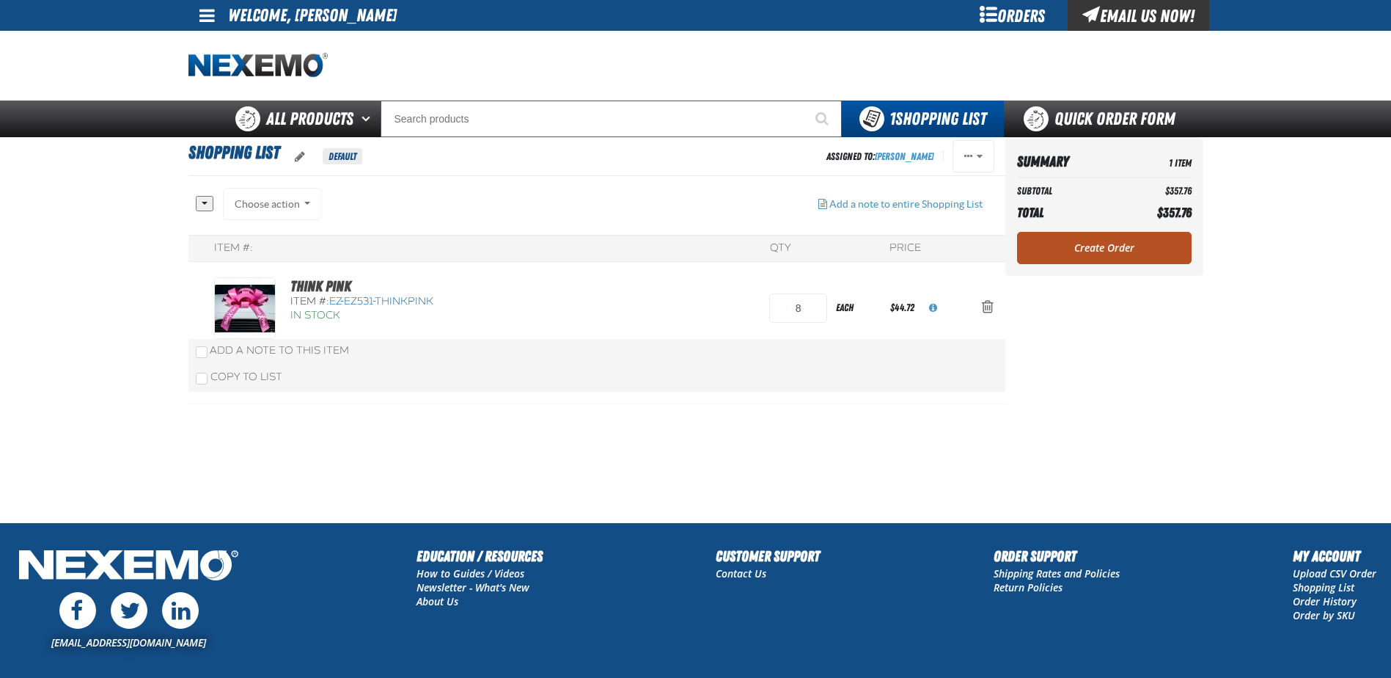
click at [1075, 245] on link "Create Order" at bounding box center [1104, 248] width 175 height 32
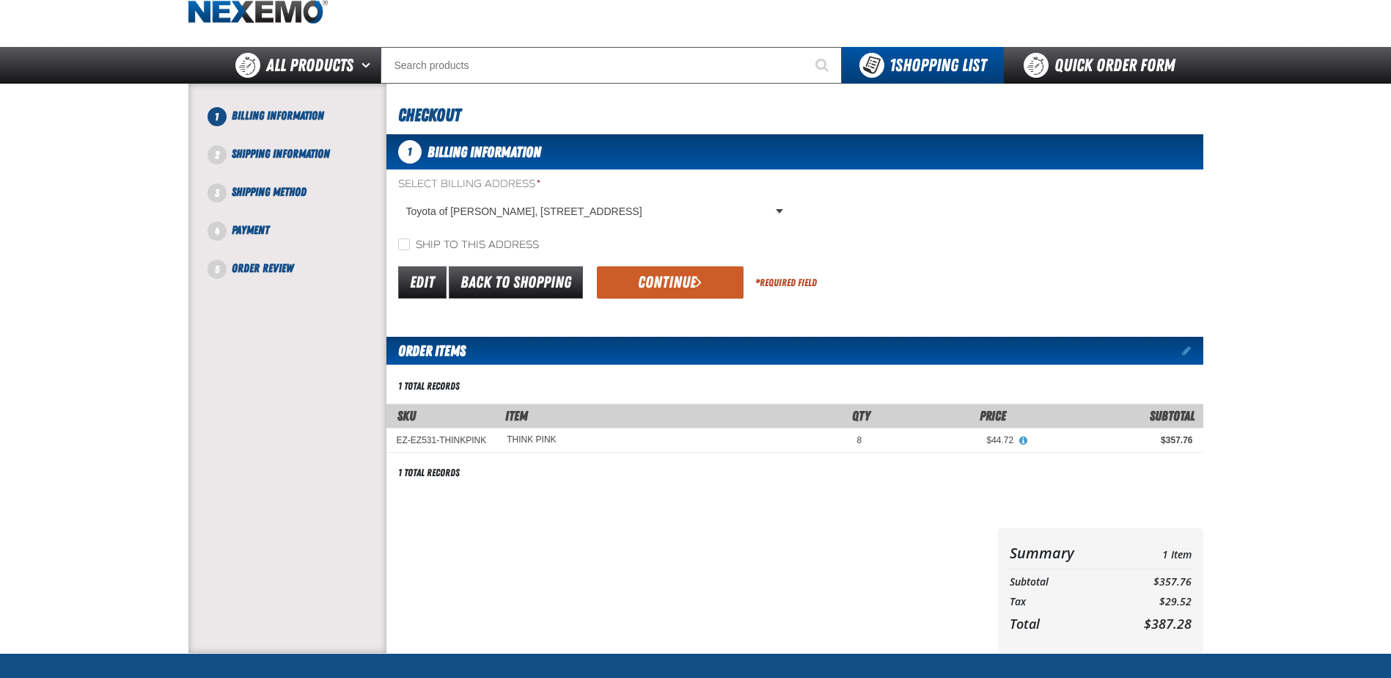
scroll to position [53, 0]
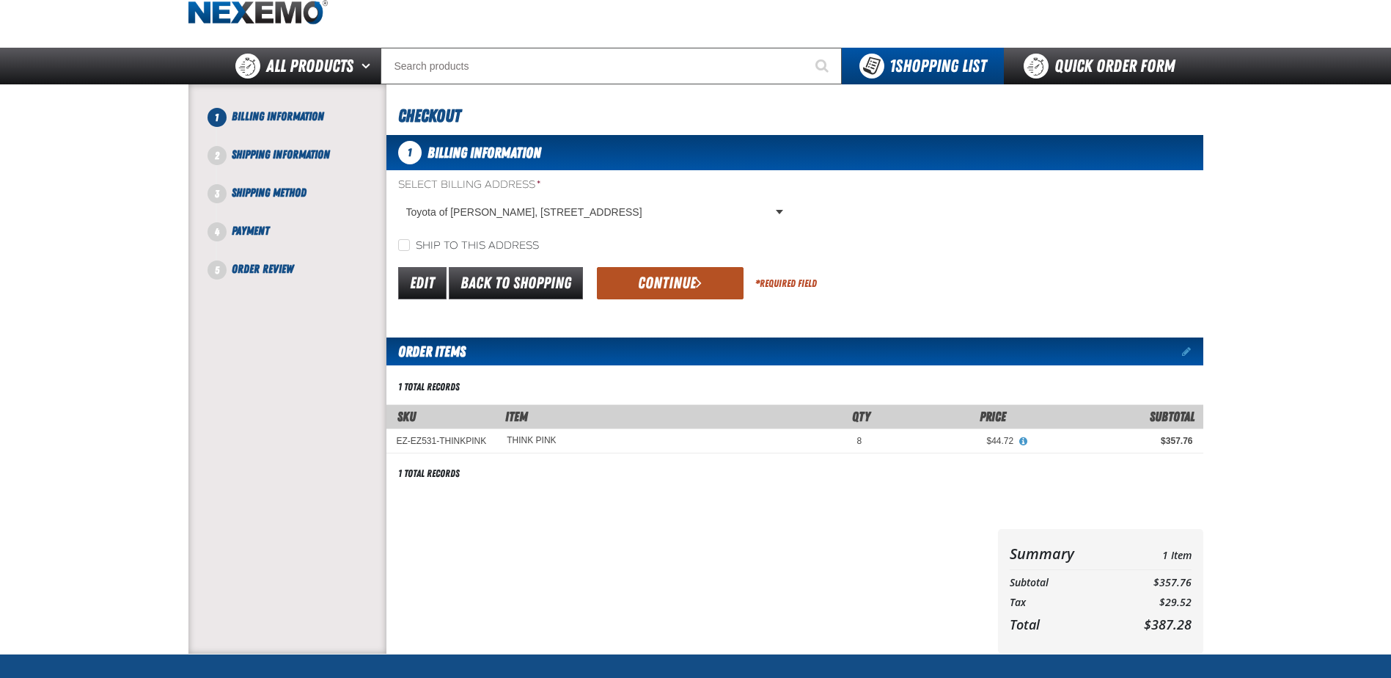
click at [655, 287] on button "Continue" at bounding box center [670, 283] width 147 height 32
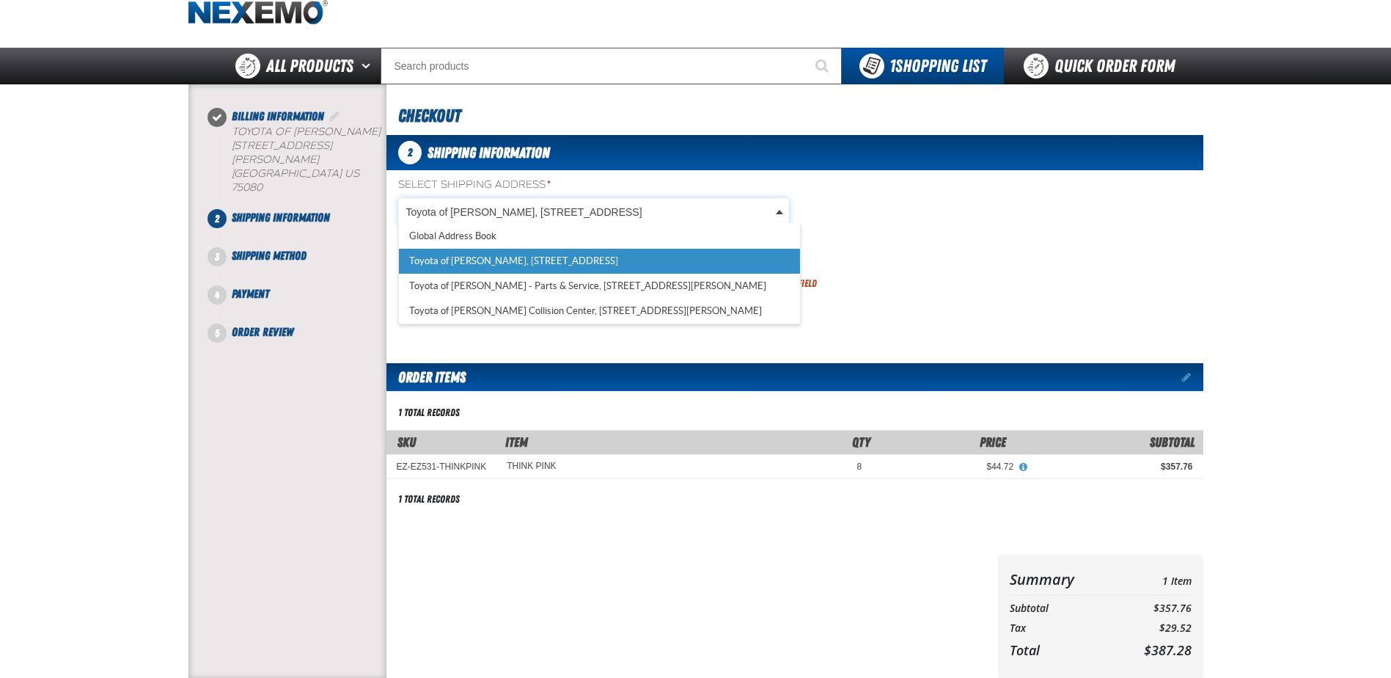
click at [642, 215] on body "Skip to Main Content Staging Site 5.1 Upgrade Site My Account My Account Suppor…" at bounding box center [695, 453] width 1391 height 1013
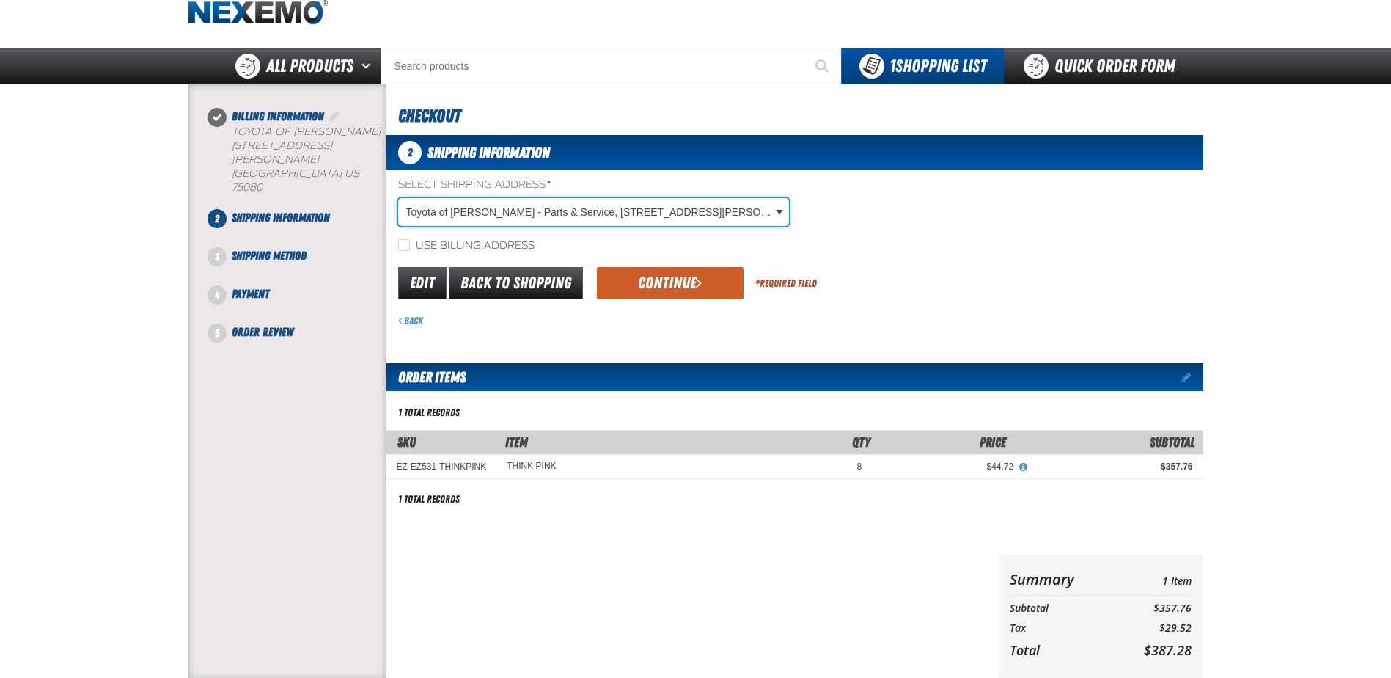
select select "a_374"
click at [655, 279] on button "Continue" at bounding box center [670, 283] width 147 height 32
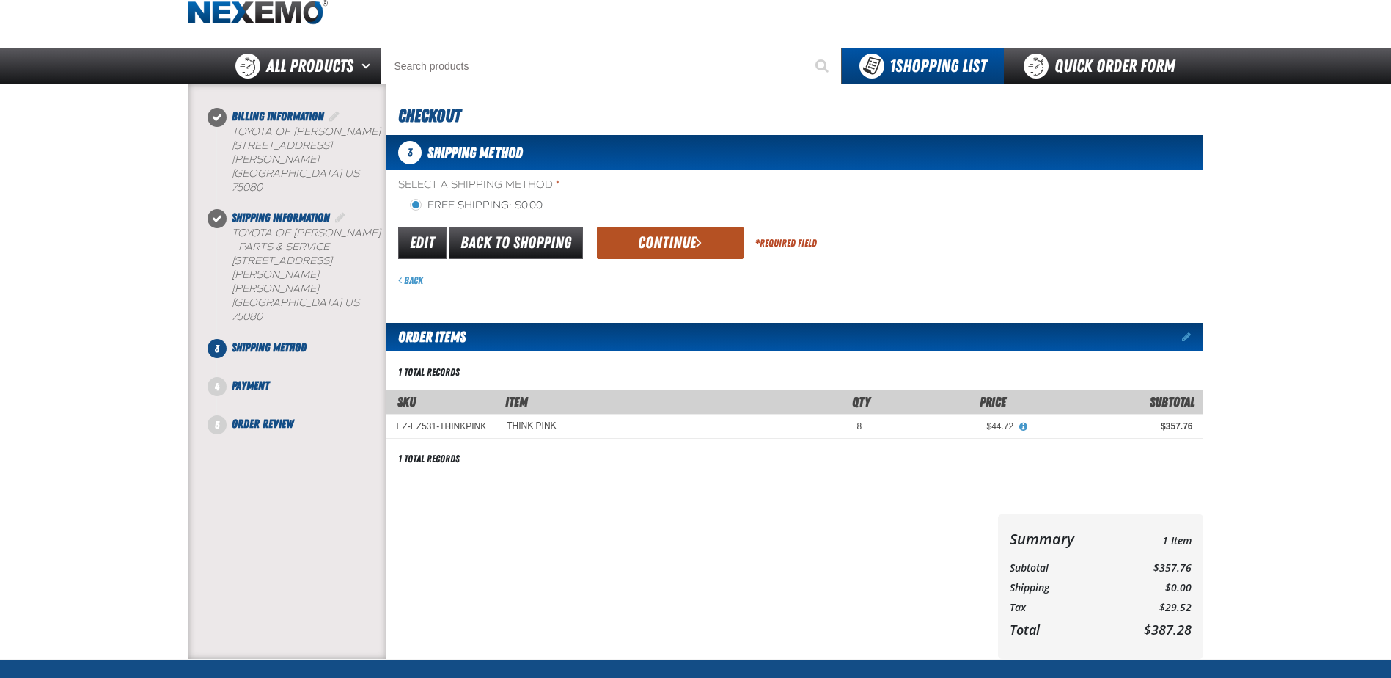
click at [675, 238] on button "Continue" at bounding box center [670, 243] width 147 height 32
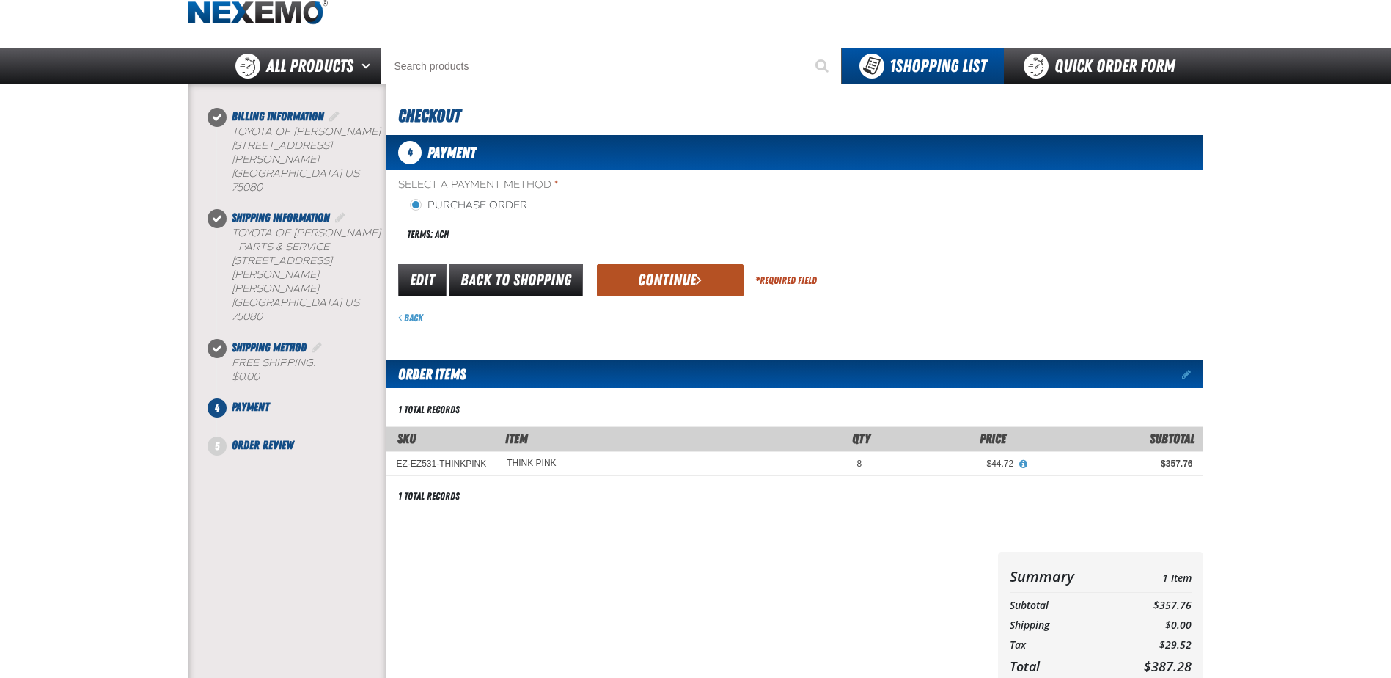
click at [667, 276] on button "Continue" at bounding box center [670, 280] width 147 height 32
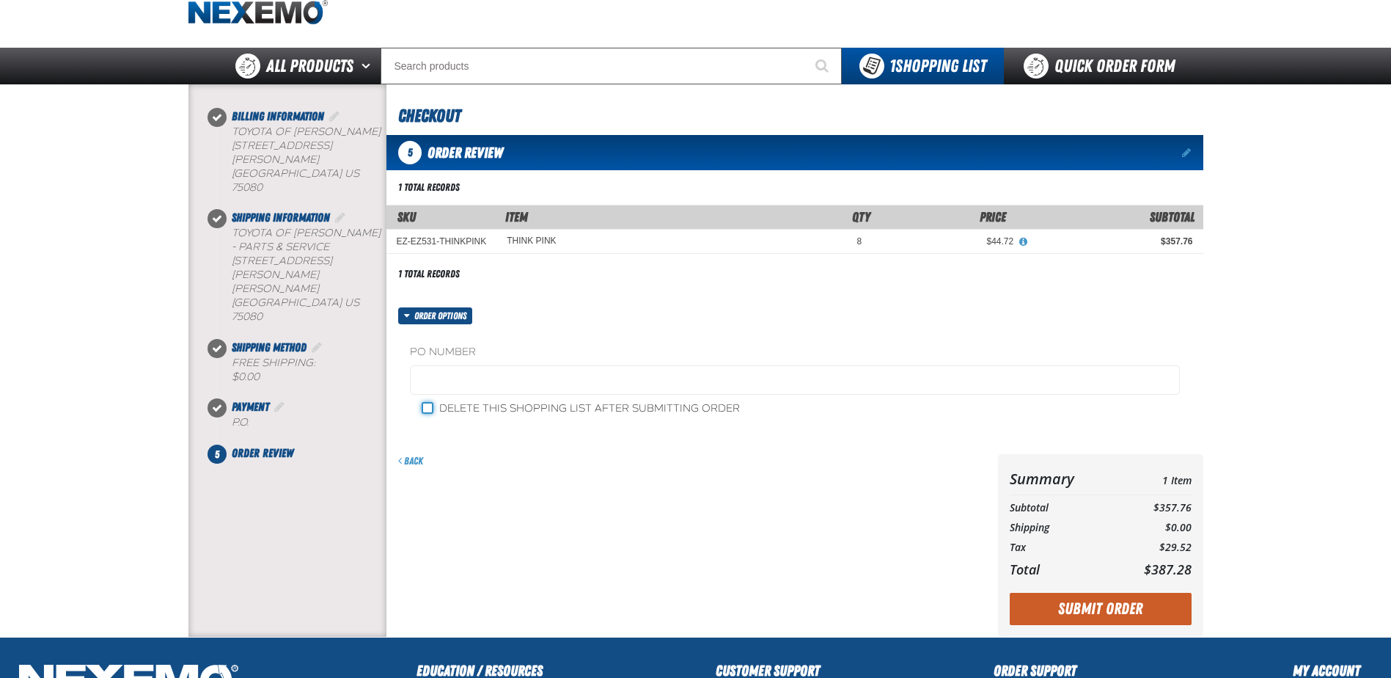
click at [428, 407] on input "Delete this shopping list after submitting order" at bounding box center [428, 408] width 12 height 12
checkbox input "true"
click at [1102, 610] on button "Submit Order" at bounding box center [1101, 609] width 182 height 32
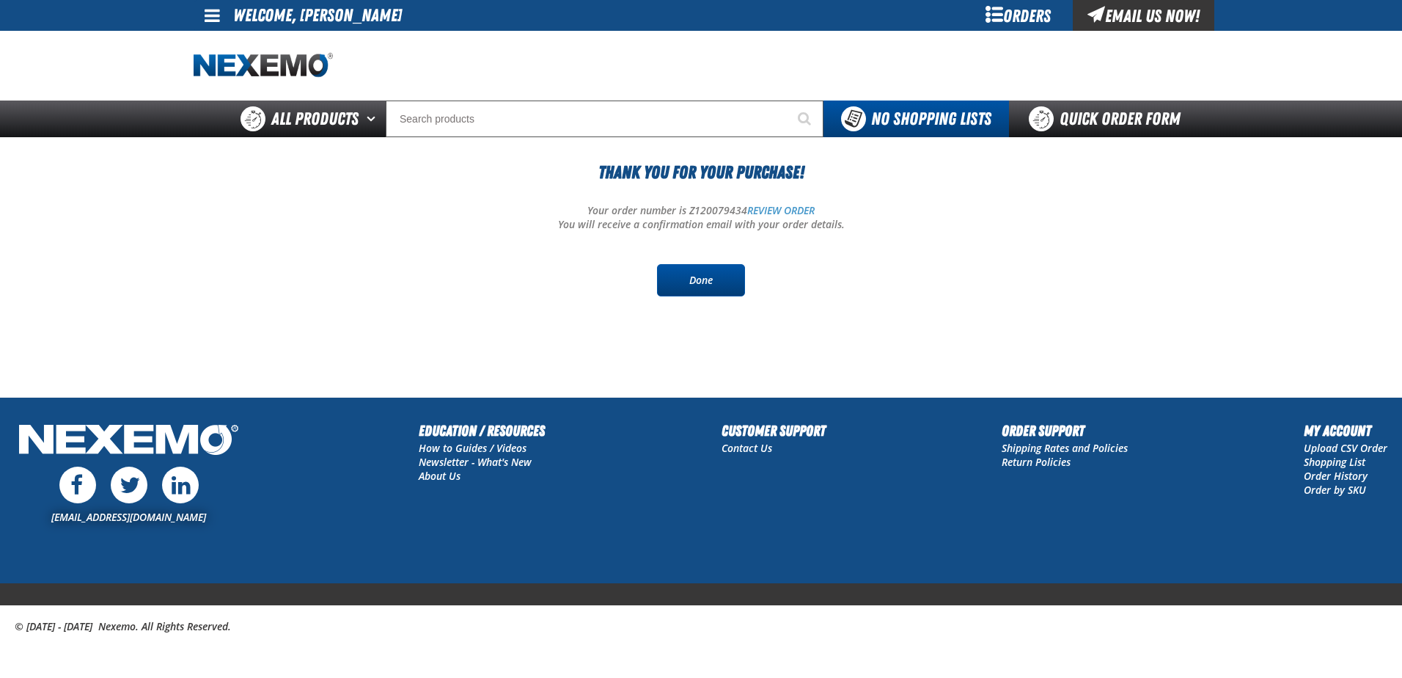
click at [712, 273] on link "Done" at bounding box center [701, 280] width 88 height 32
